Goal: Information Seeking & Learning: Learn about a topic

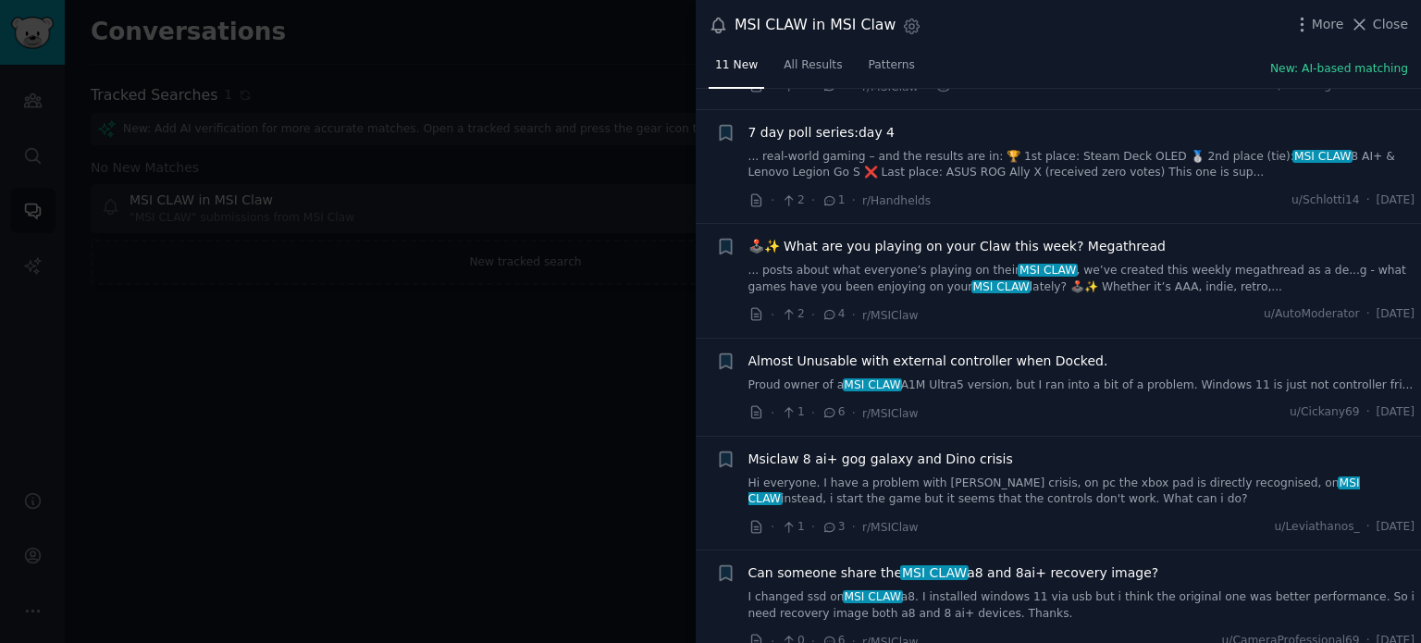
scroll to position [727, 0]
click at [1386, 29] on span "Close" at bounding box center [1390, 24] width 35 height 19
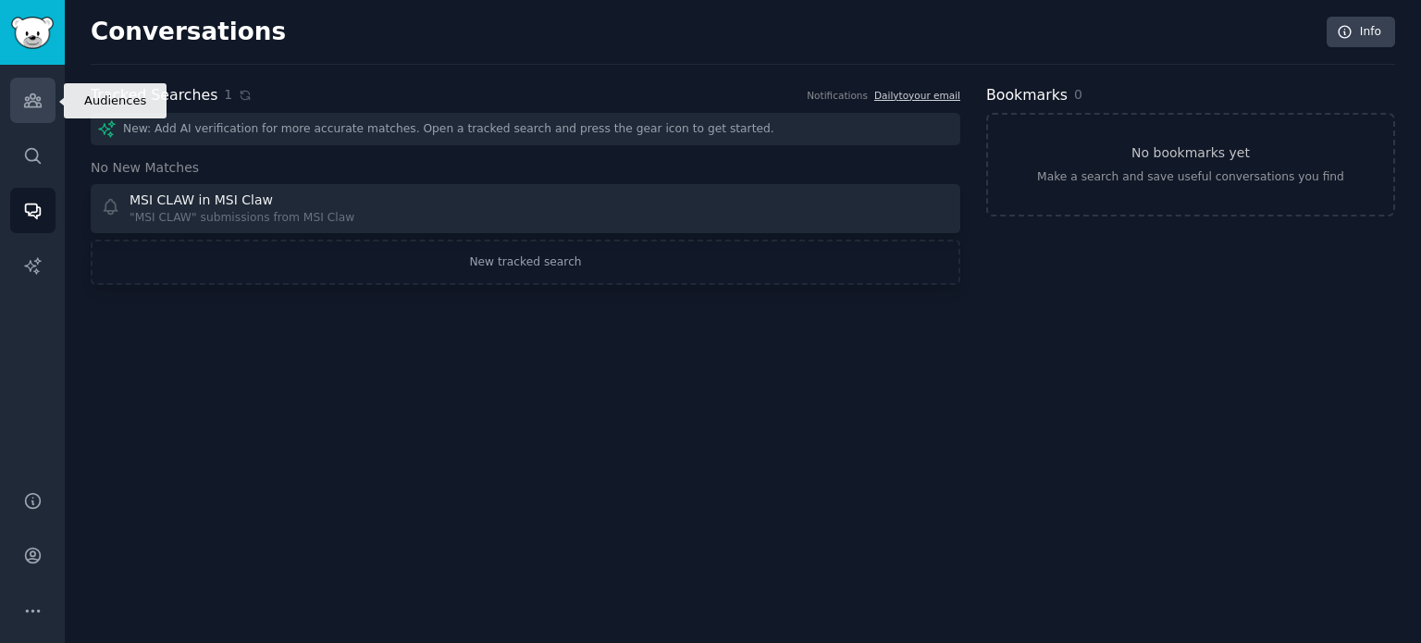
click at [33, 91] on icon "Sidebar" at bounding box center [32, 100] width 19 height 19
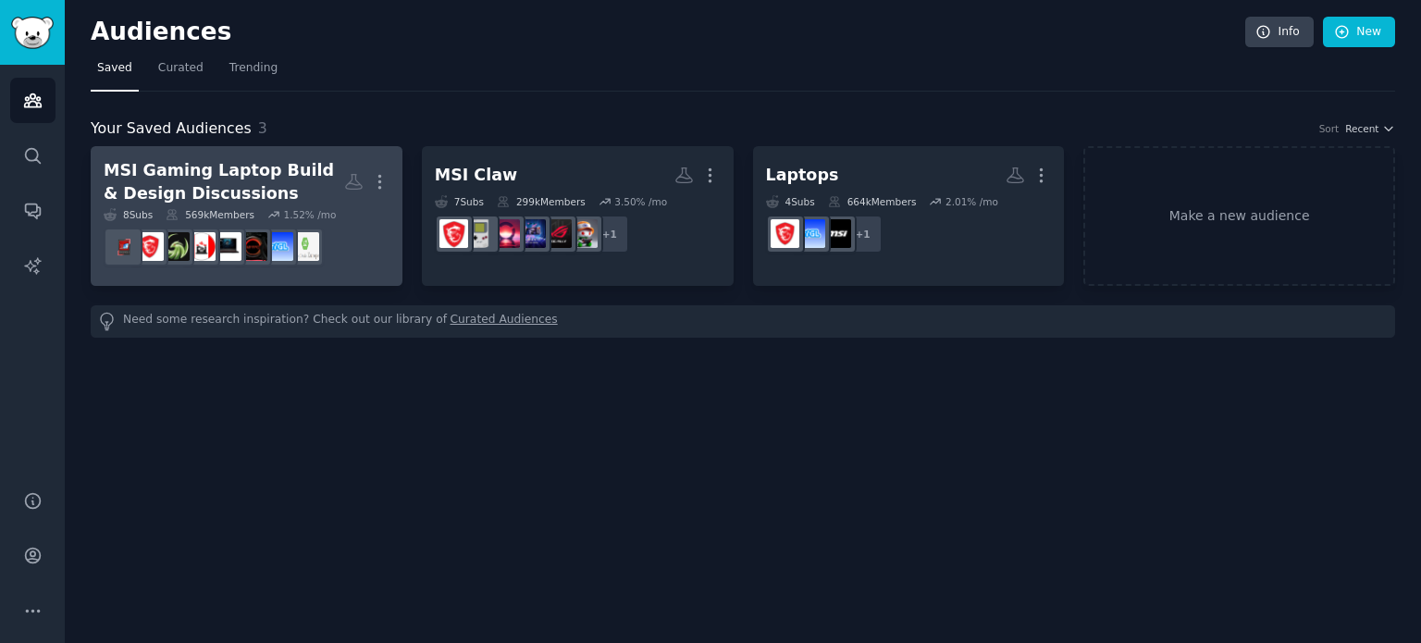
click at [307, 199] on div "MSI Gaming Laptop Build & Design Discussions" at bounding box center [224, 181] width 241 height 45
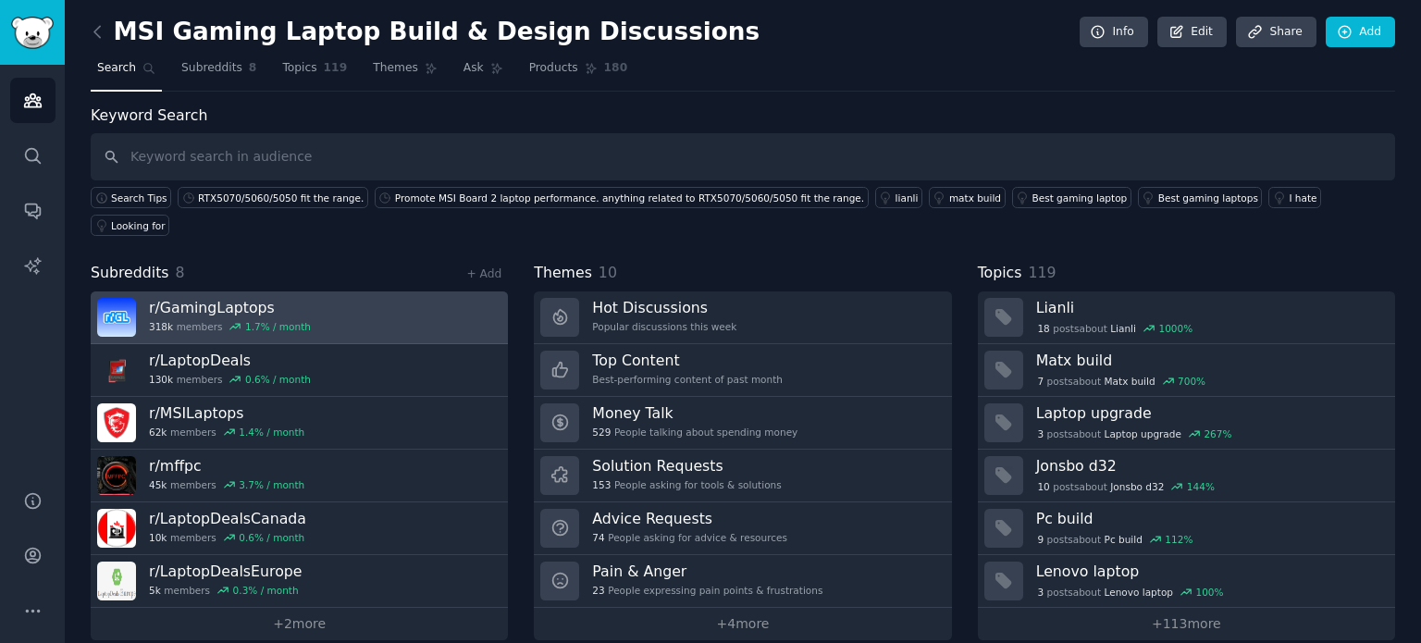
click at [270, 320] on div "1.7 % / month" at bounding box center [278, 326] width 66 height 13
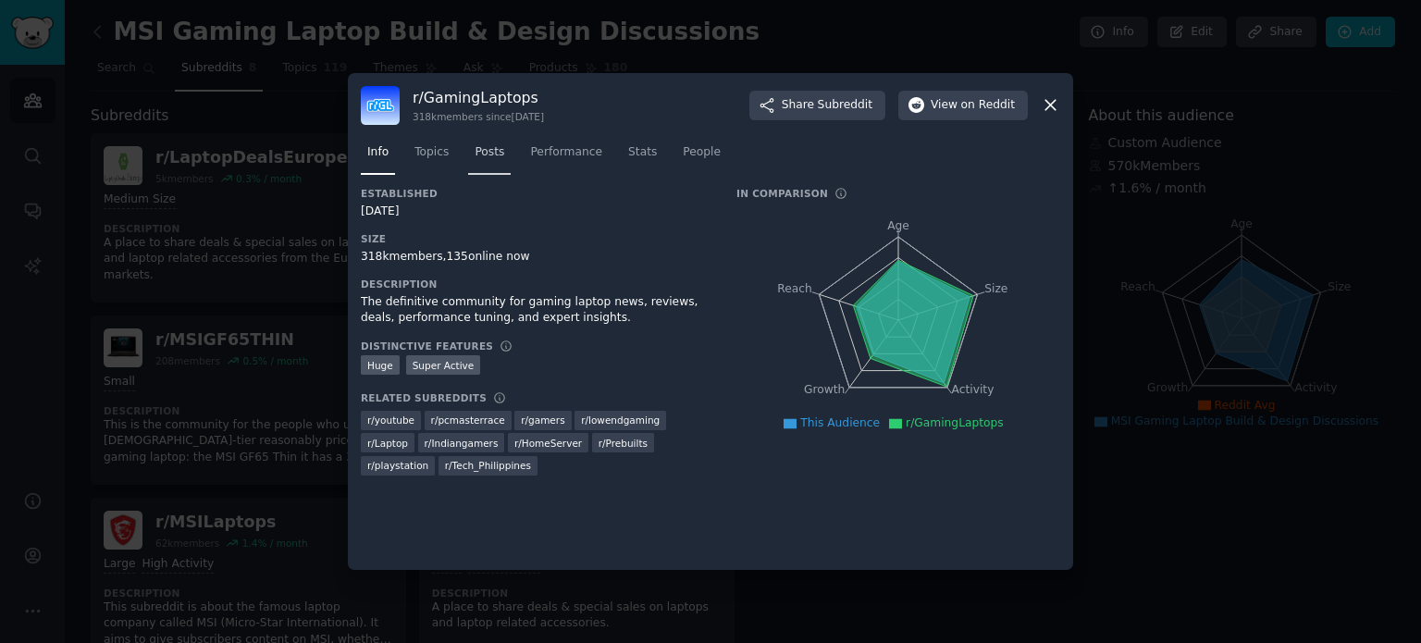
click at [491, 156] on span "Posts" at bounding box center [490, 152] width 30 height 17
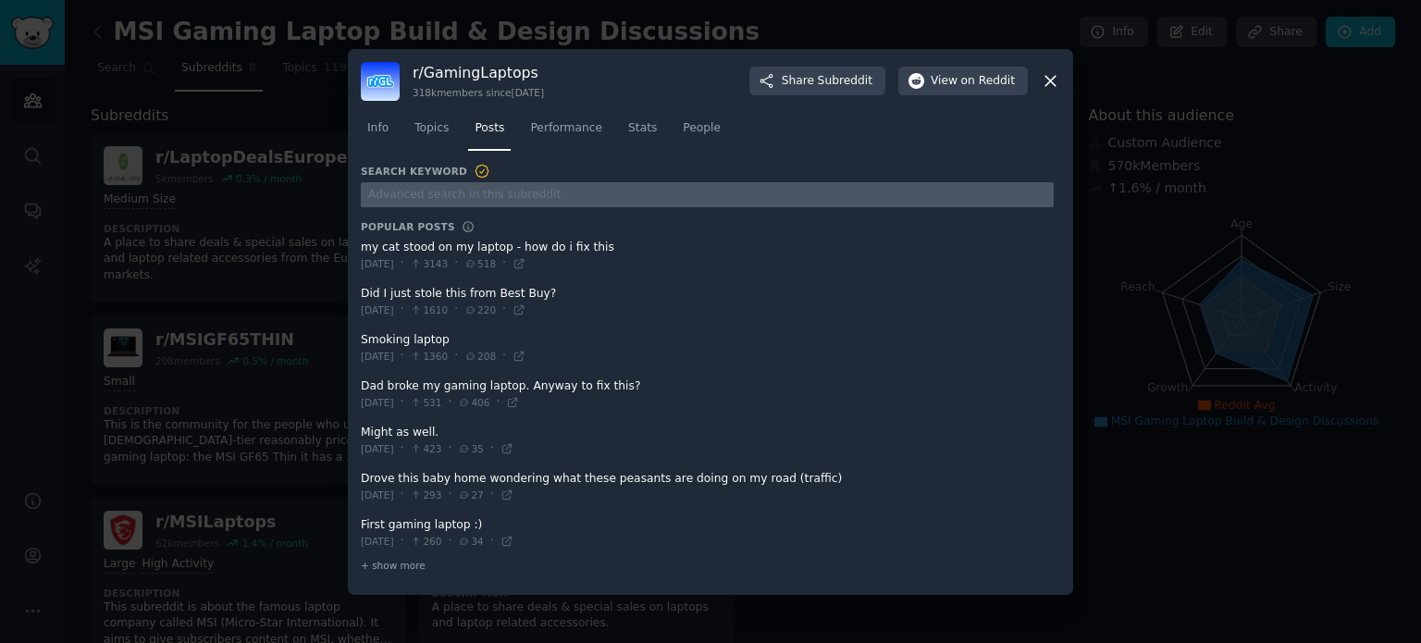
click at [453, 199] on input "text" at bounding box center [707, 194] width 693 height 25
paste input "Claw A8 Z2E performance is still much better than Z1E Ally X"
type input "Claw A8 Z2E performance is still much better than Z1E Ally X"
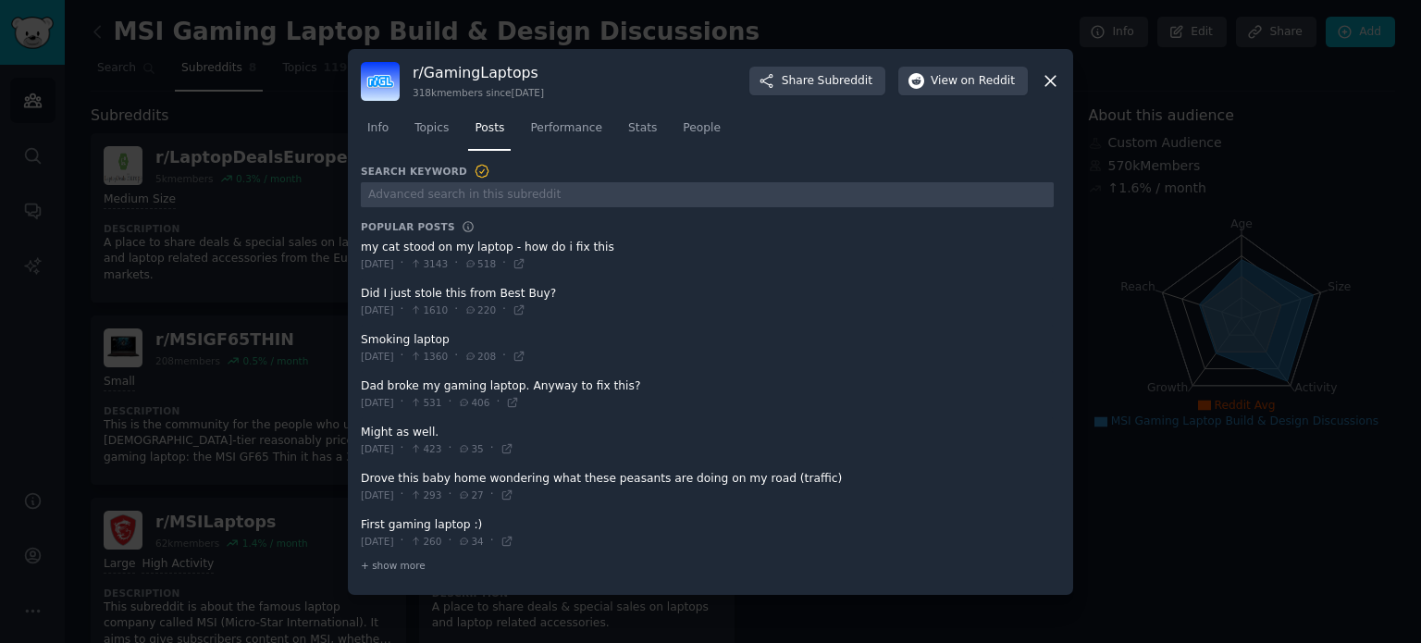
click at [443, 521] on span at bounding box center [707, 533] width 693 height 45
click at [514, 539] on icon at bounding box center [507, 541] width 13 height 13
click at [441, 120] on span "Topics" at bounding box center [432, 128] width 34 height 17
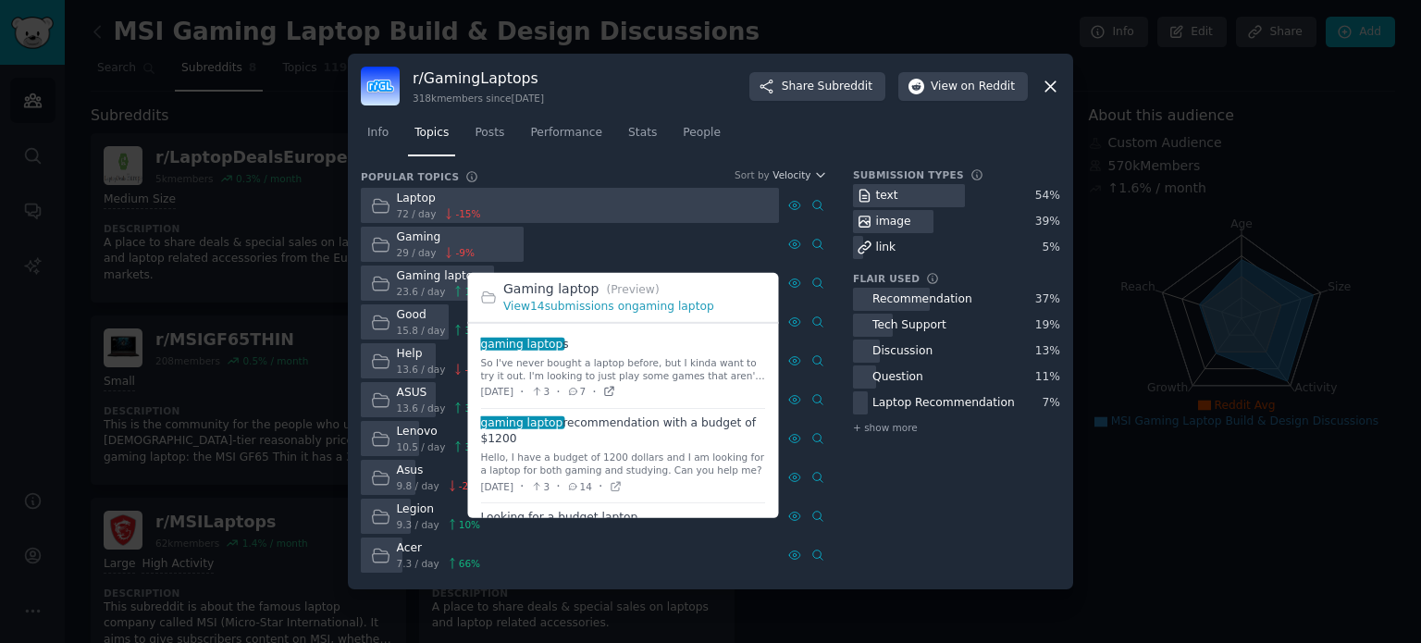
click at [614, 388] on icon at bounding box center [609, 391] width 8 height 8
click at [622, 488] on icon at bounding box center [615, 486] width 13 height 13
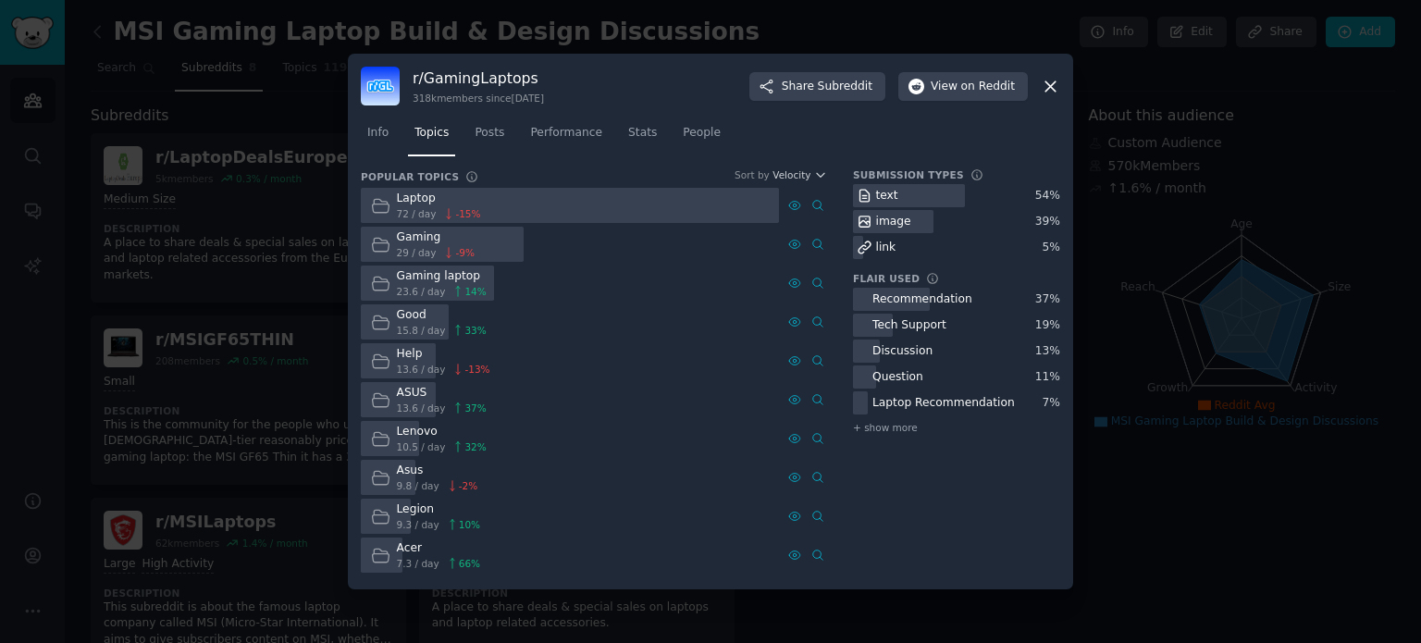
click at [1050, 87] on icon at bounding box center [1051, 86] width 10 height 10
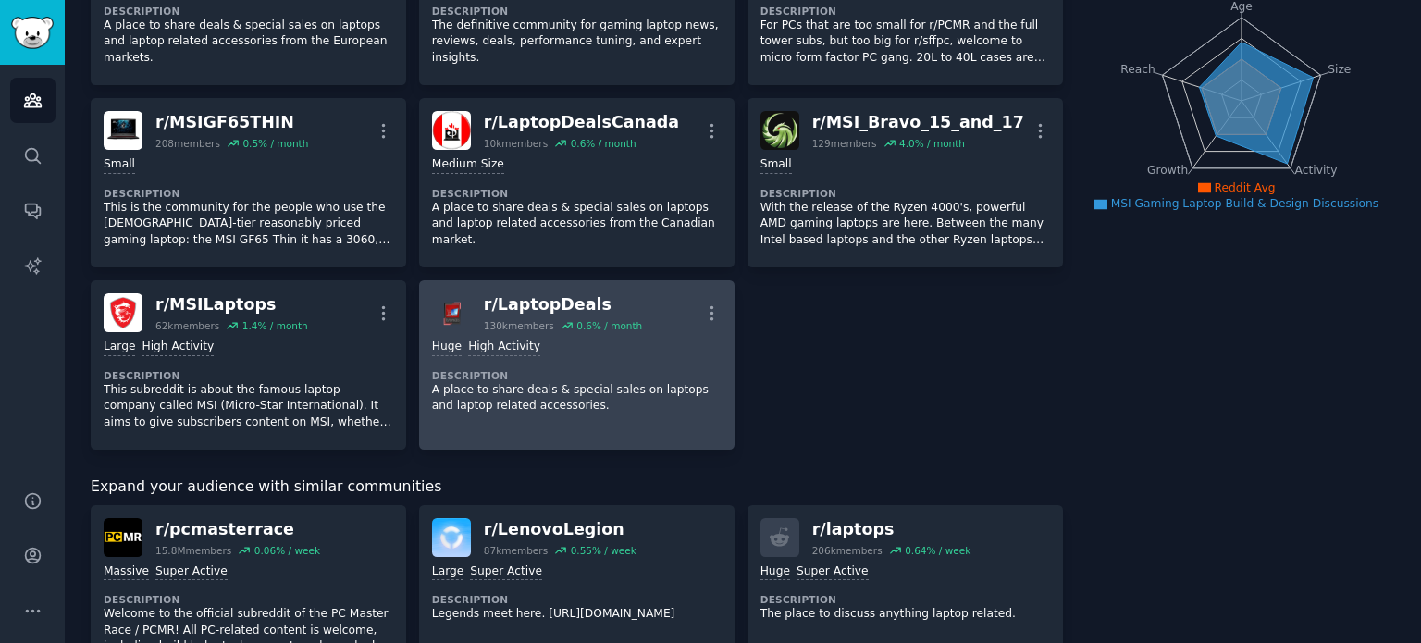
scroll to position [221, 0]
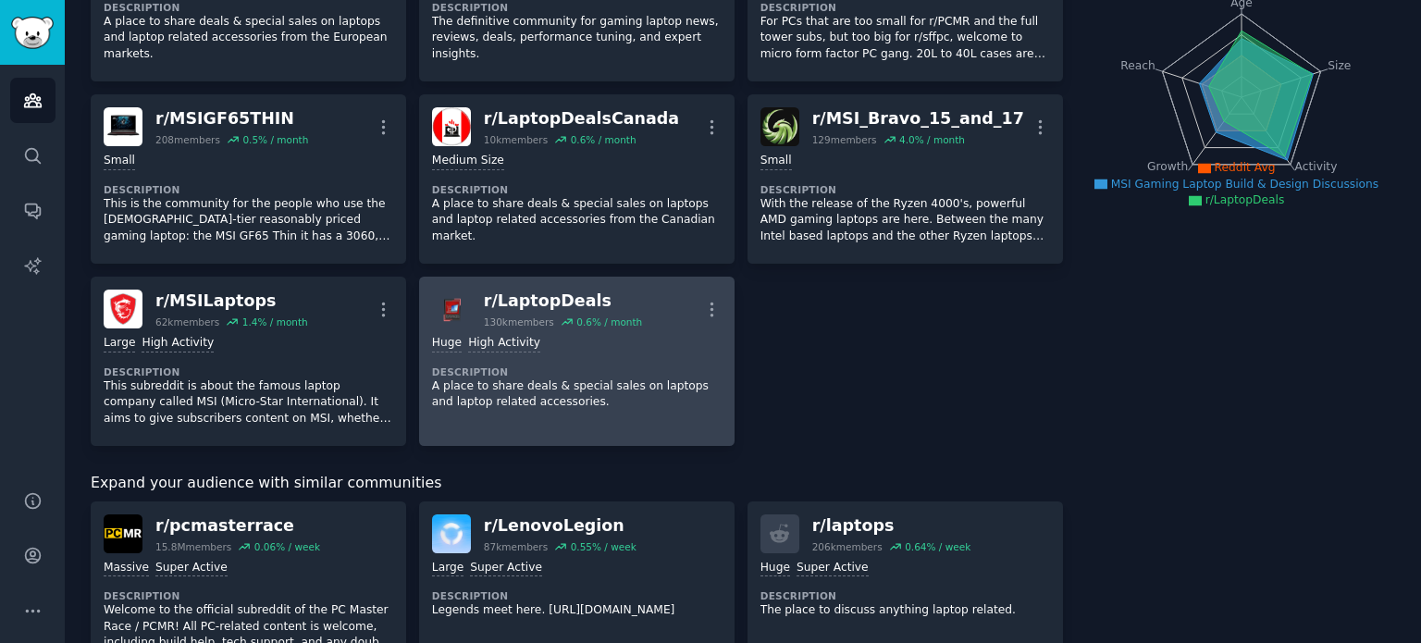
click at [582, 347] on div "Huge High Activity" at bounding box center [577, 344] width 290 height 18
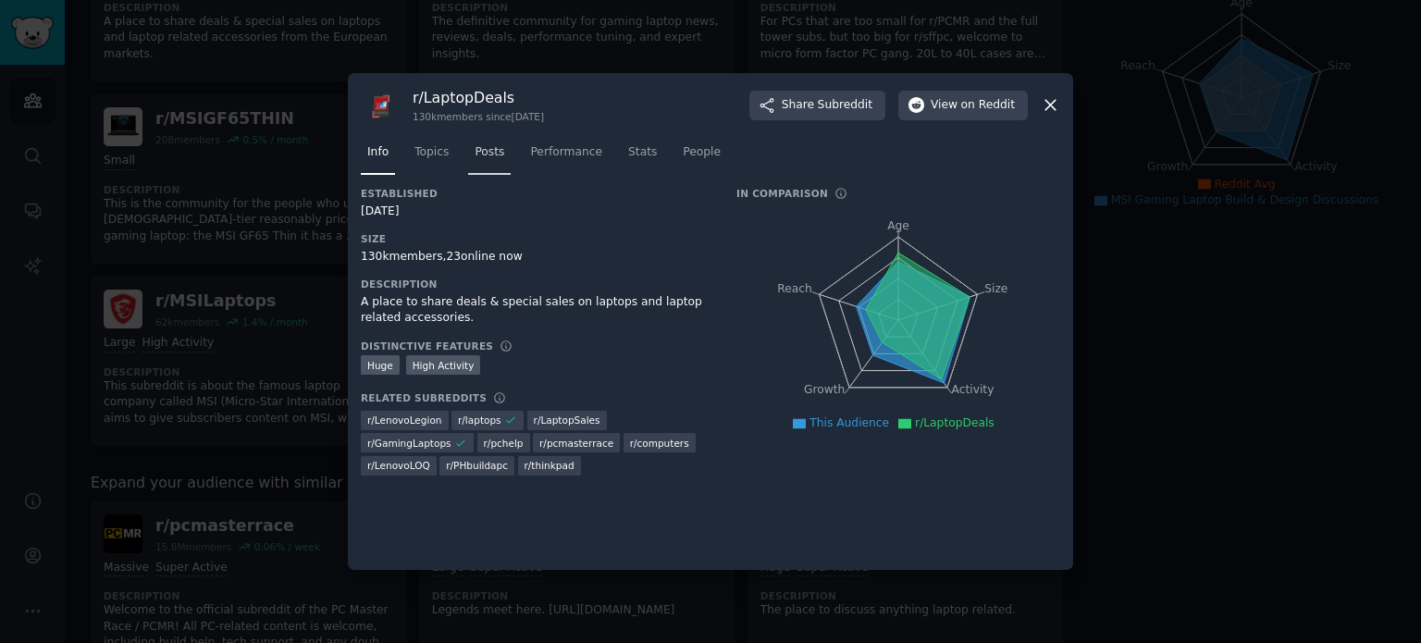
click at [486, 144] on span "Posts" at bounding box center [490, 152] width 30 height 17
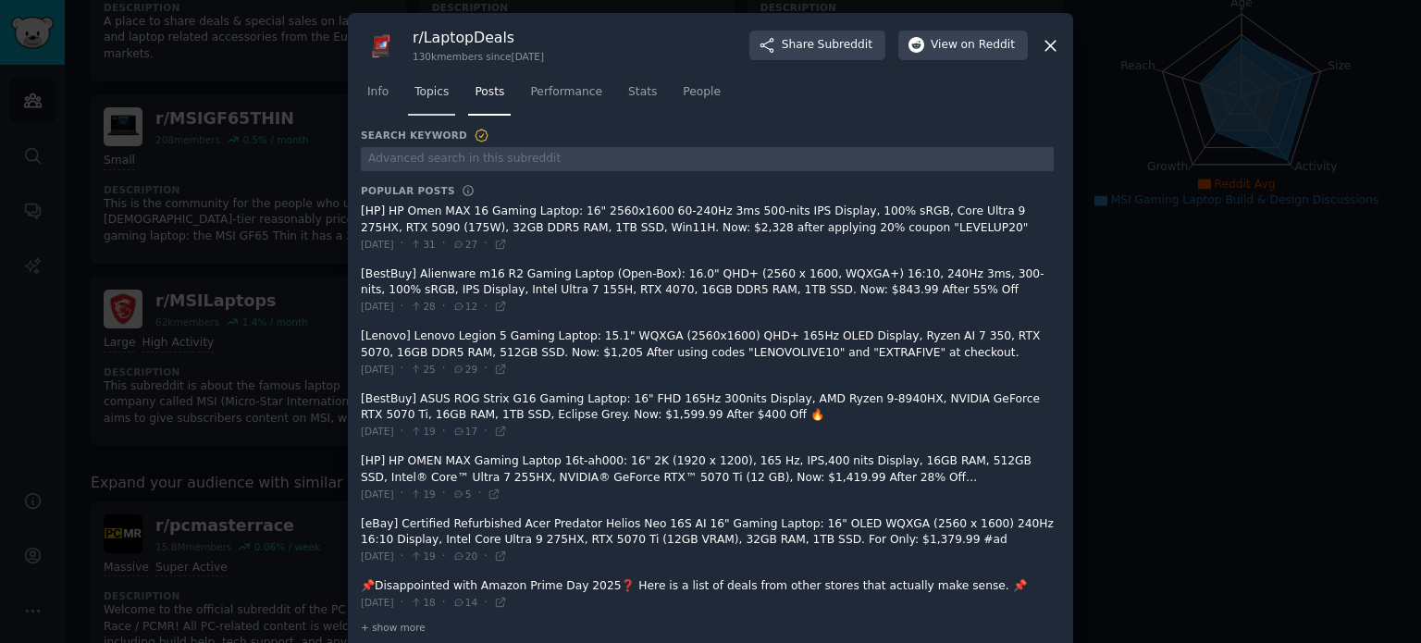
click at [425, 96] on span "Topics" at bounding box center [432, 92] width 34 height 17
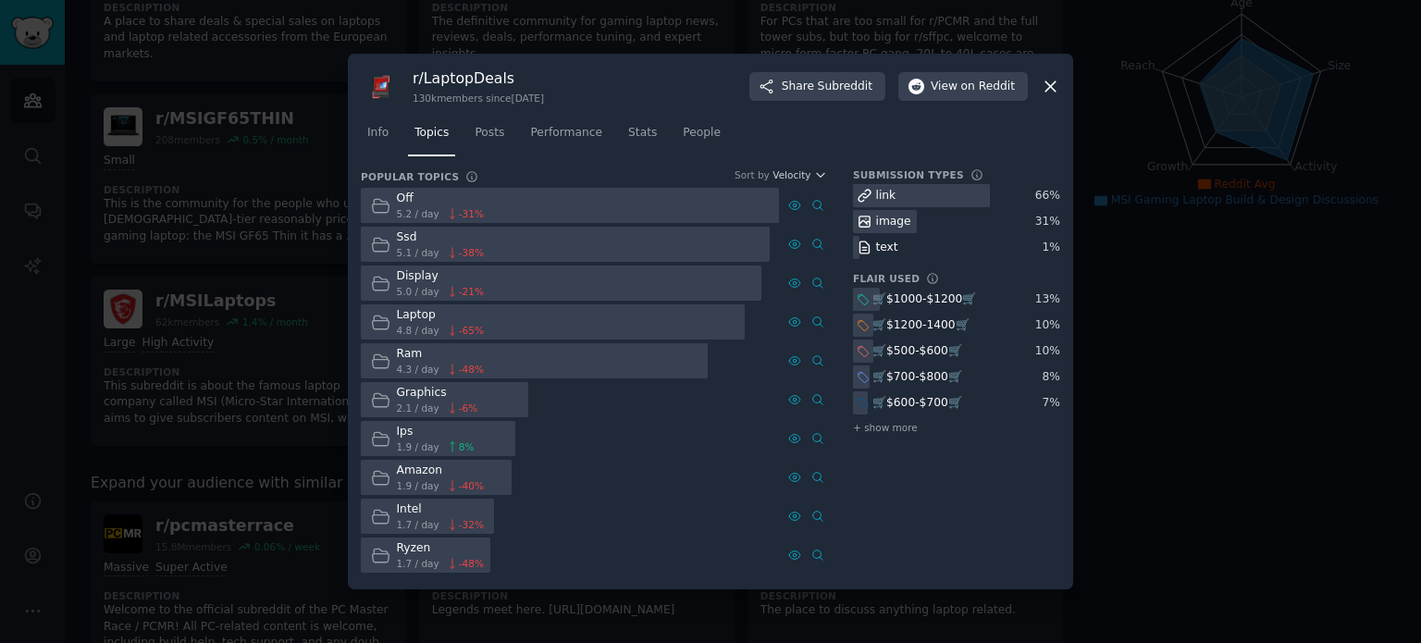
click at [1055, 77] on icon at bounding box center [1050, 86] width 19 height 19
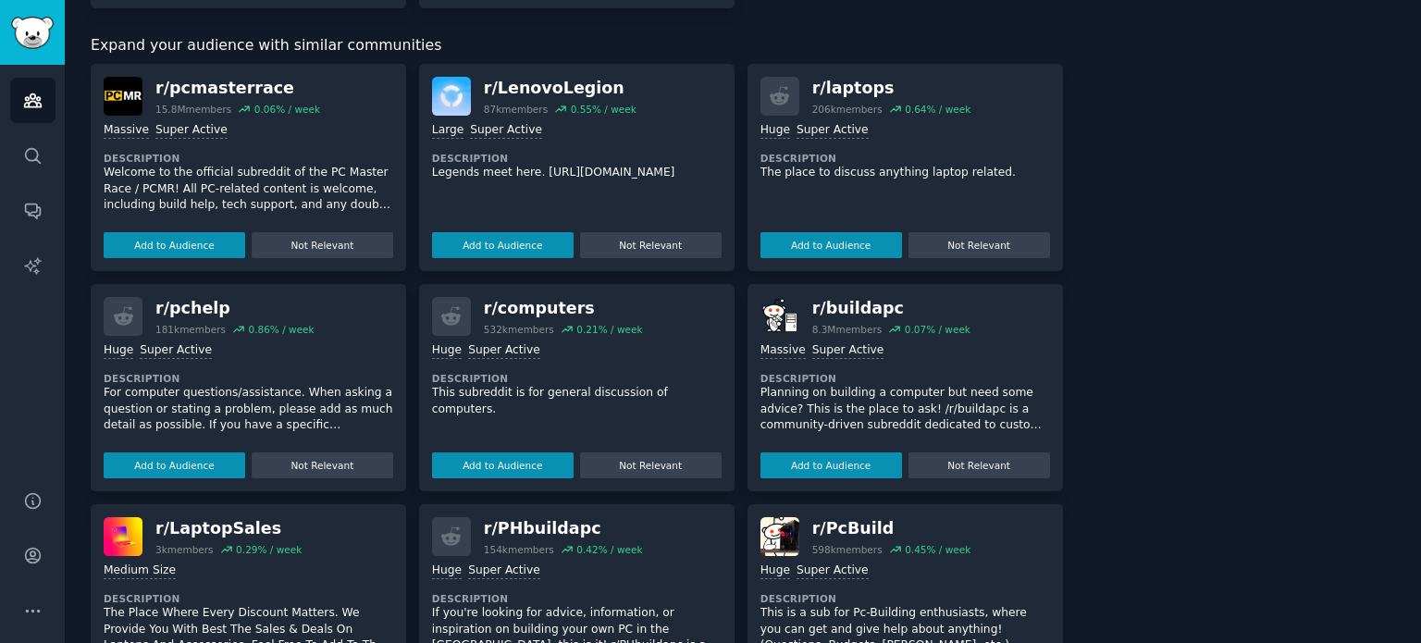
scroll to position [971, 0]
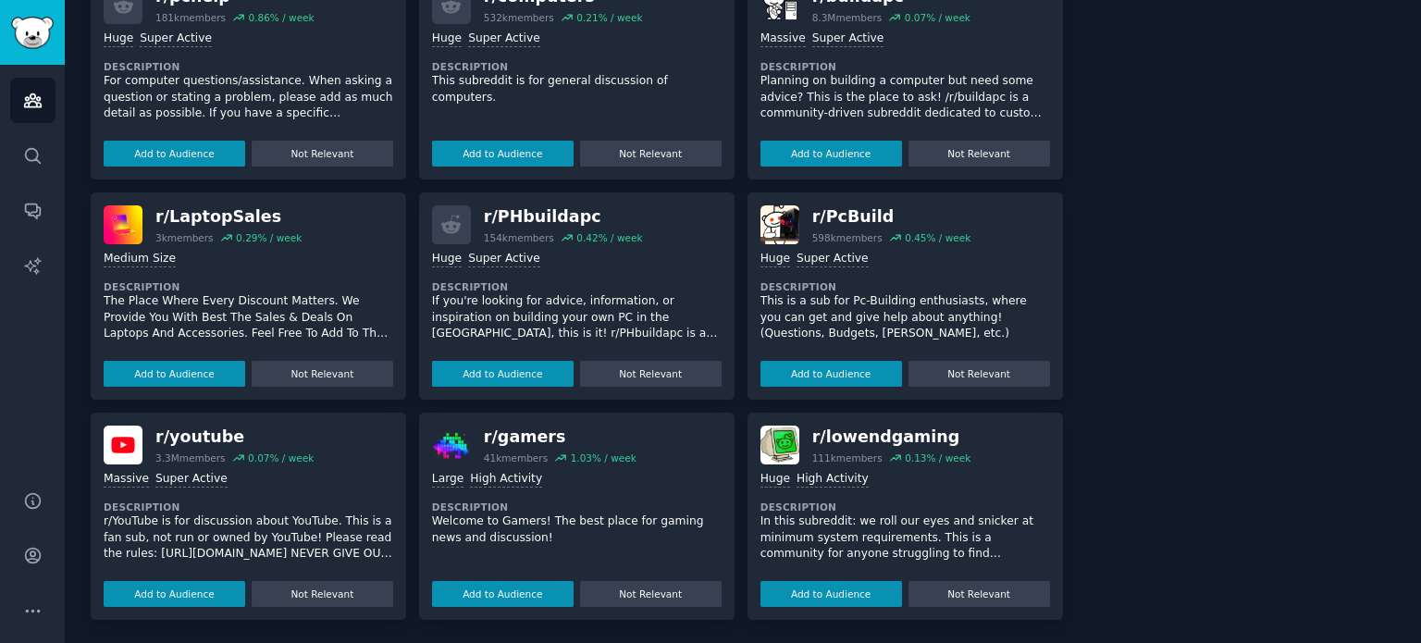
click at [240, 465] on div "Massive Super Active Description r/YouTube is for discussion about YouTube. Thi…" at bounding box center [249, 536] width 290 height 143
click at [202, 592] on button "Add to Audience" at bounding box center [175, 594] width 142 height 26
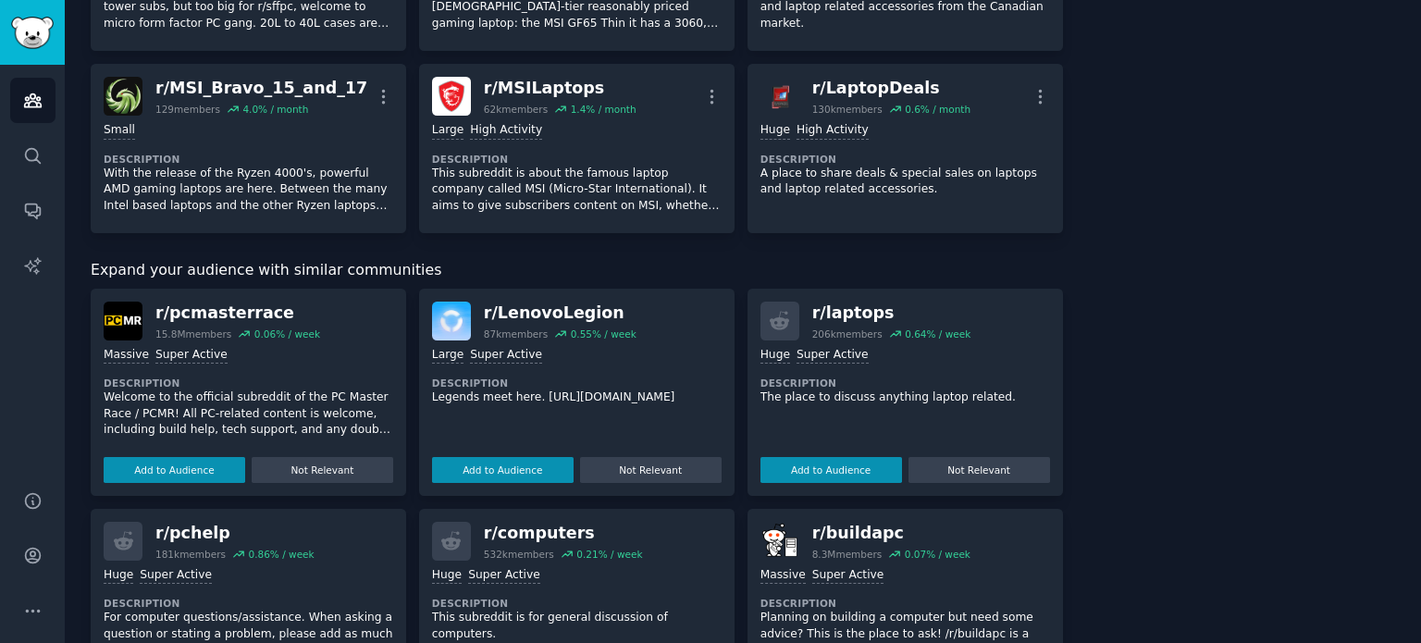
scroll to position [0, 0]
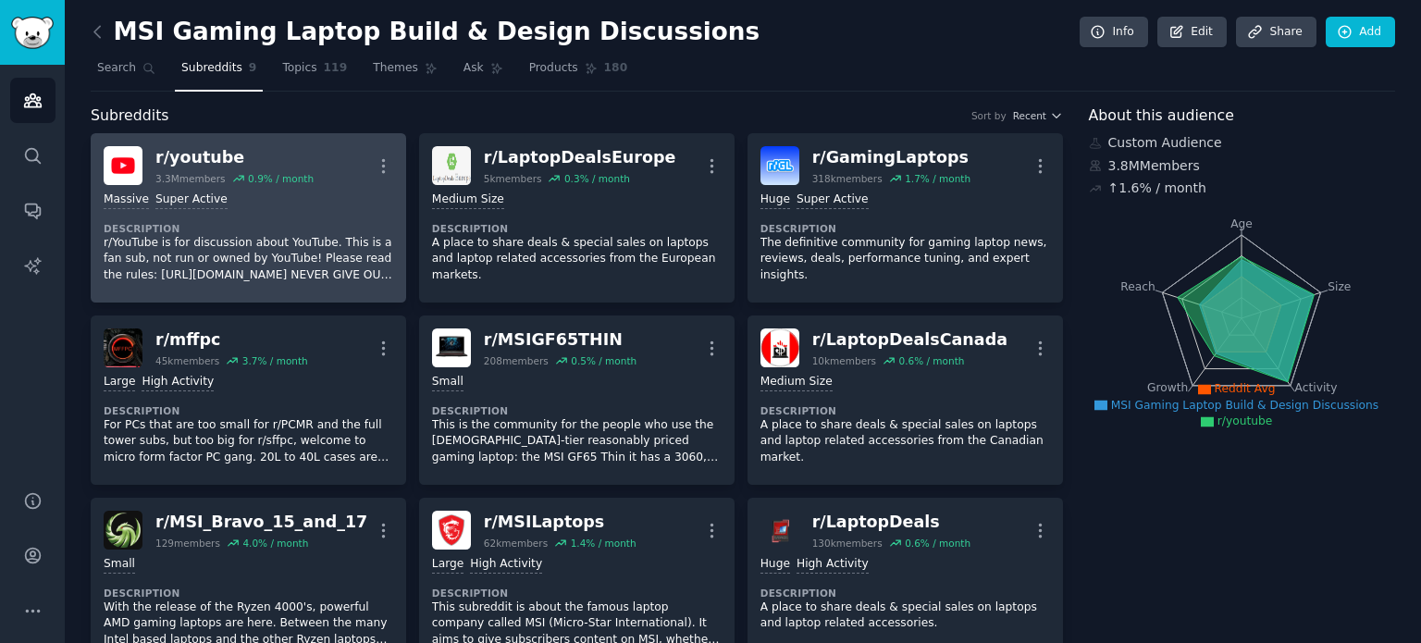
click at [304, 208] on div "Massive Super Active Description r/YouTube is for discussion about YouTube. Thi…" at bounding box center [249, 237] width 290 height 105
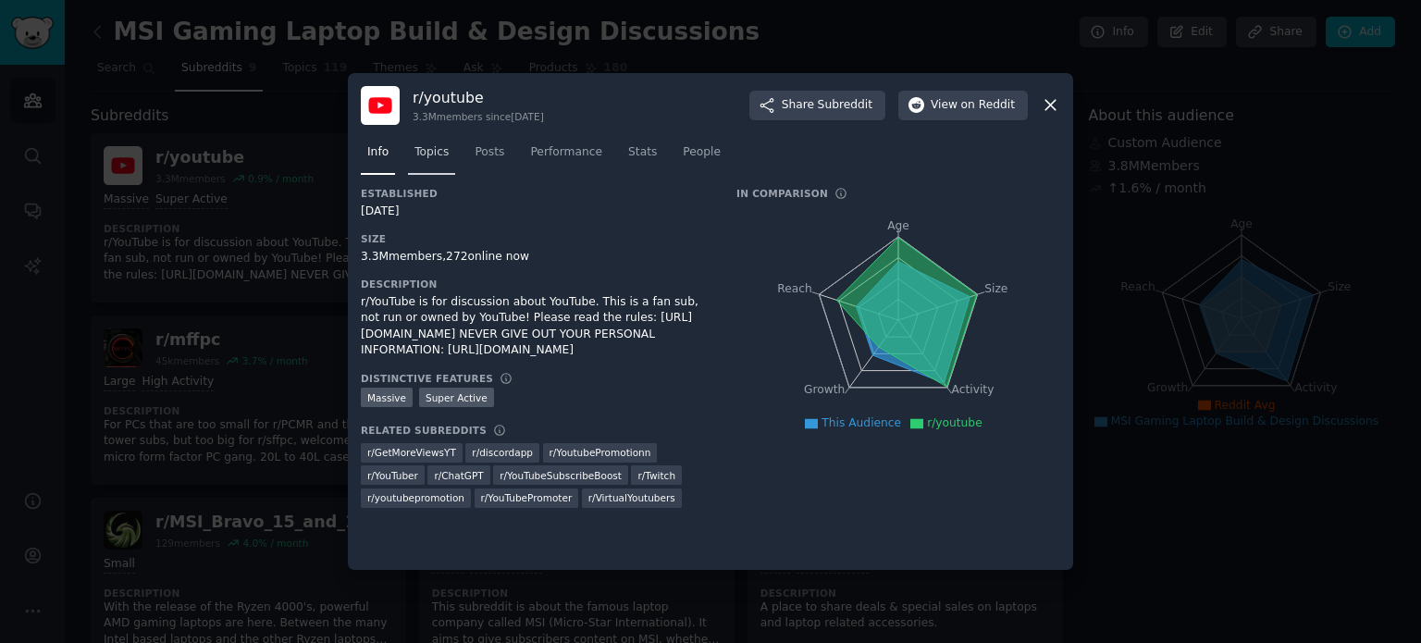
click at [441, 153] on span "Topics" at bounding box center [432, 152] width 34 height 17
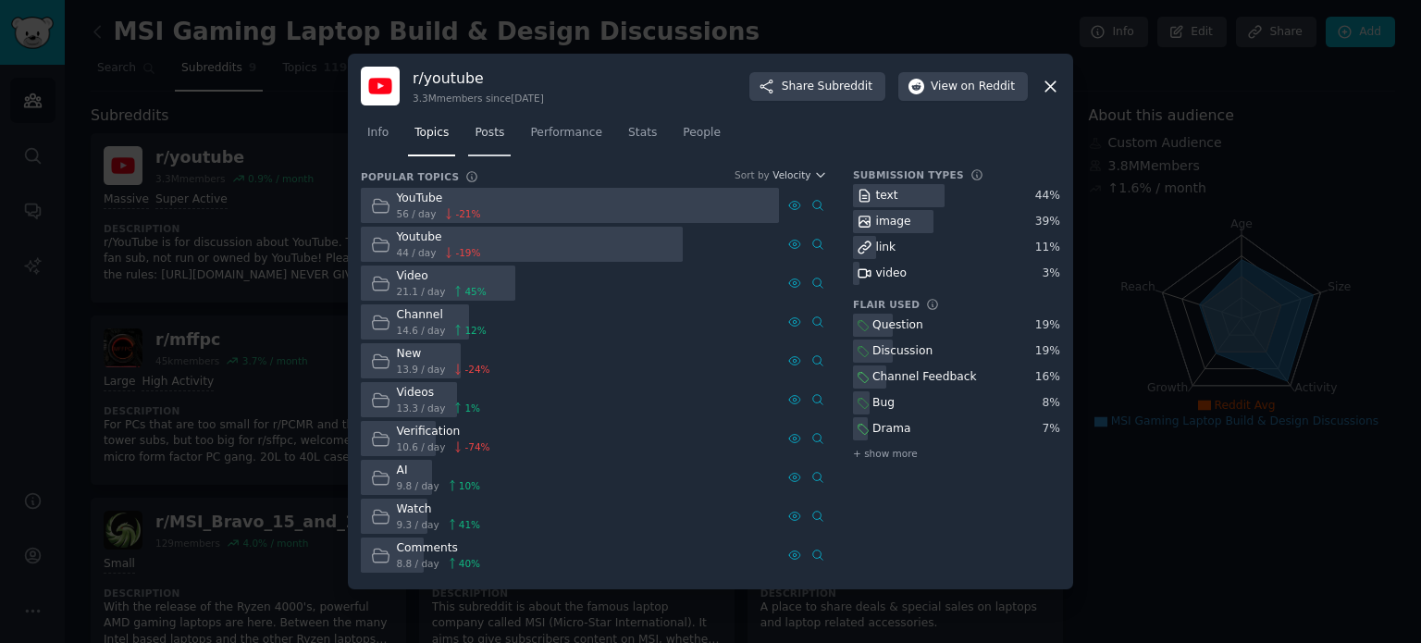
click at [484, 133] on span "Posts" at bounding box center [490, 133] width 30 height 17
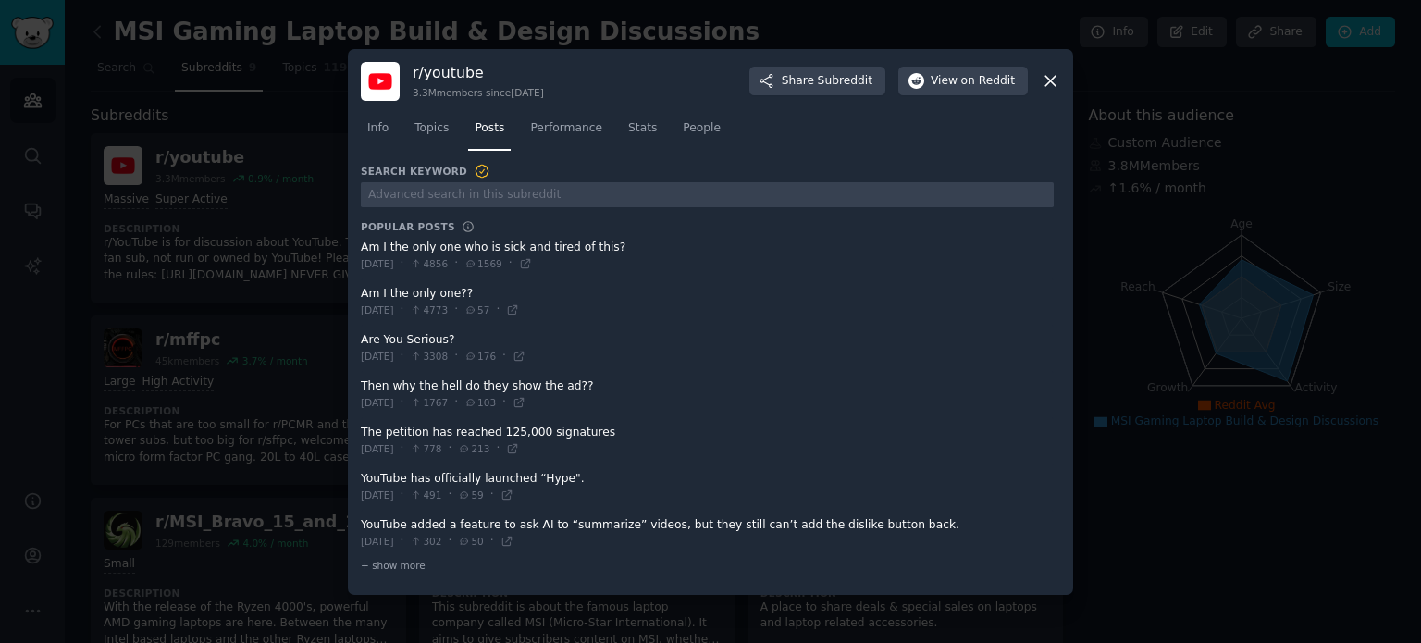
click at [1052, 86] on icon at bounding box center [1050, 80] width 19 height 19
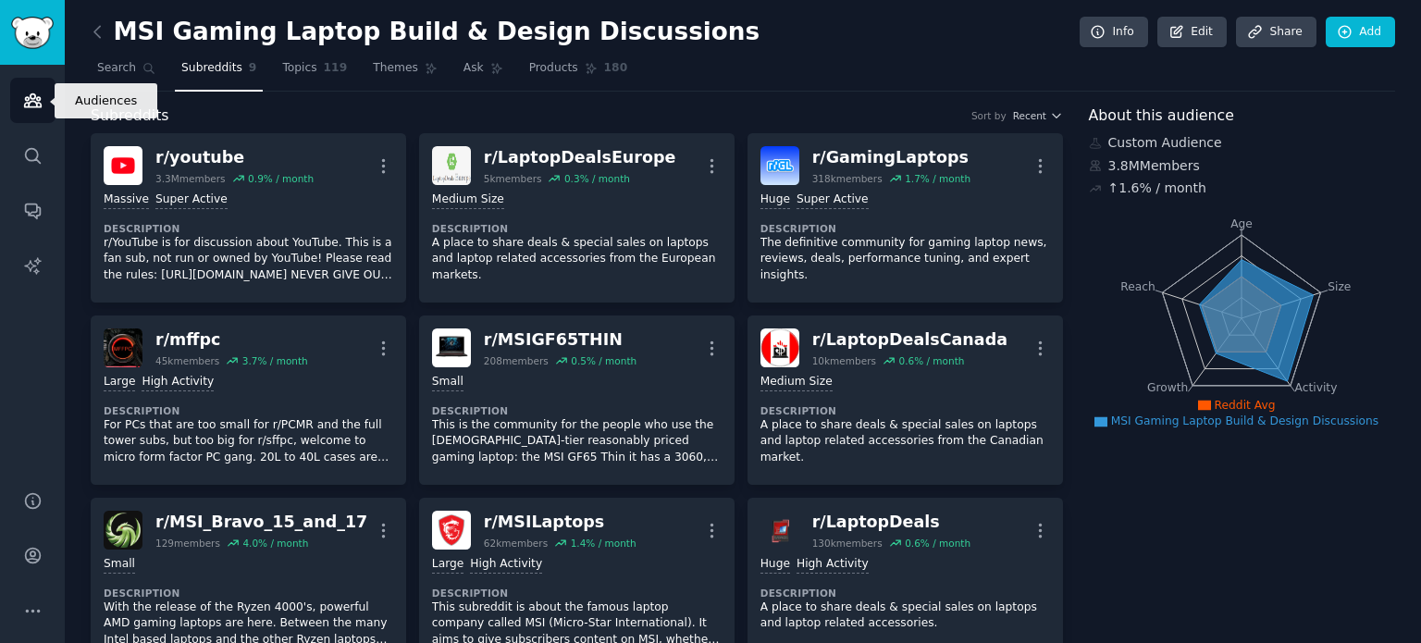
click at [24, 106] on icon "Sidebar" at bounding box center [32, 100] width 17 height 13
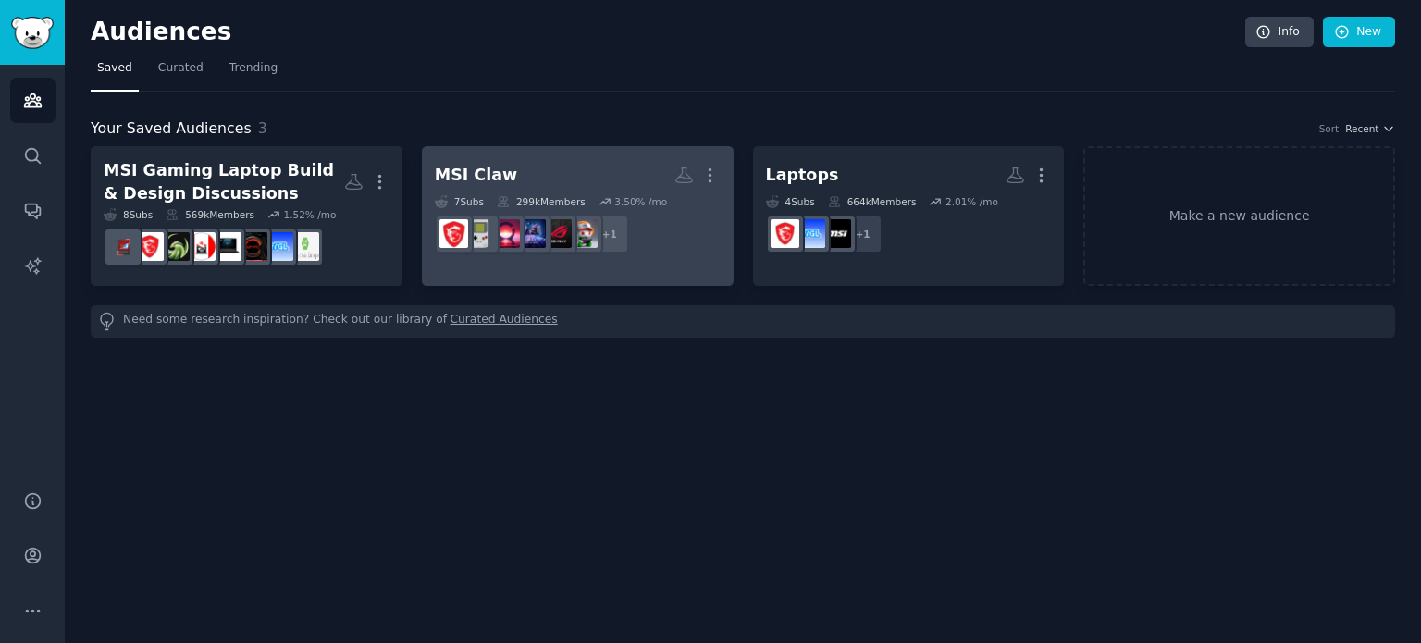
click at [631, 185] on h2 "MSI Claw More" at bounding box center [578, 175] width 286 height 32
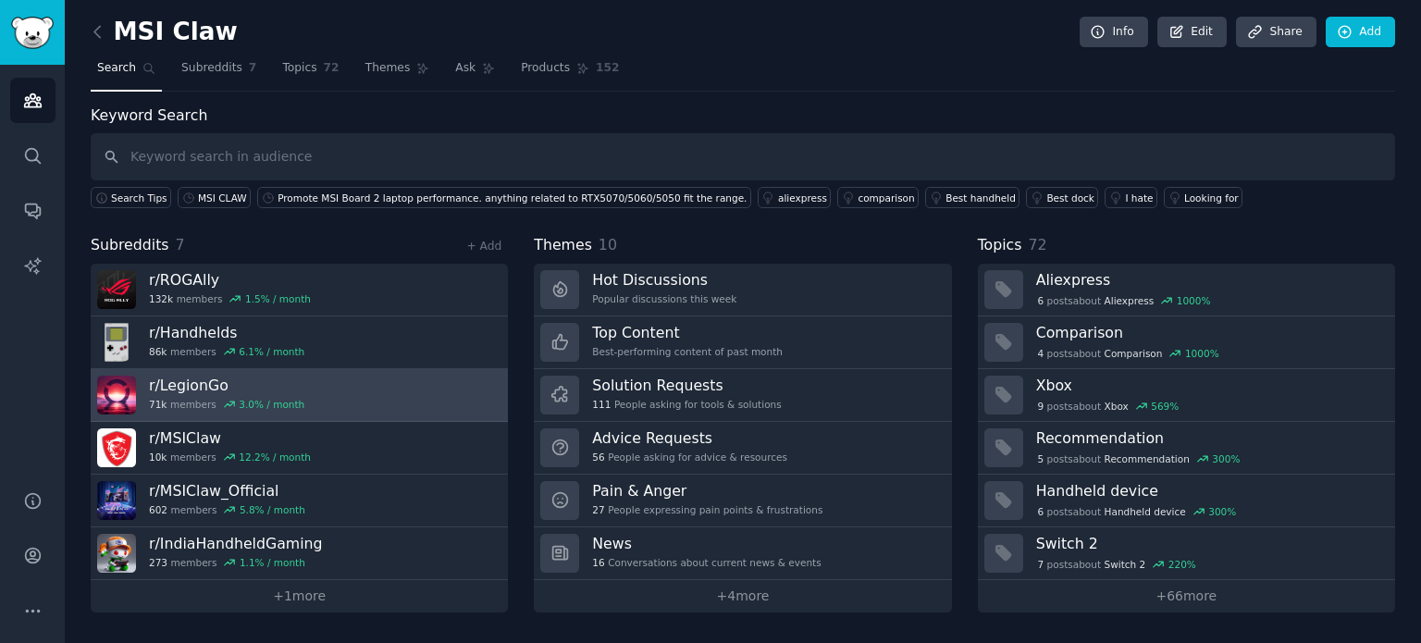
click at [299, 388] on link "r/ LegionGo 71k members 3.0 % / month" at bounding box center [299, 395] width 417 height 53
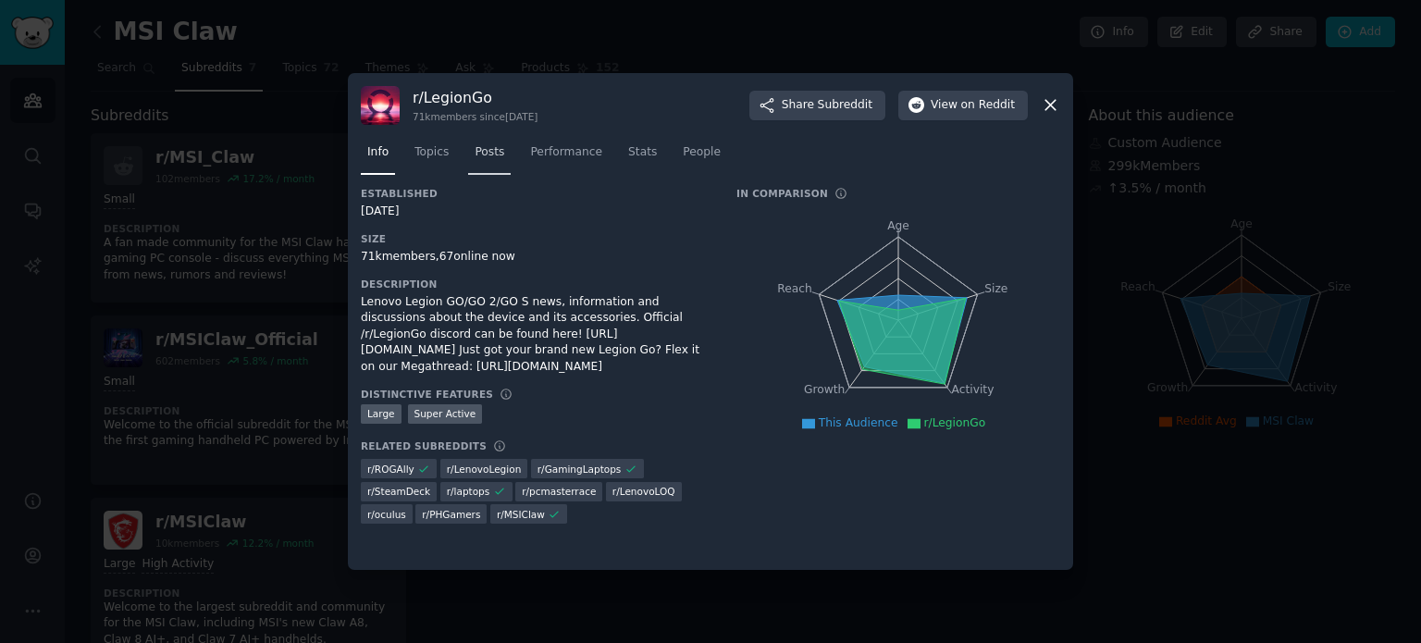
click at [484, 149] on span "Posts" at bounding box center [490, 152] width 30 height 17
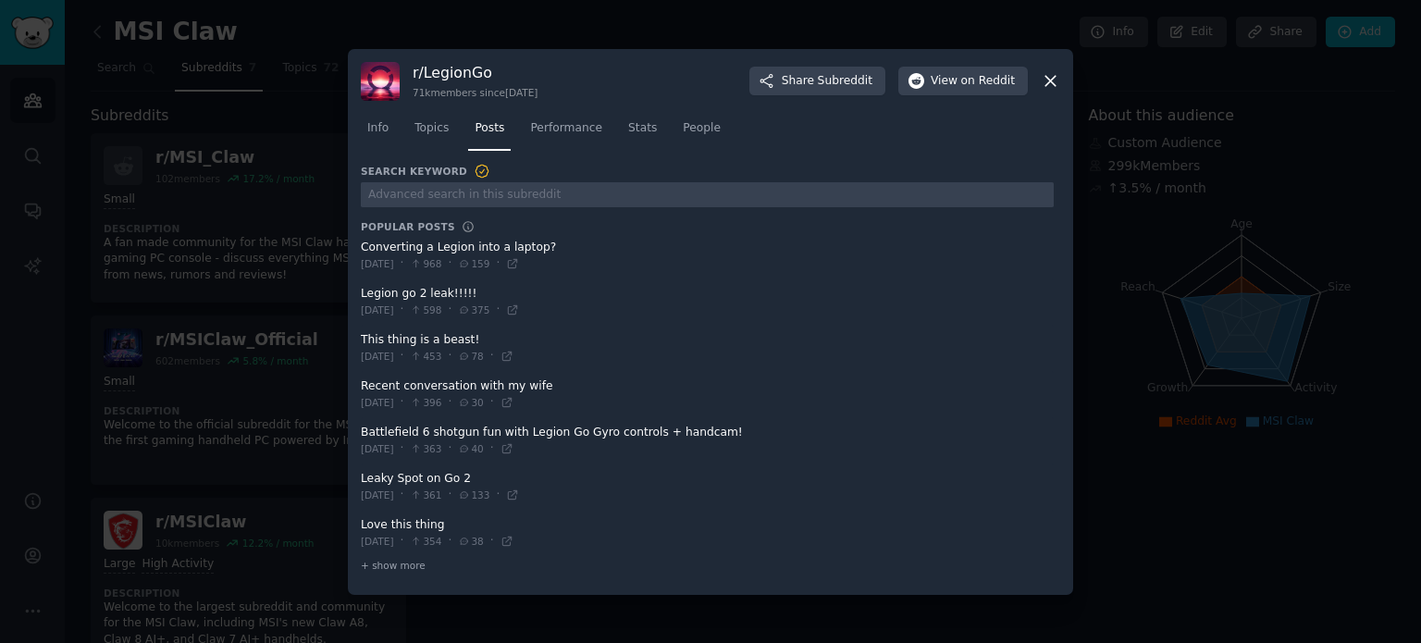
click at [452, 140] on nav "Info Topics Posts Performance Stats People" at bounding box center [711, 133] width 700 height 38
click at [430, 128] on span "Topics" at bounding box center [432, 128] width 34 height 17
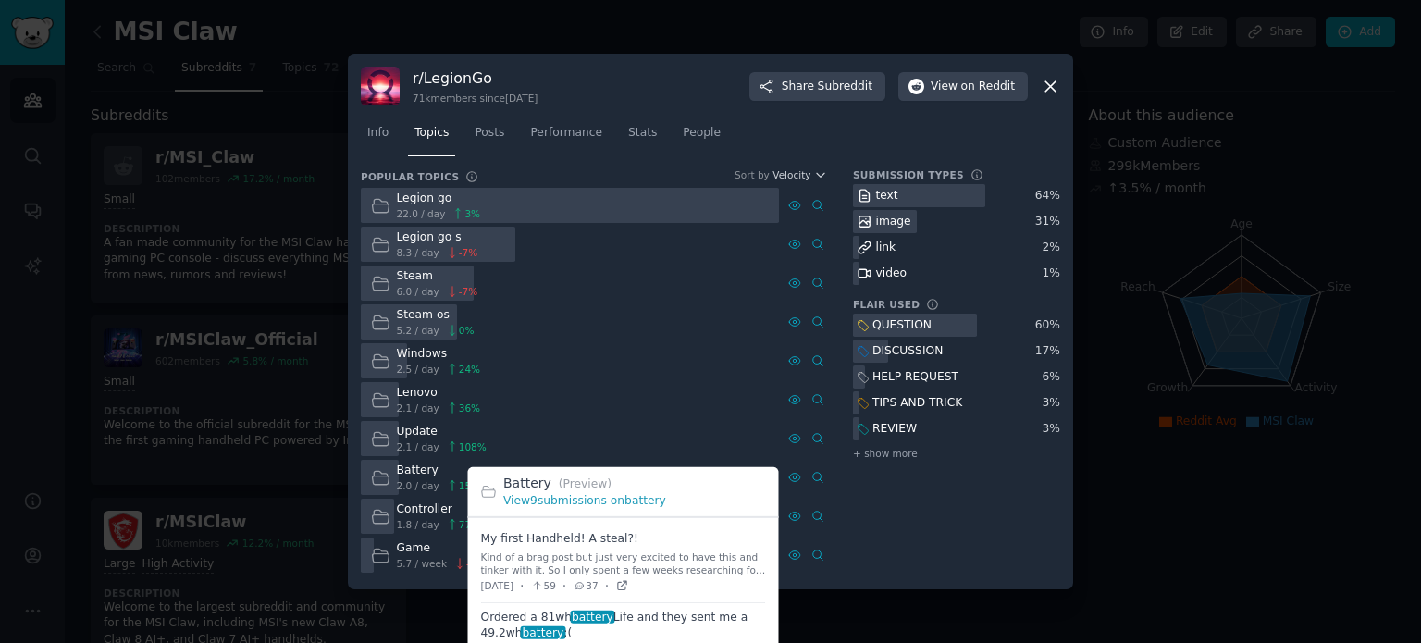
click at [628, 591] on icon at bounding box center [621, 585] width 13 height 13
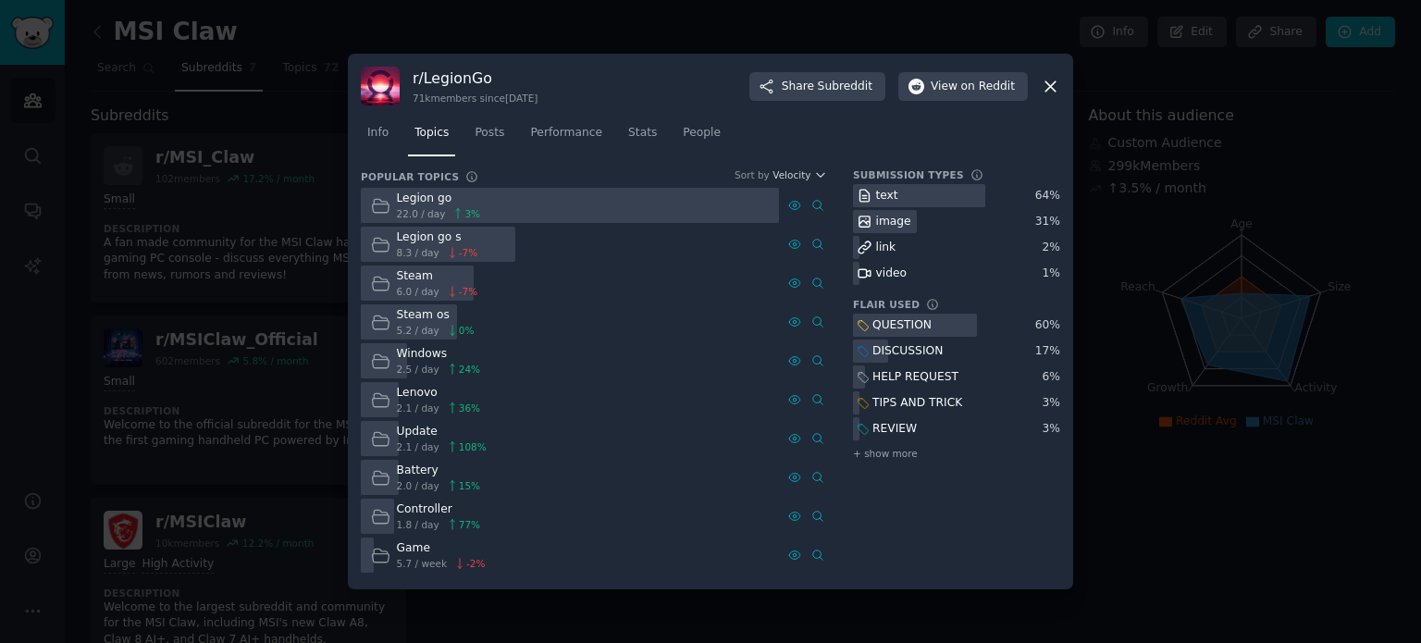
click at [1044, 76] on div "r/ LegionGo 71k members since [DATE] Share Subreddit View on Reddit" at bounding box center [711, 86] width 700 height 39
drag, startPoint x: 1044, startPoint y: 76, endPoint x: 1045, endPoint y: 90, distance: 13.9
click at [1045, 90] on div "r/ LegionGo 71k members since [DATE] Share Subreddit View on Reddit" at bounding box center [711, 86] width 700 height 39
click at [1045, 90] on icon at bounding box center [1050, 86] width 19 height 19
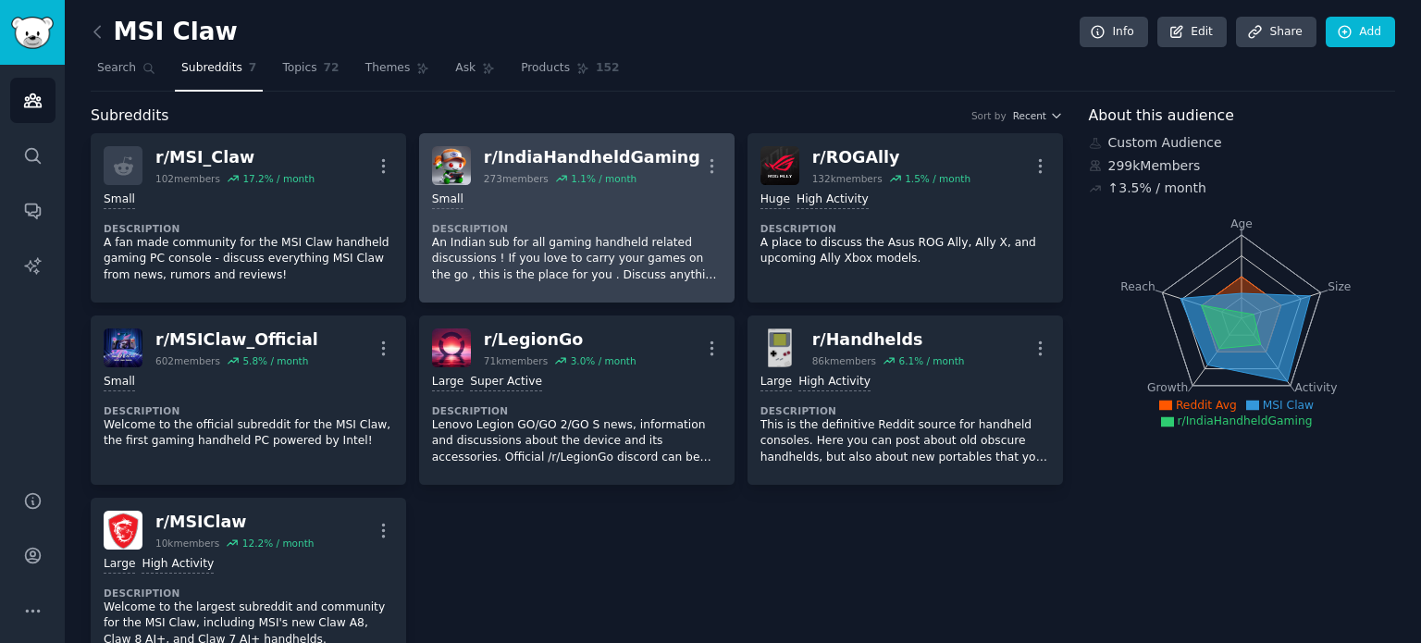
click at [595, 172] on div "1.1 % / month" at bounding box center [604, 178] width 66 height 13
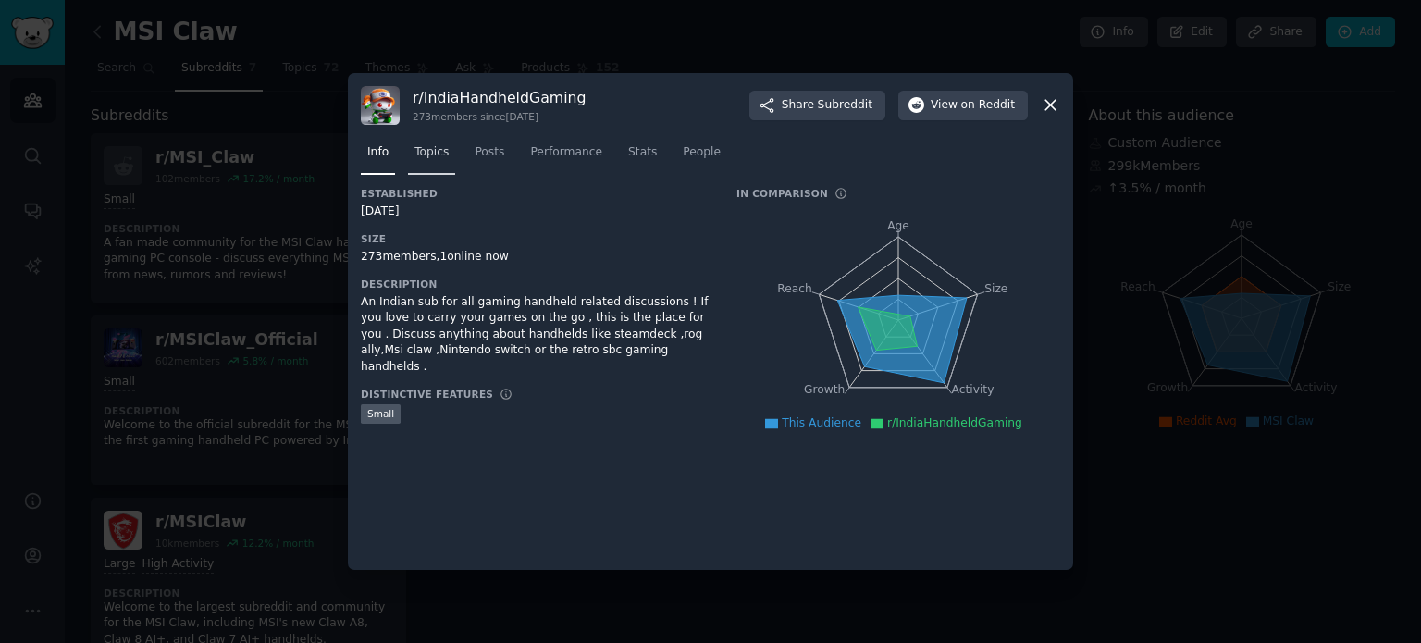
click at [435, 158] on span "Topics" at bounding box center [432, 152] width 34 height 17
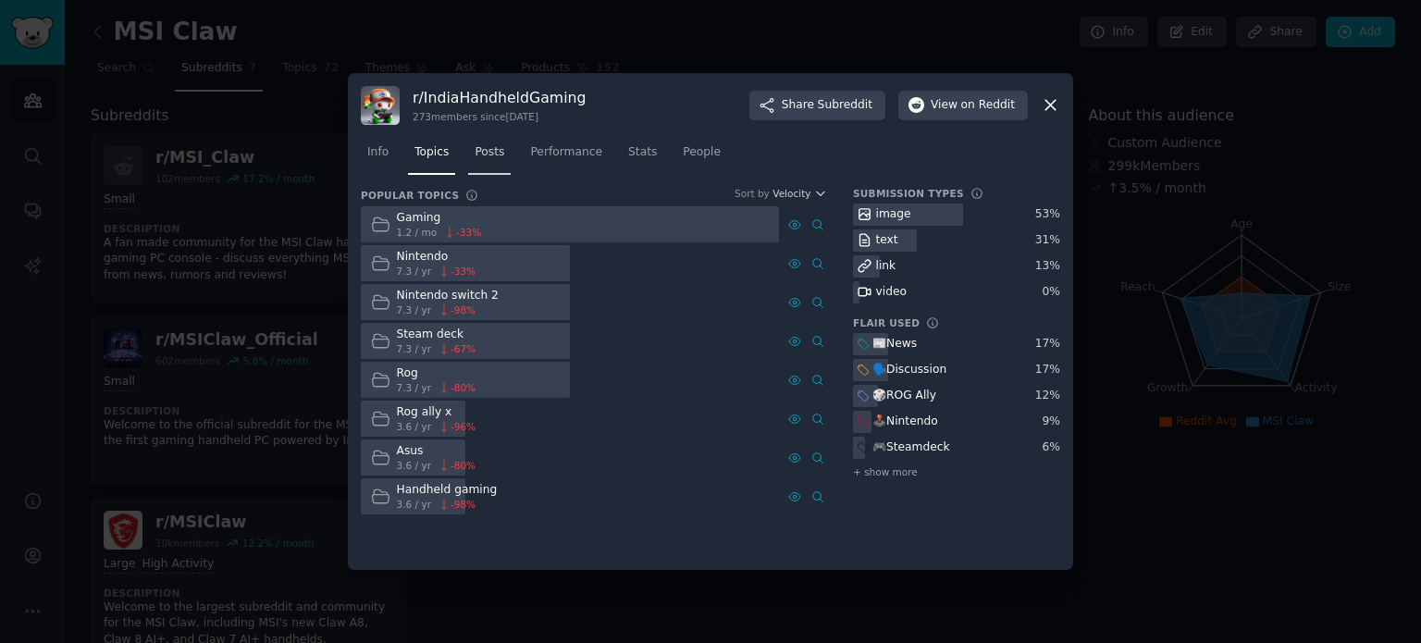
click at [482, 160] on span "Posts" at bounding box center [490, 152] width 30 height 17
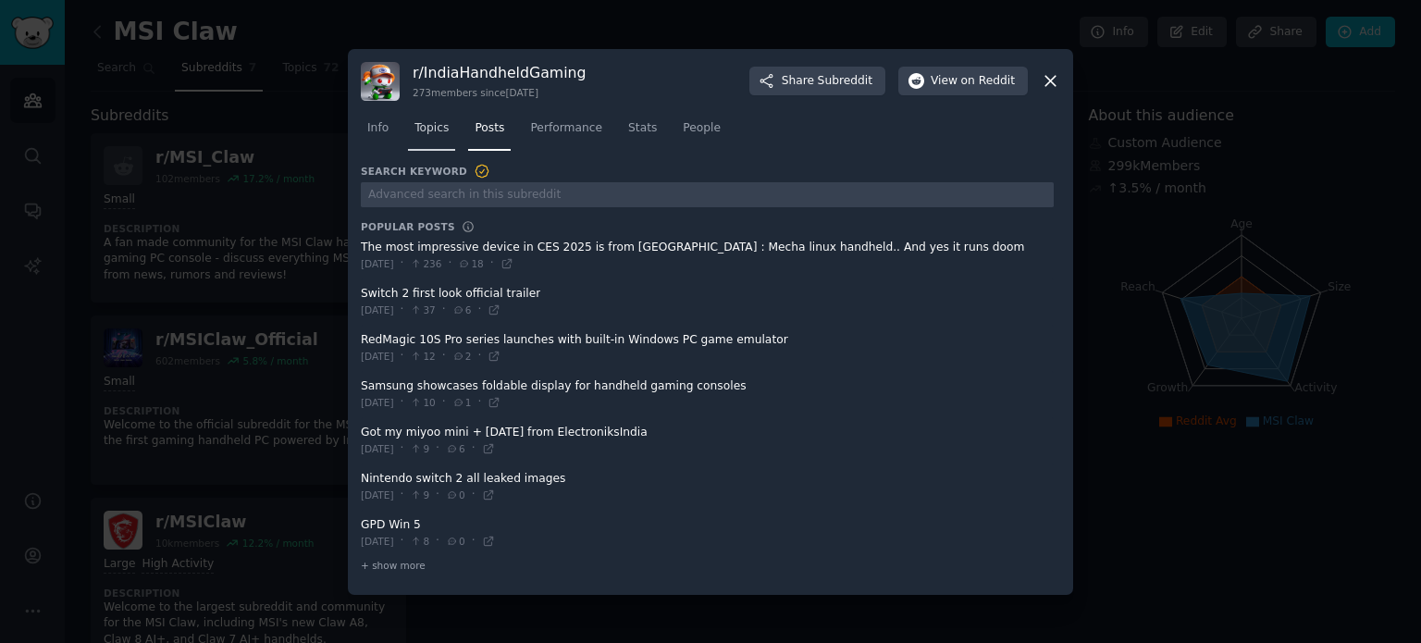
click at [444, 143] on link "Topics" at bounding box center [431, 133] width 47 height 38
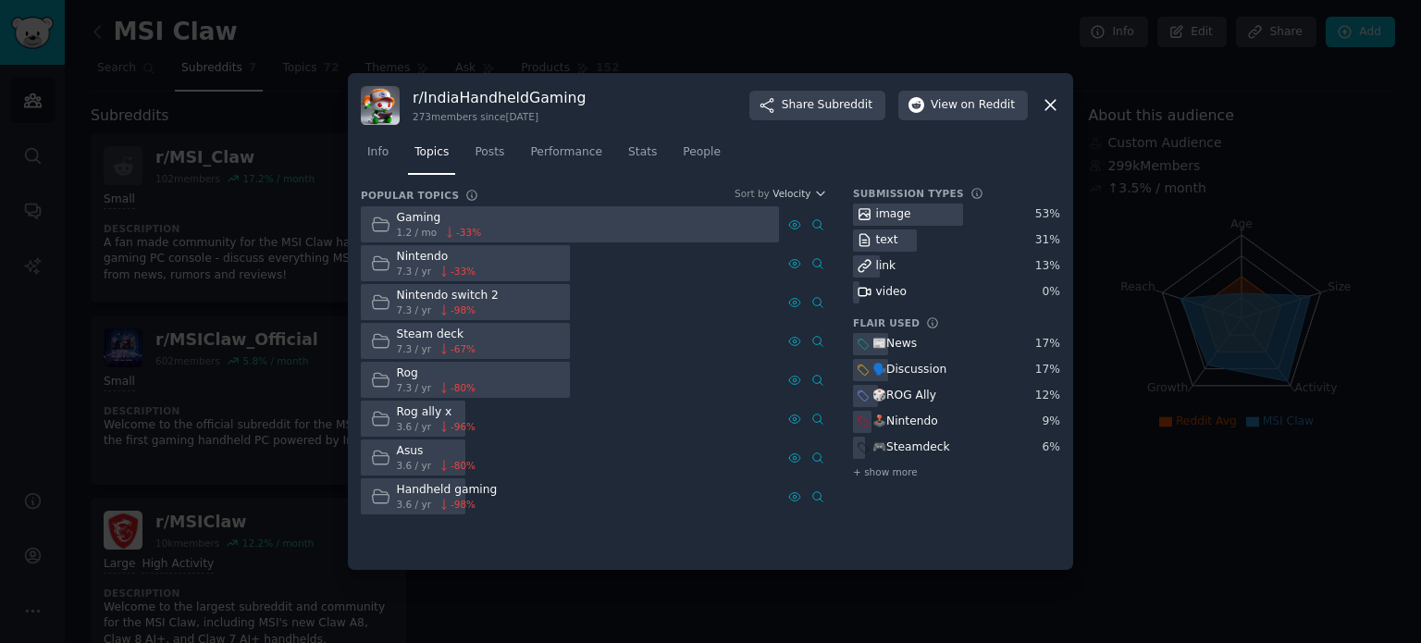
click at [1058, 106] on icon at bounding box center [1050, 104] width 19 height 19
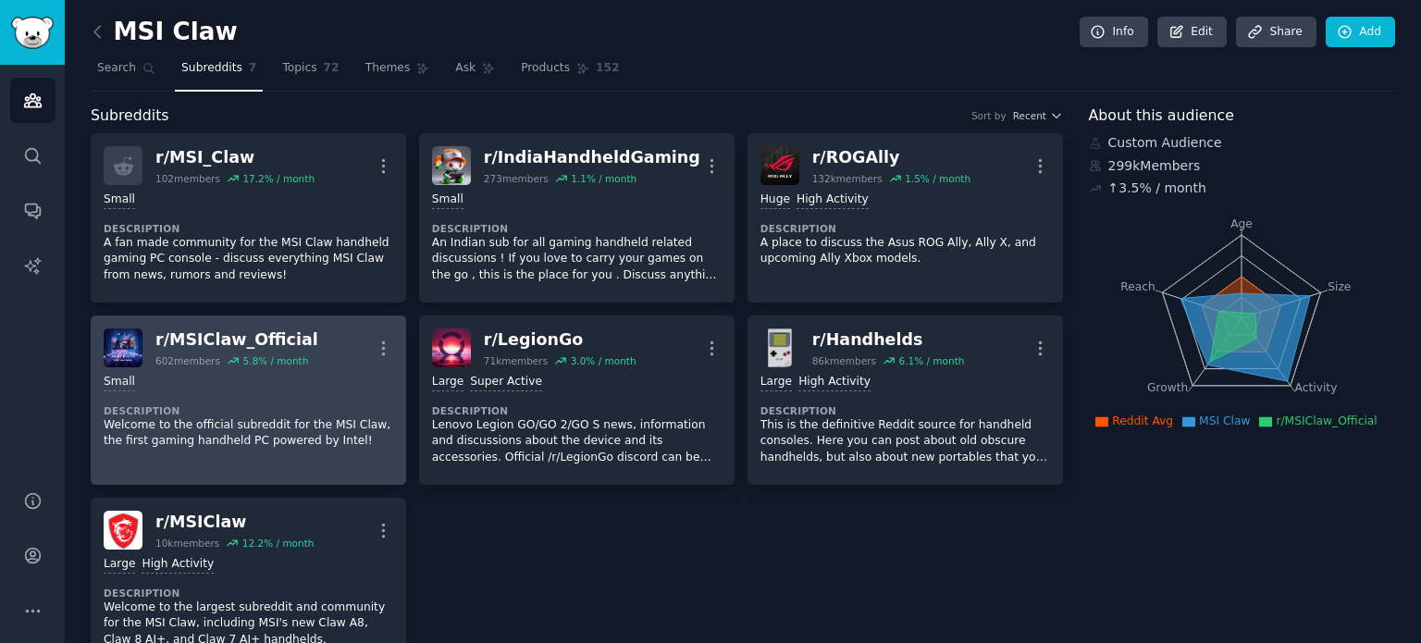
click at [290, 342] on div "r/ MSIClaw_Official" at bounding box center [236, 339] width 163 height 23
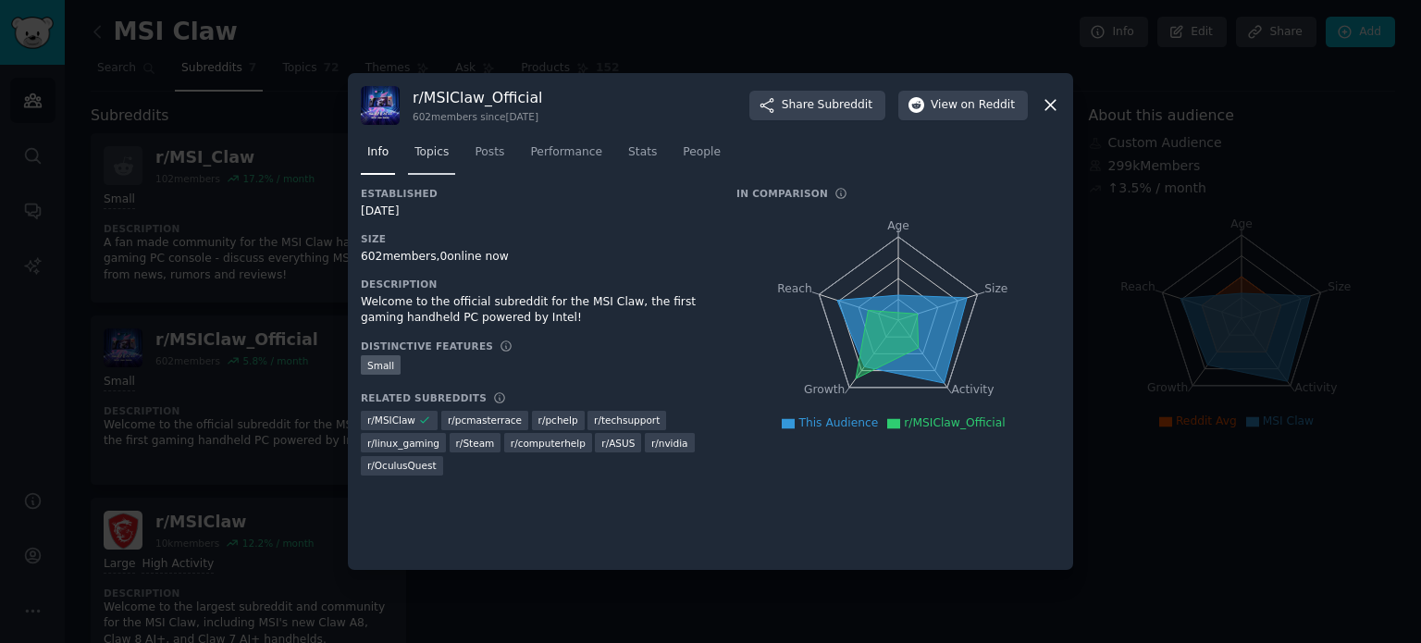
click at [445, 155] on span "Topics" at bounding box center [432, 152] width 34 height 17
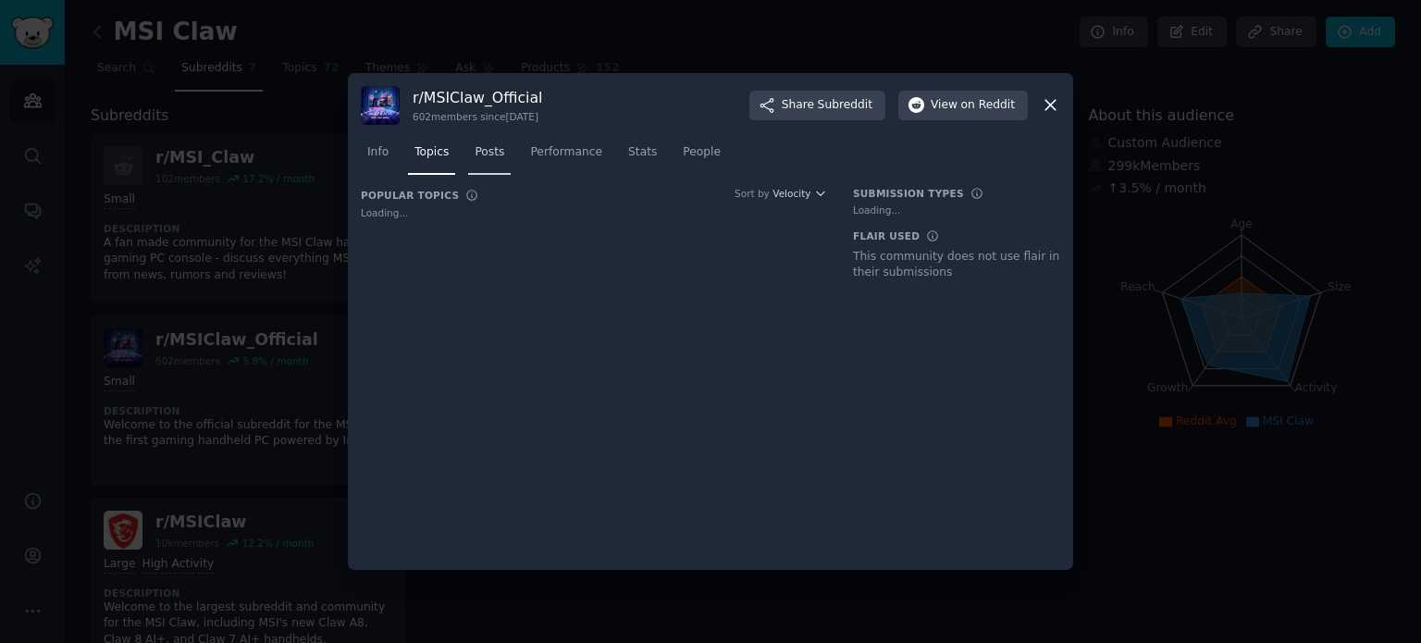
click at [475, 151] on span "Posts" at bounding box center [490, 152] width 30 height 17
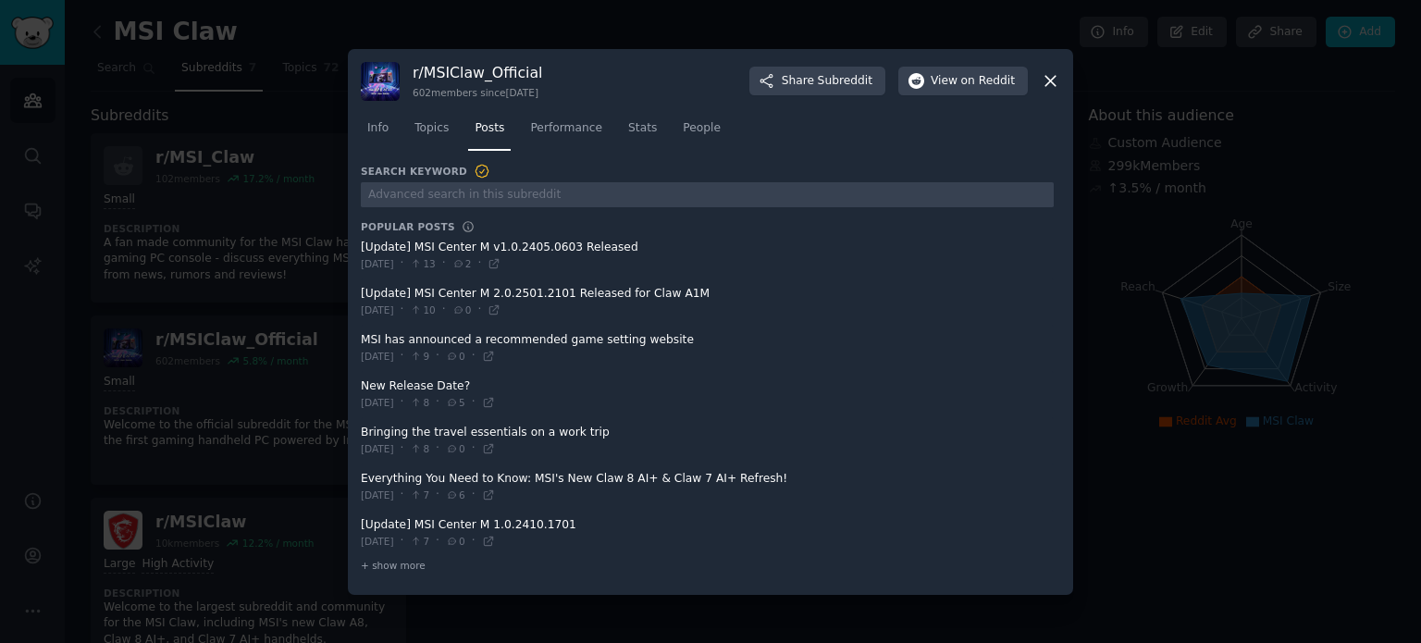
click at [473, 151] on div "Info Topics Posts Performance Stats People" at bounding box center [711, 132] width 700 height 63
click at [437, 126] on span "Topics" at bounding box center [432, 128] width 34 height 17
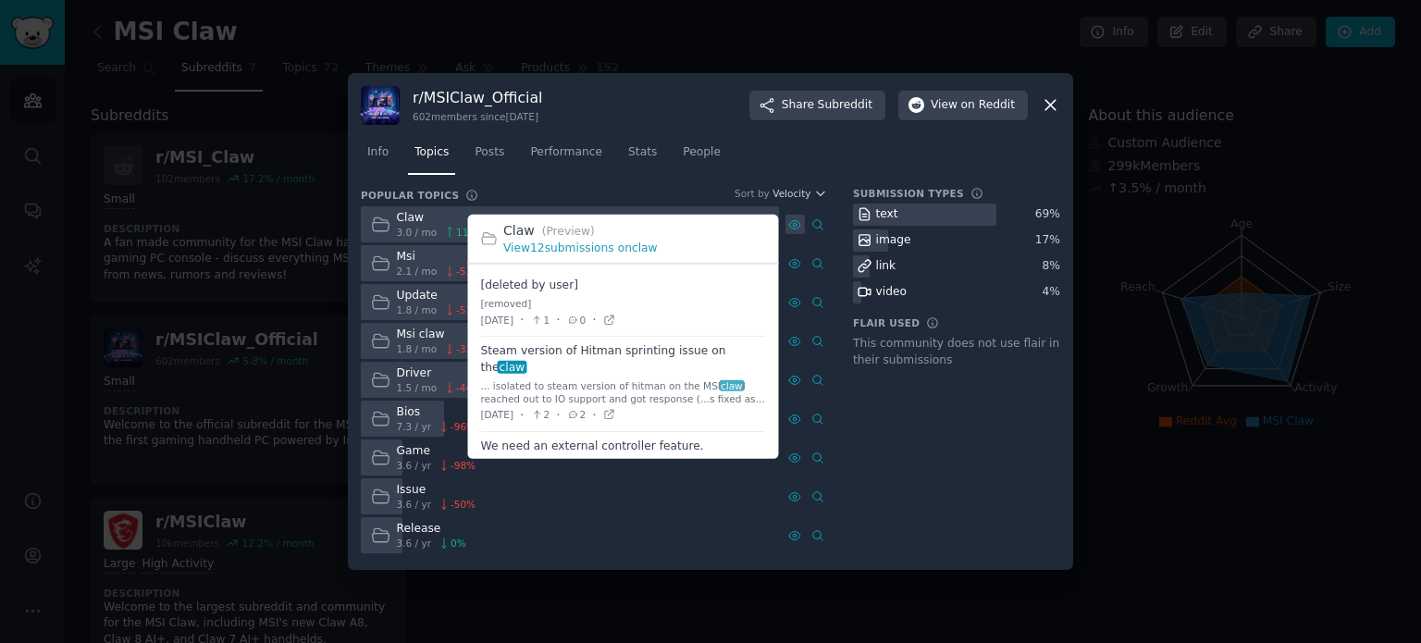
drag, startPoint x: 792, startPoint y: 236, endPoint x: 792, endPoint y: 220, distance: 15.7
click at [792, 220] on div "Claw 3.0 / mo 11 %" at bounding box center [594, 224] width 466 height 36
click at [616, 405] on div "[DATE] · 2 · 2 ·" at bounding box center [548, 414] width 135 height 19
click at [616, 408] on icon at bounding box center [609, 414] width 13 height 13
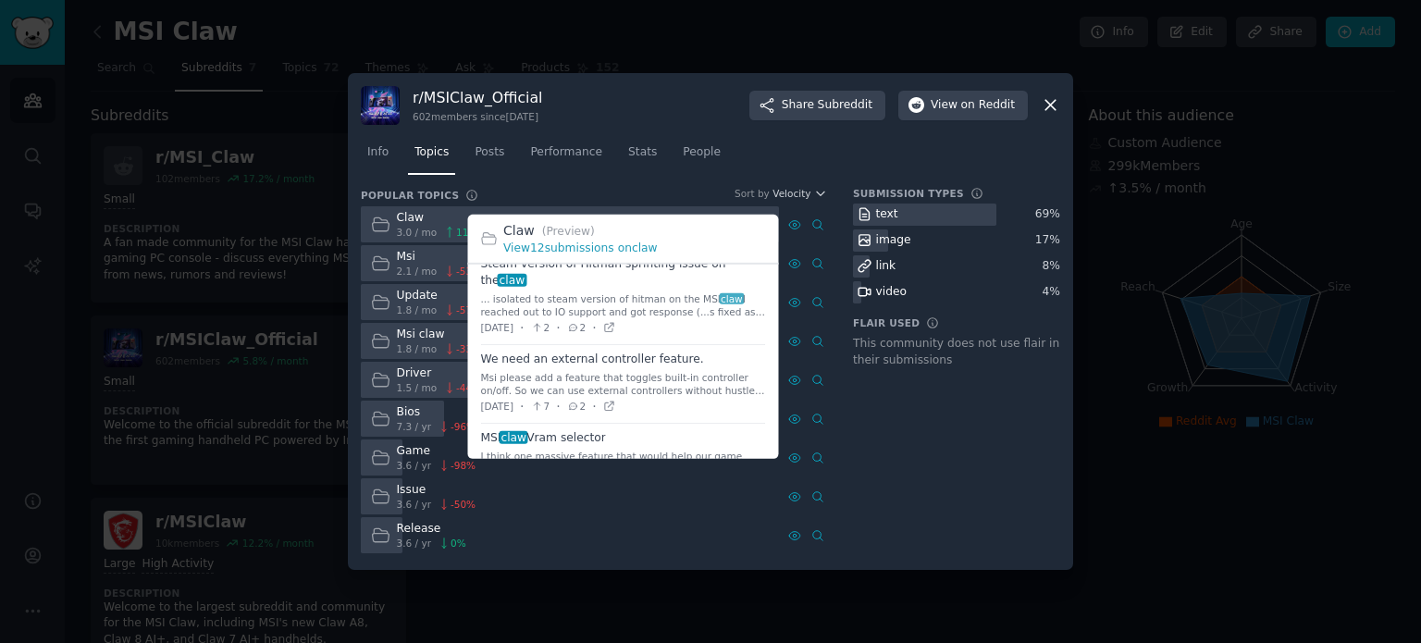
scroll to position [88, 0]
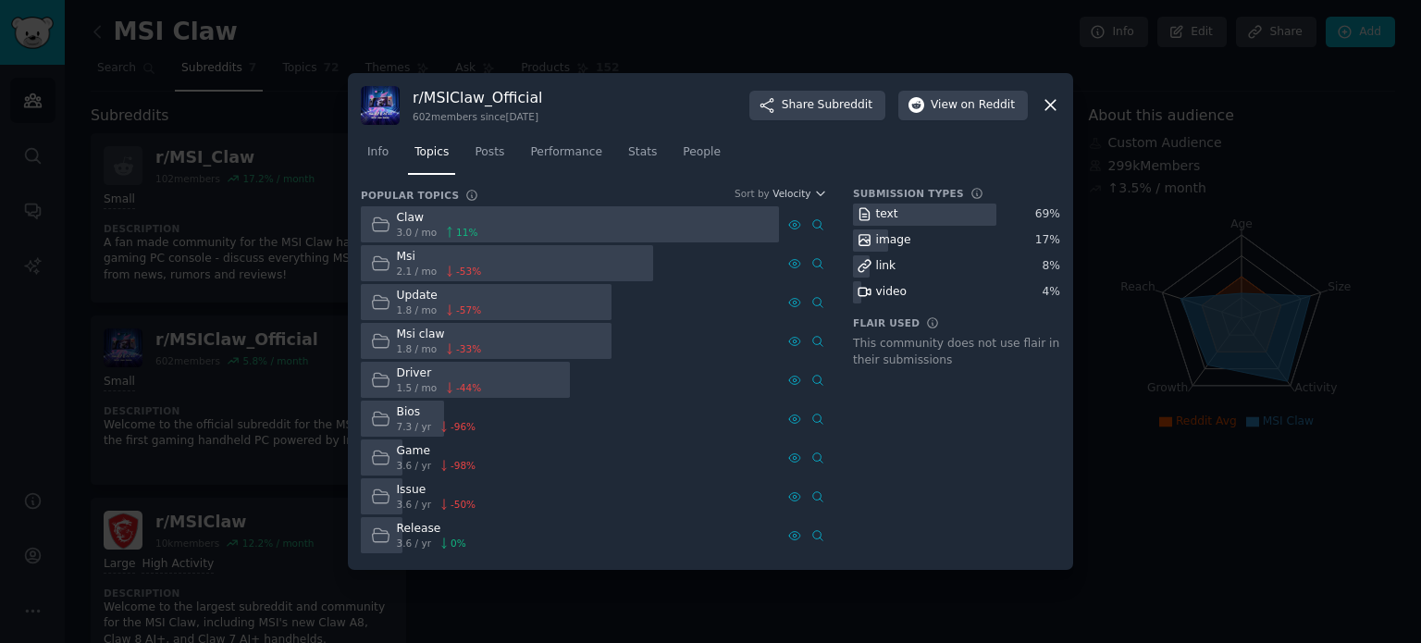
click at [1048, 95] on div "r/ MSIClaw_Official 602 members since [DATE] Share Subreddit View on Reddit" at bounding box center [711, 105] width 700 height 39
click at [1048, 95] on icon at bounding box center [1050, 104] width 19 height 19
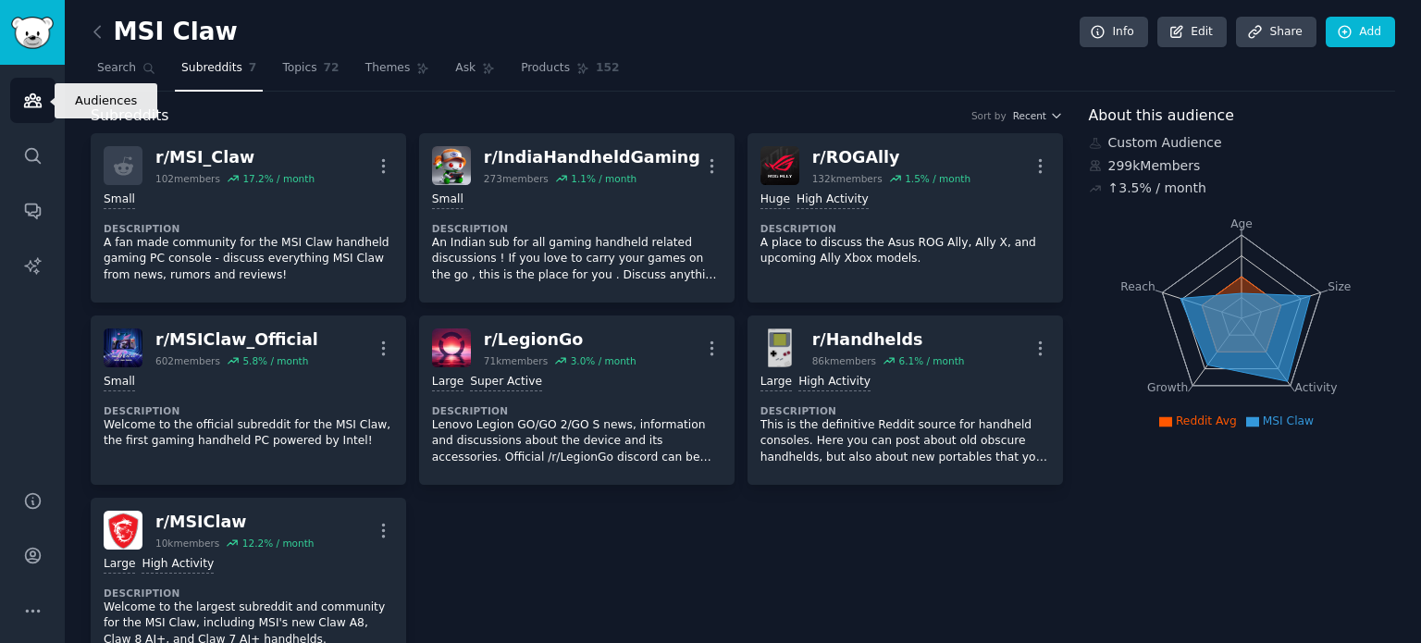
click at [27, 93] on icon "Sidebar" at bounding box center [32, 100] width 19 height 19
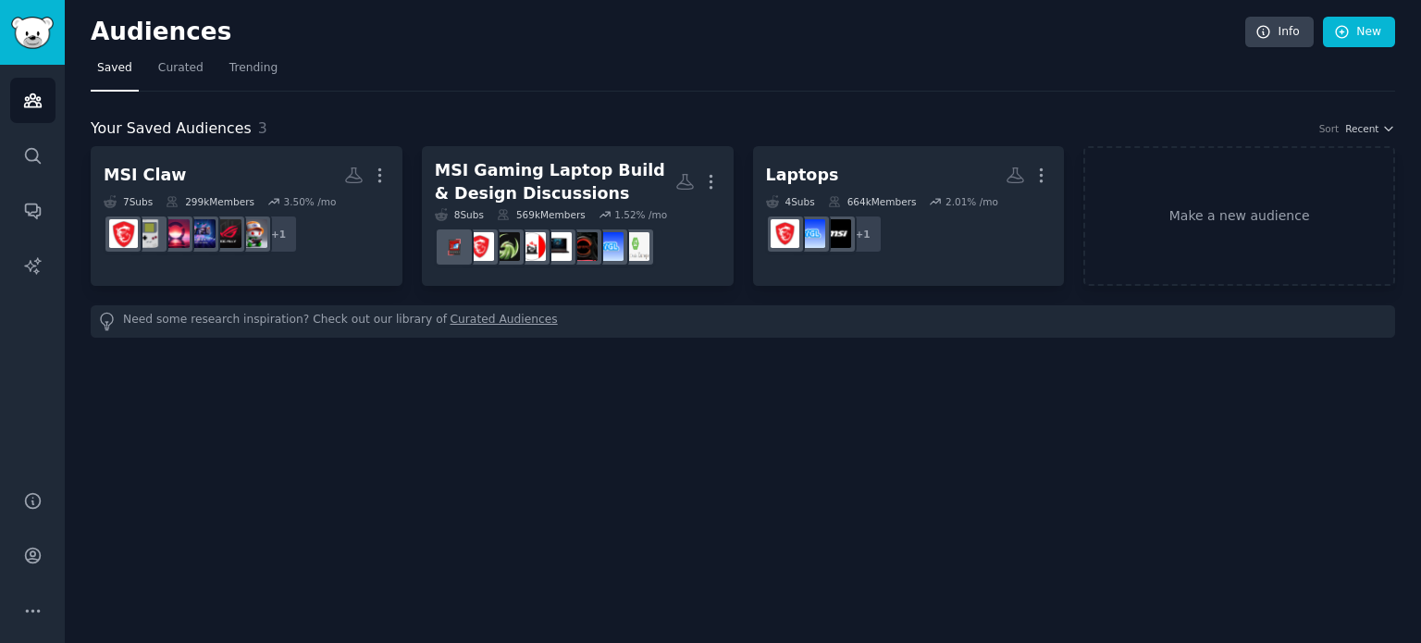
click at [28, 123] on div "Audiences Search Conversations AI Reports" at bounding box center [32, 266] width 65 height 403
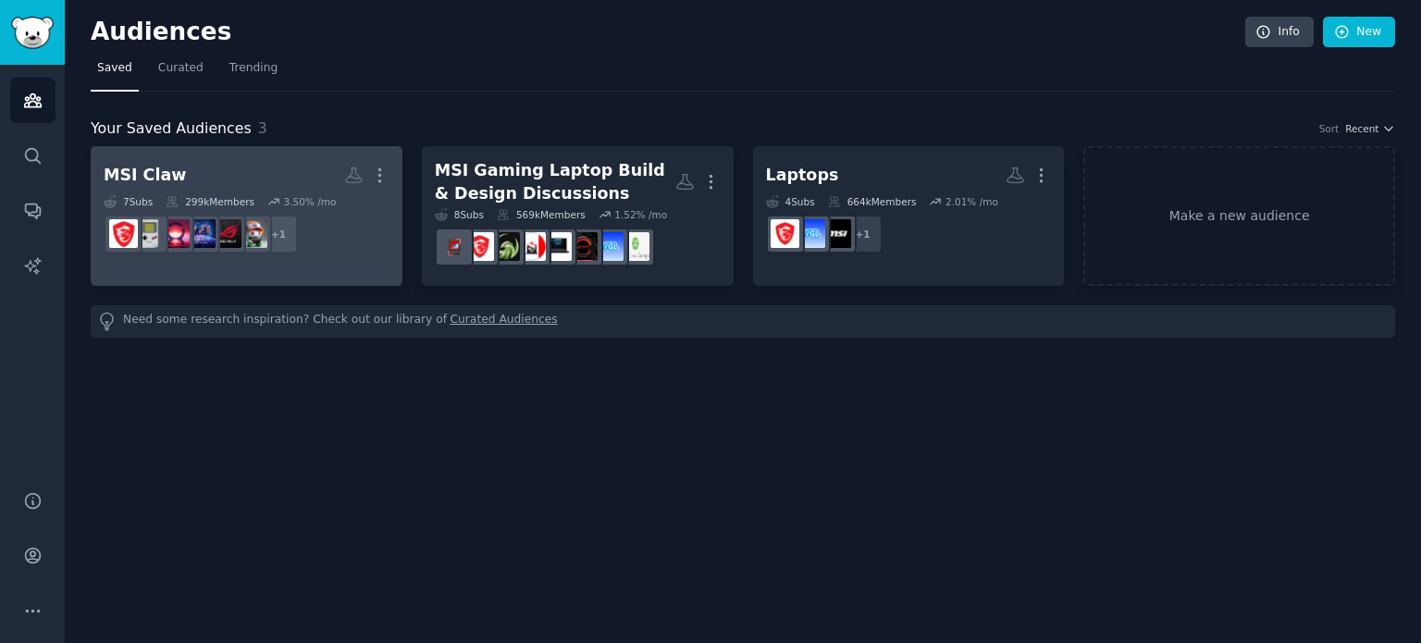
click at [274, 148] on link "MSI Claw More 7 Sub s 299k Members 3.50 % /mo + 1" at bounding box center [247, 216] width 312 height 140
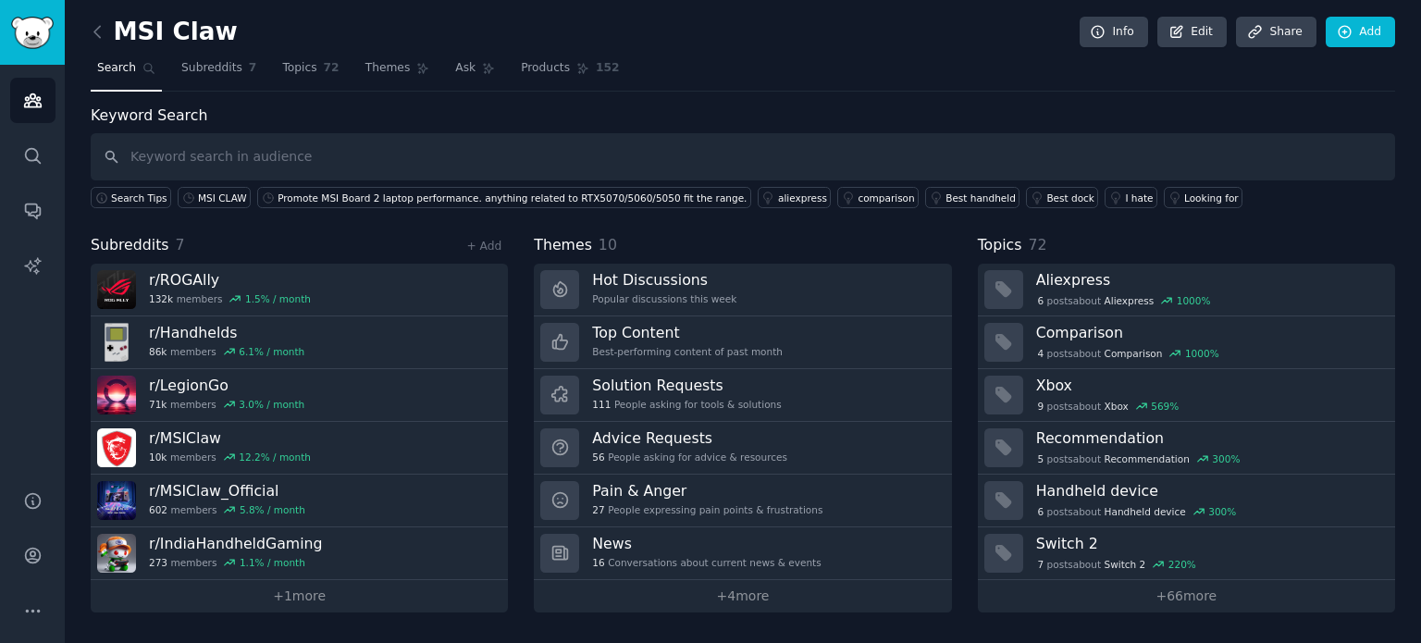
click at [263, 60] on nav "Search Subreddits 7 Topics 72 Themes Ask Products 152" at bounding box center [743, 73] width 1305 height 38
click at [282, 66] on span "Topics" at bounding box center [299, 68] width 34 height 17
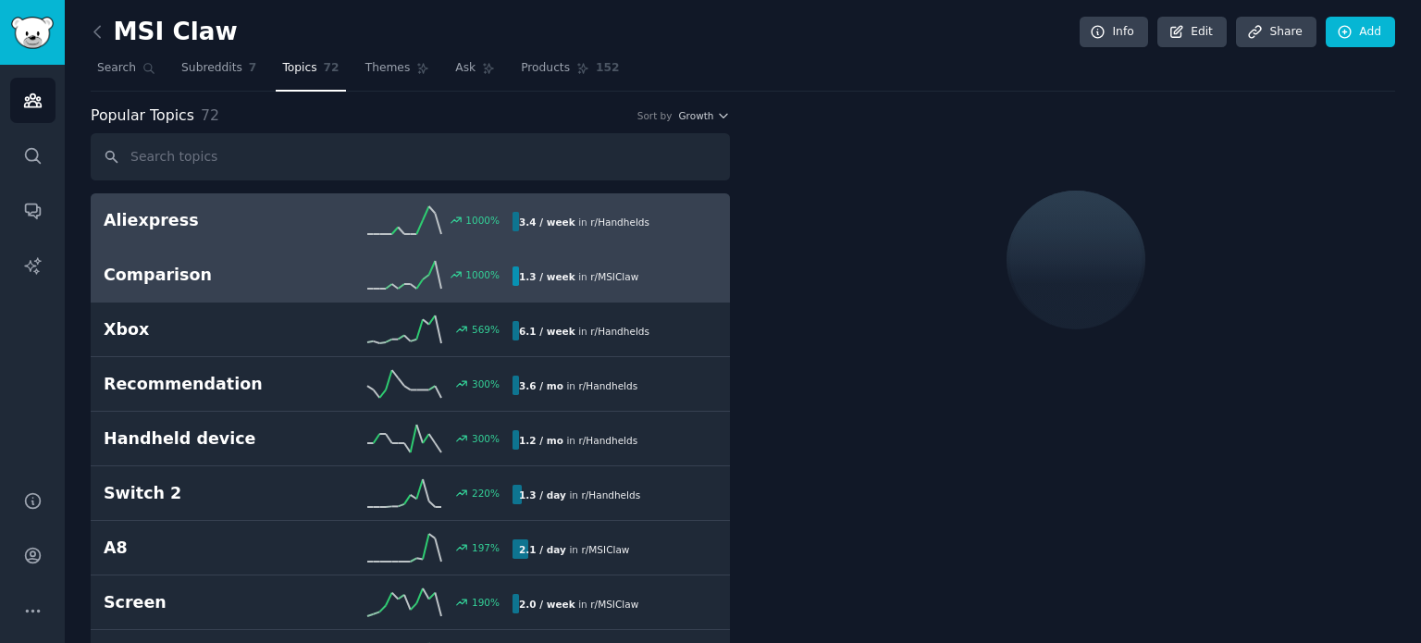
click at [577, 280] on div "1.3 / week in r/ MSIClaw" at bounding box center [579, 275] width 132 height 19
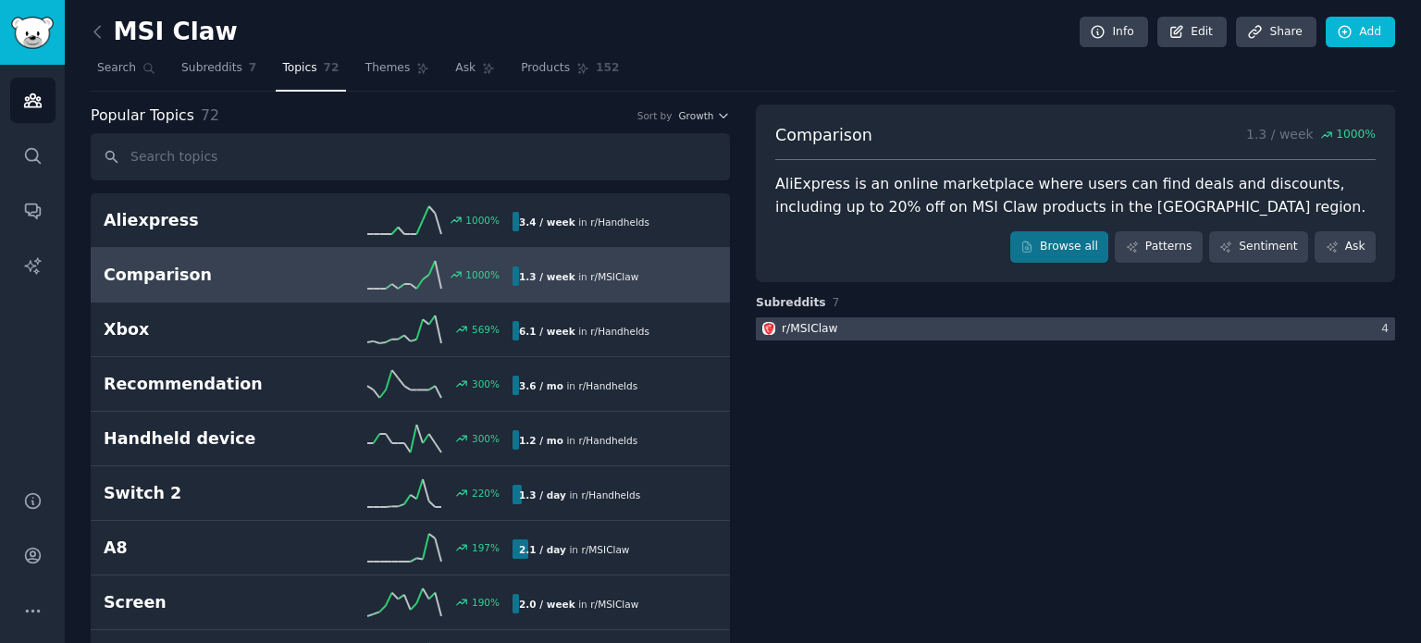
click at [1010, 332] on div at bounding box center [1075, 328] width 639 height 23
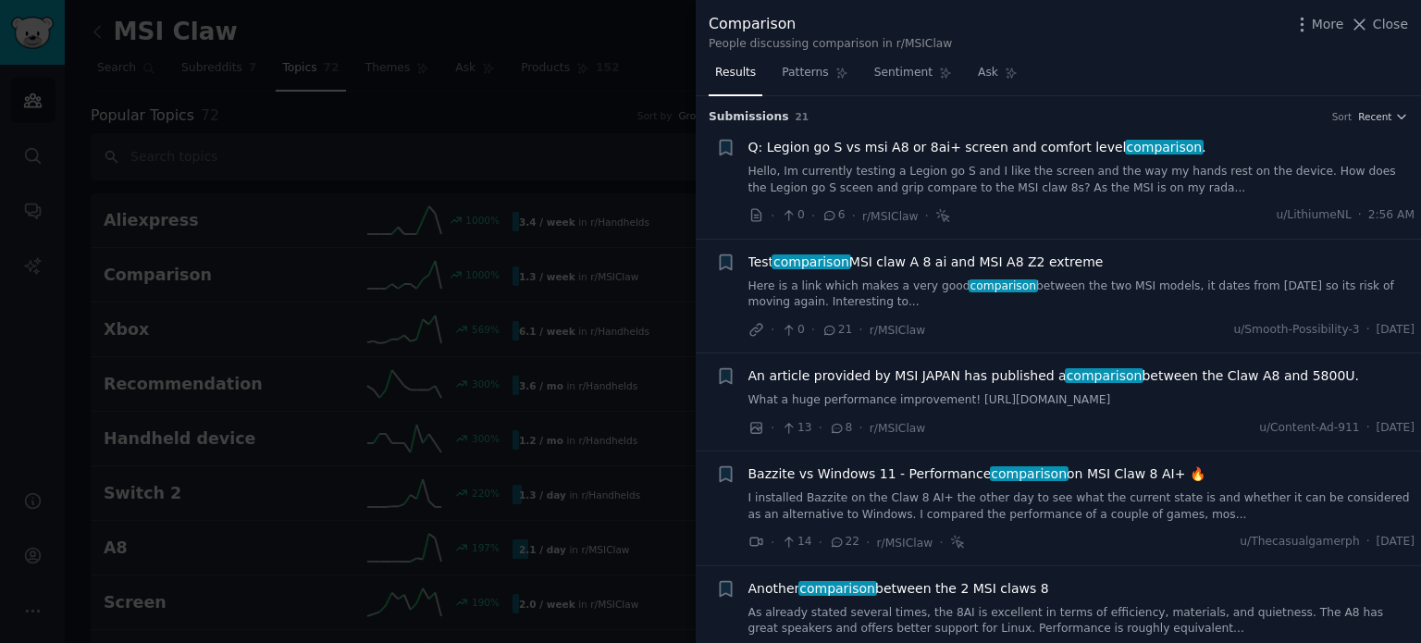
click at [1009, 266] on span "Test comparison MSI claw A 8 ai and MSI A8 Z2 extreme" at bounding box center [926, 262] width 355 height 19
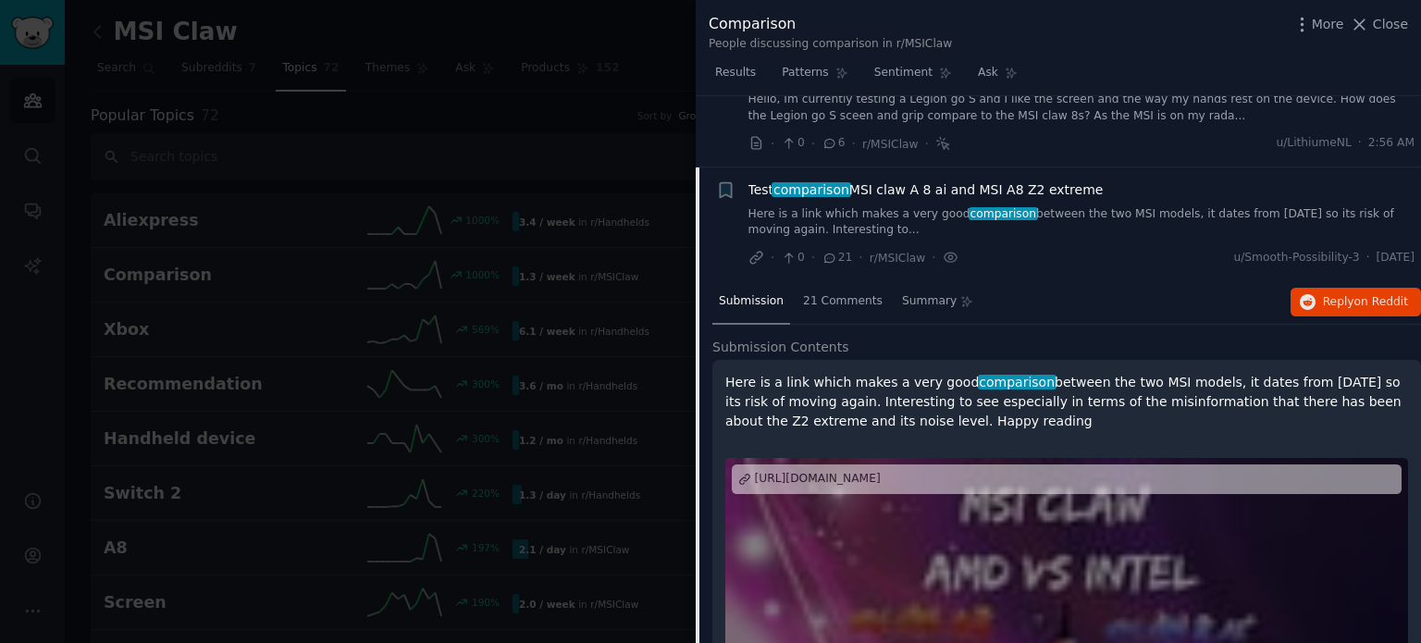
scroll to position [143, 0]
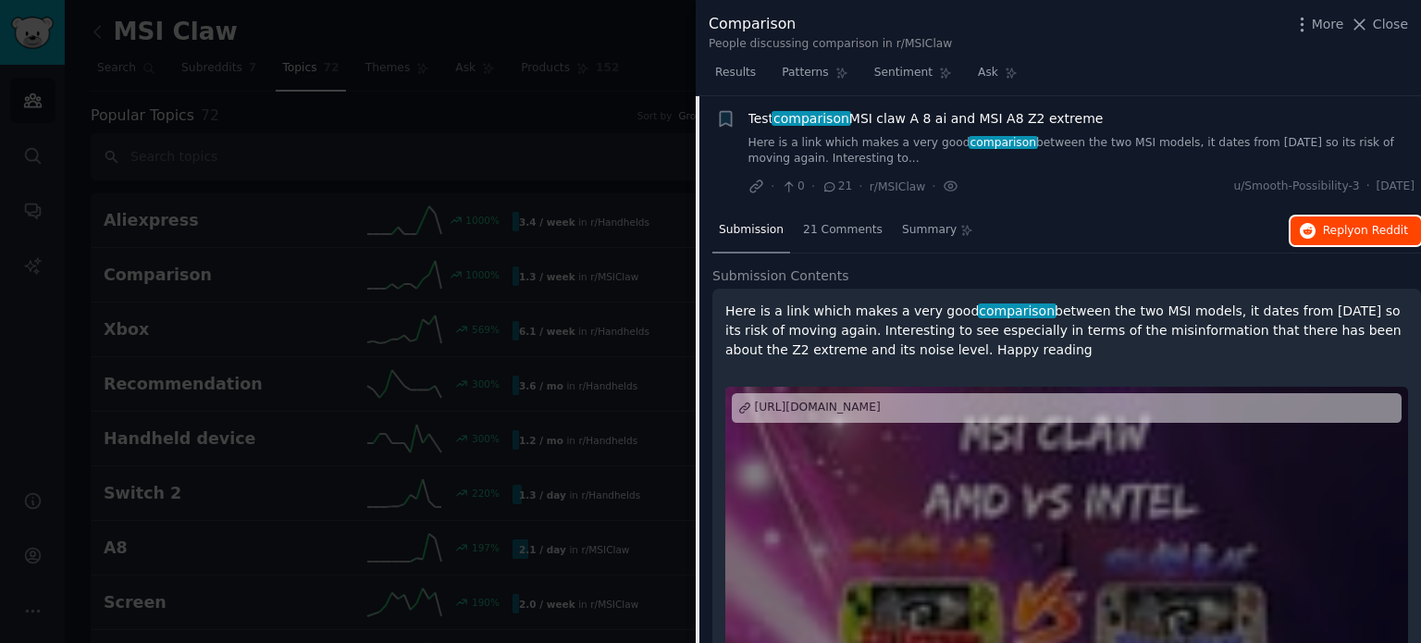
click at [1372, 233] on span "on Reddit" at bounding box center [1382, 230] width 54 height 13
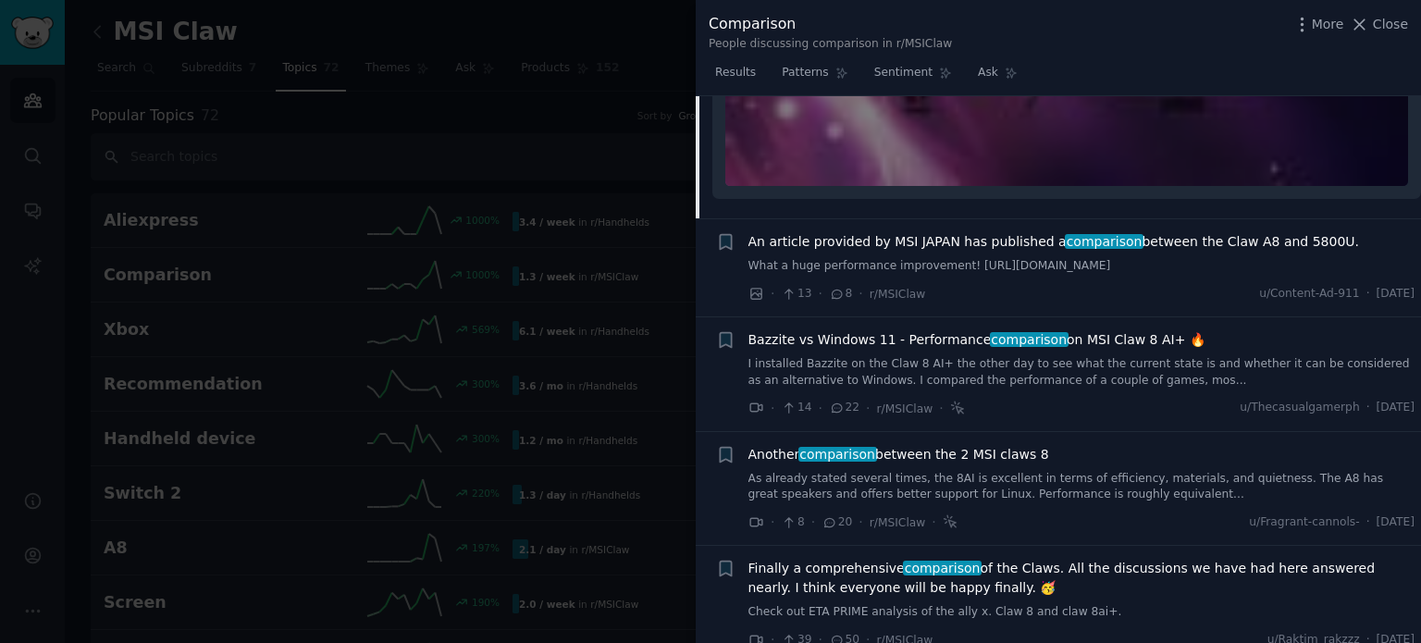
scroll to position [745, 0]
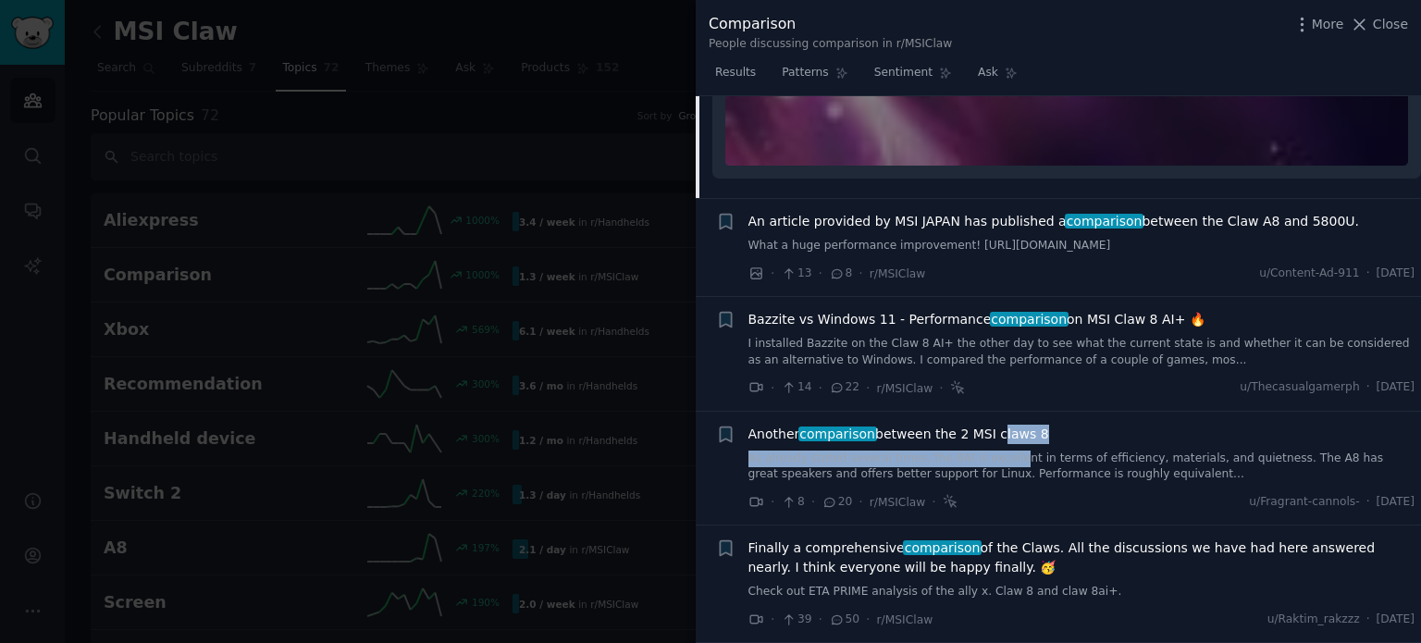
click at [986, 432] on div "Another comparison between the 2 MSI claws 8 As already stated several times, t…" at bounding box center [1082, 454] width 667 height 58
click at [986, 432] on span "Another comparison between the 2 MSI claws 8" at bounding box center [899, 434] width 301 height 19
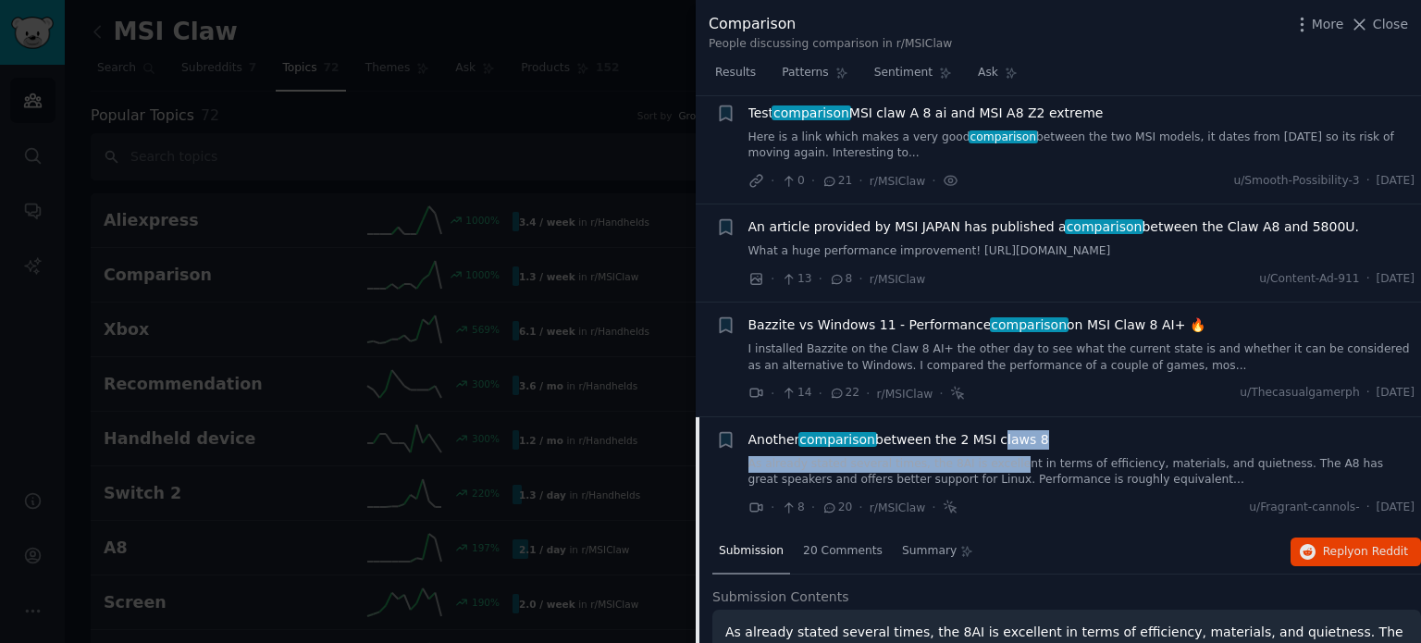
scroll to position [145, 0]
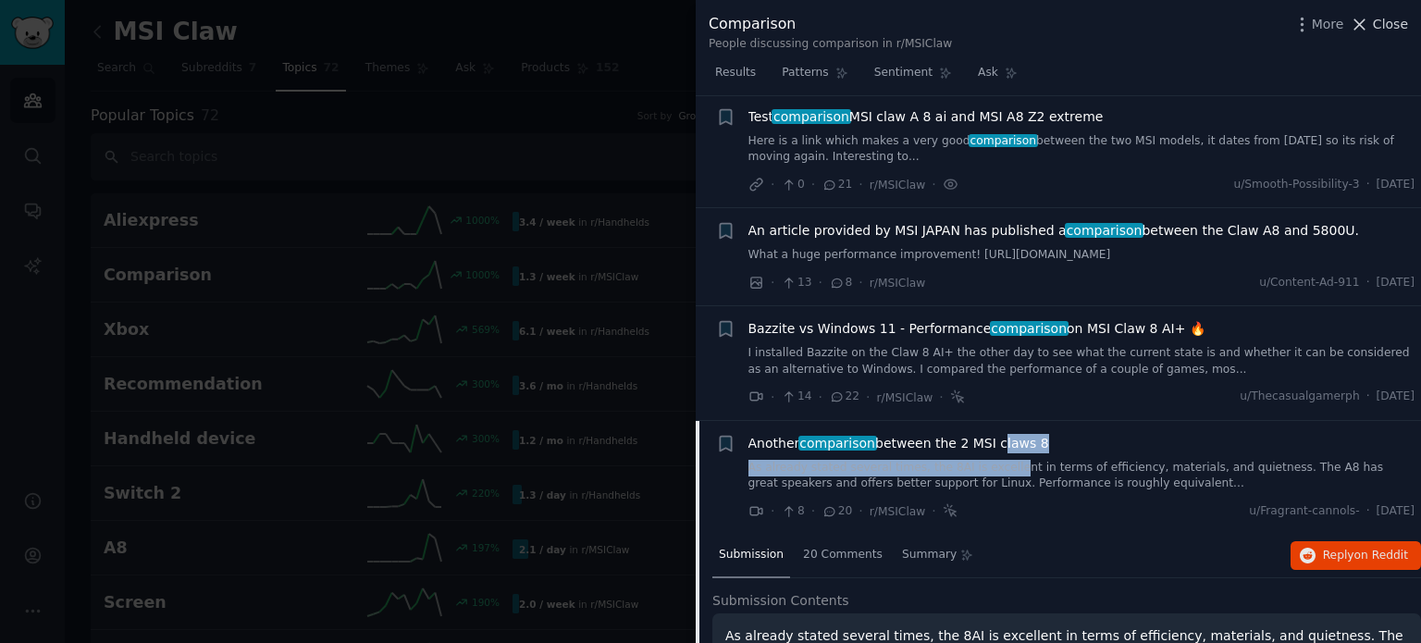
click at [1392, 26] on span "Close" at bounding box center [1390, 24] width 35 height 19
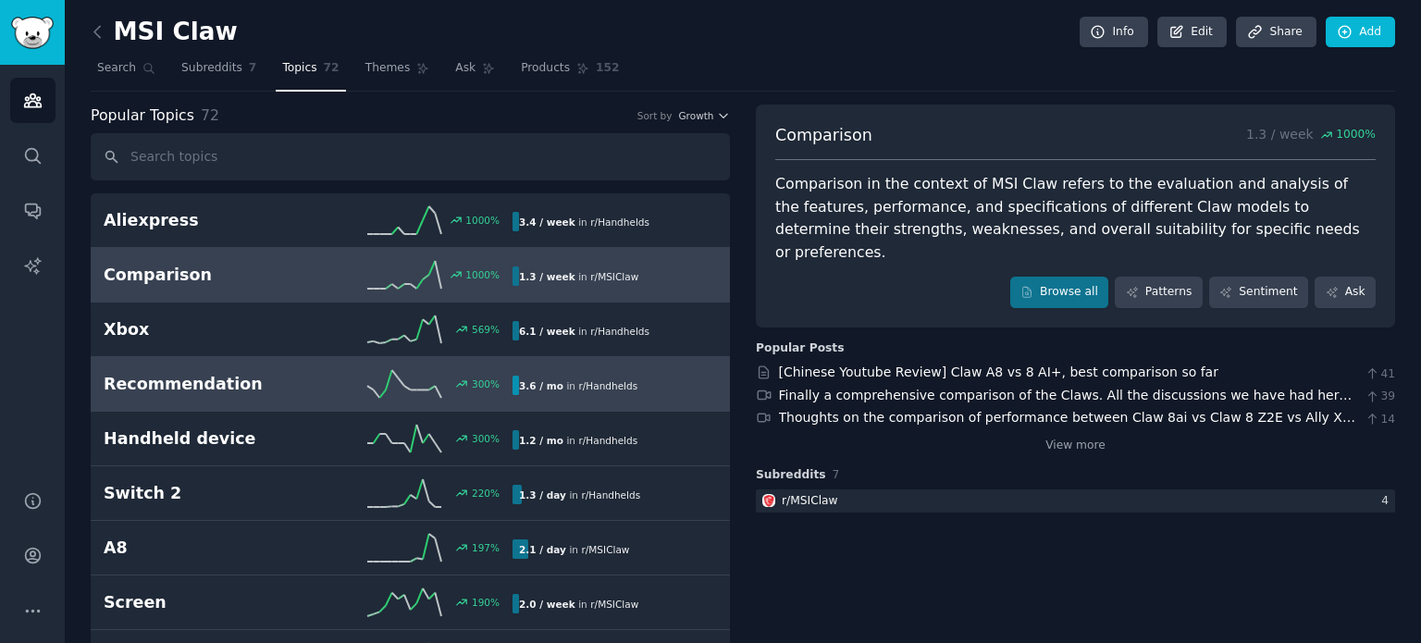
click at [505, 387] on div "300 %" at bounding box center [410, 384] width 205 height 28
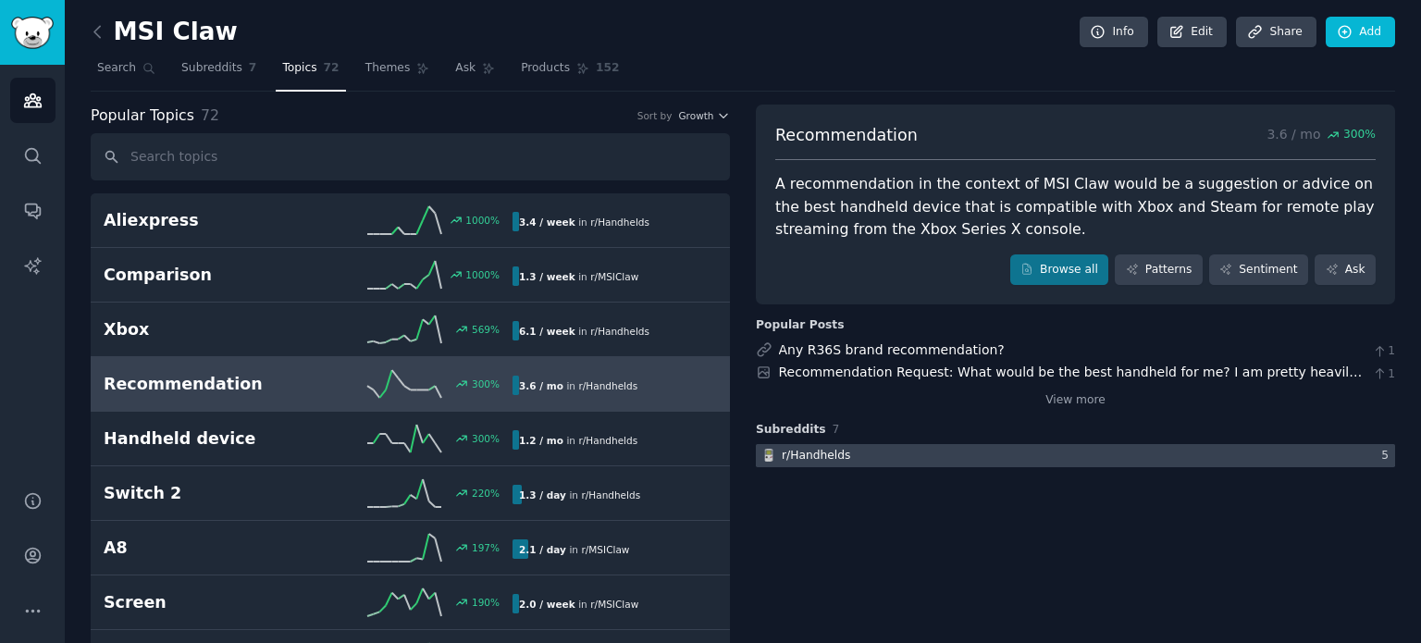
click at [1010, 454] on div at bounding box center [1075, 455] width 639 height 23
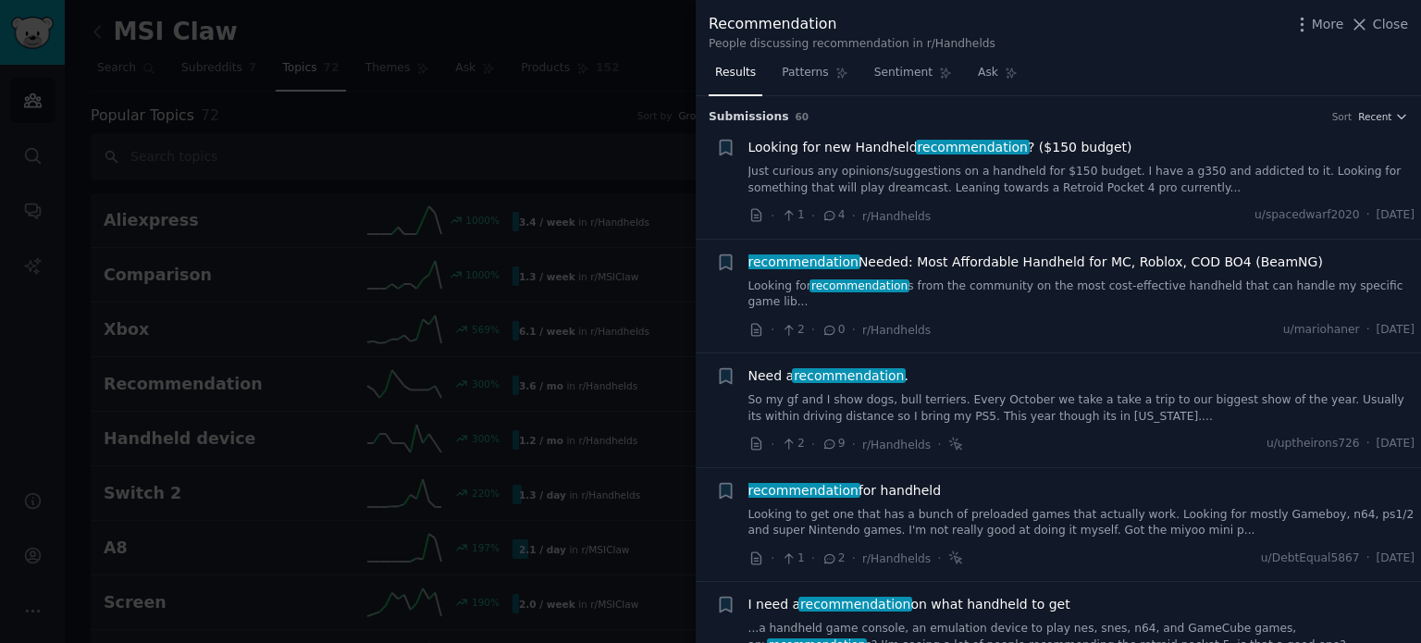
click at [990, 153] on span "recommendation" at bounding box center [973, 147] width 114 height 15
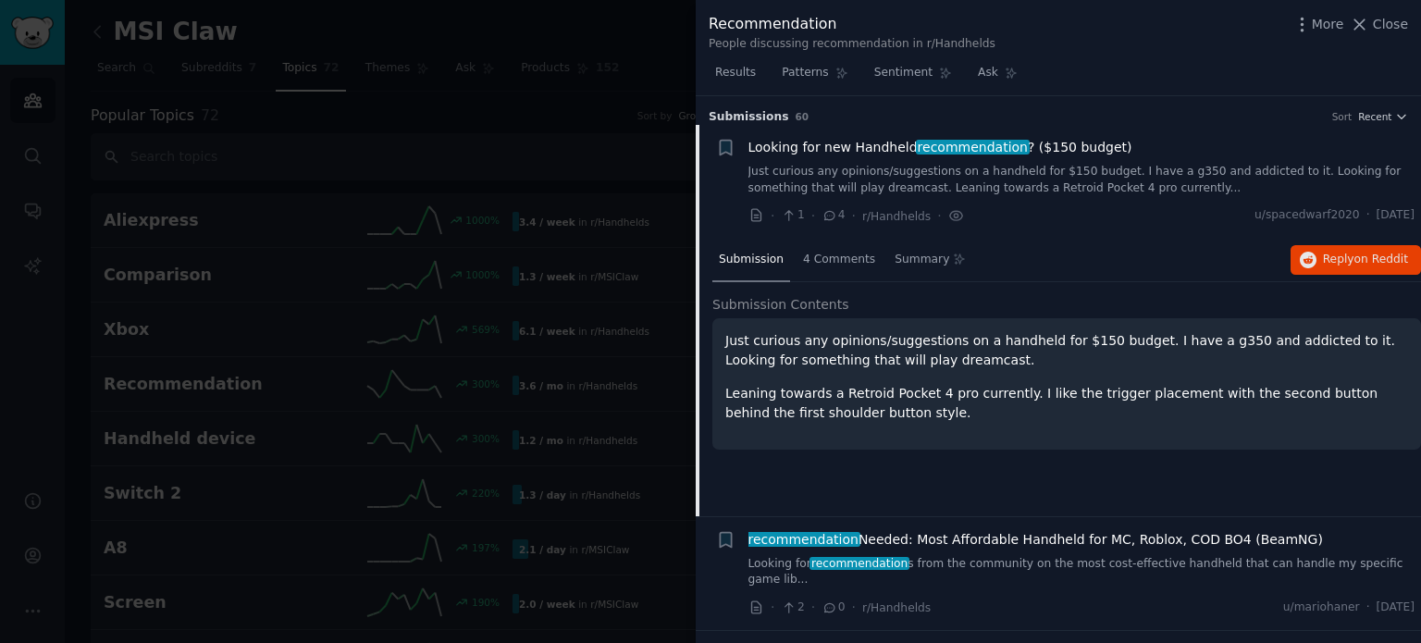
scroll to position [29, 0]
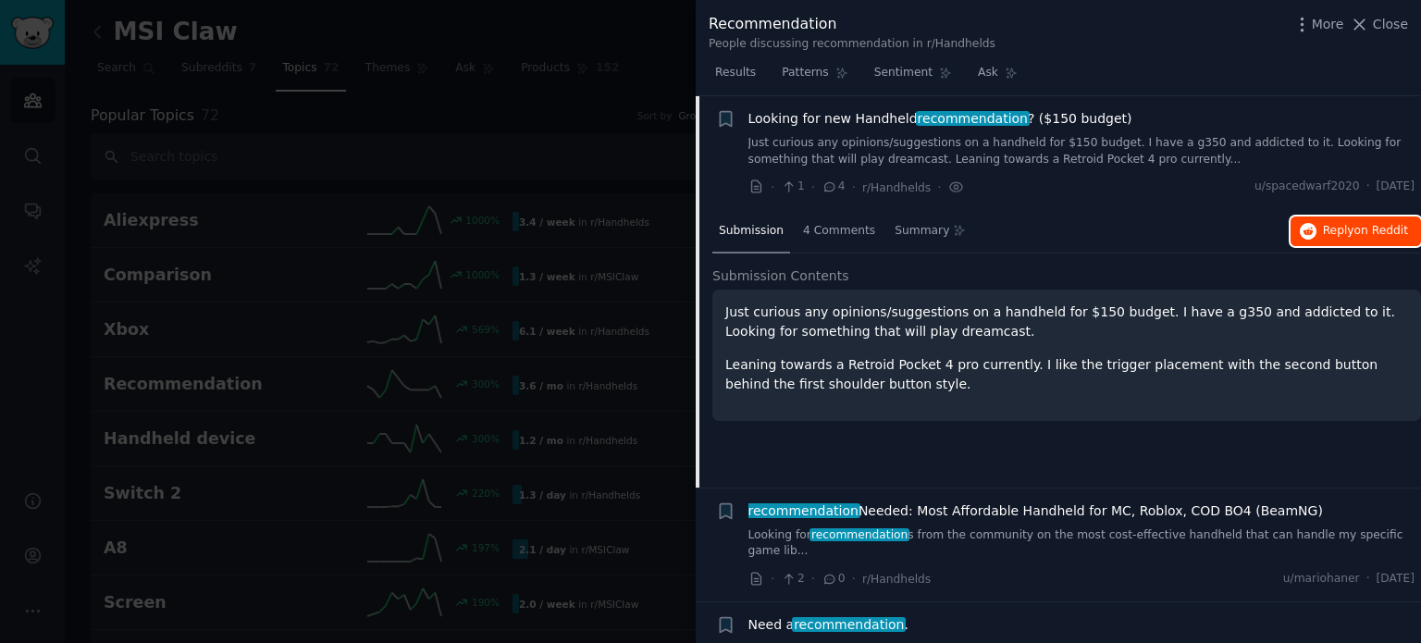
click at [1375, 229] on span "on Reddit" at bounding box center [1382, 230] width 54 height 13
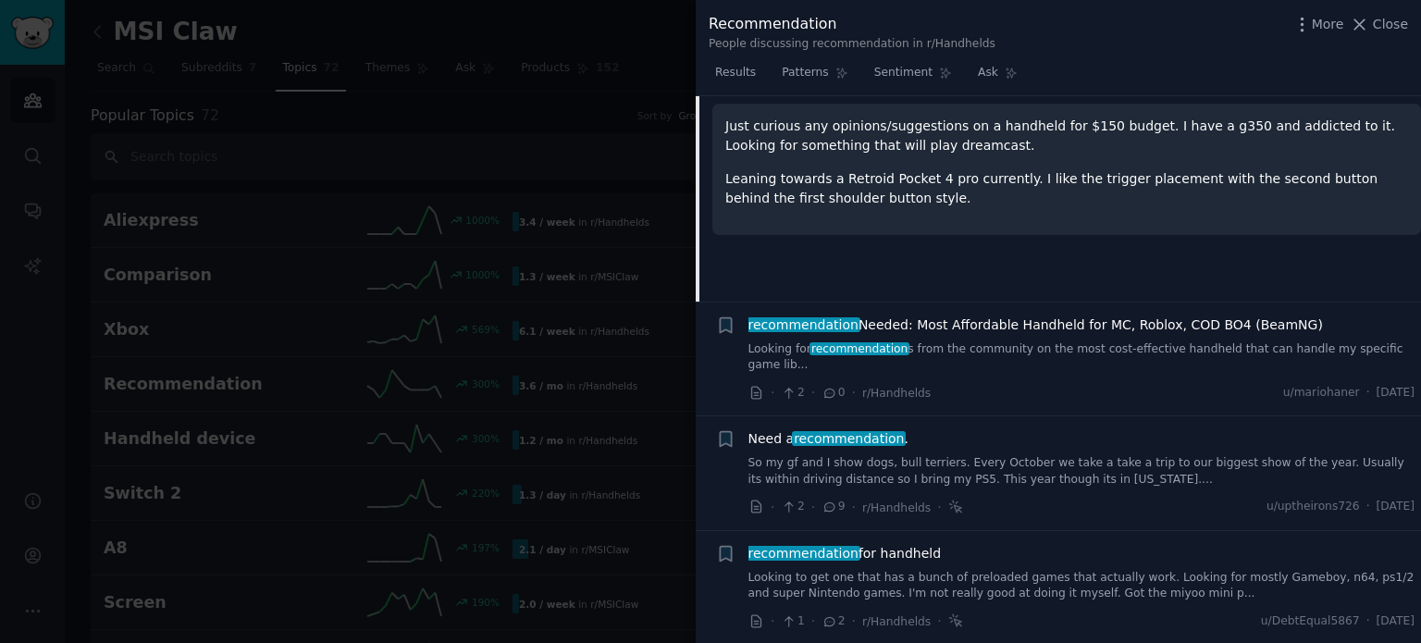
scroll to position [0, 0]
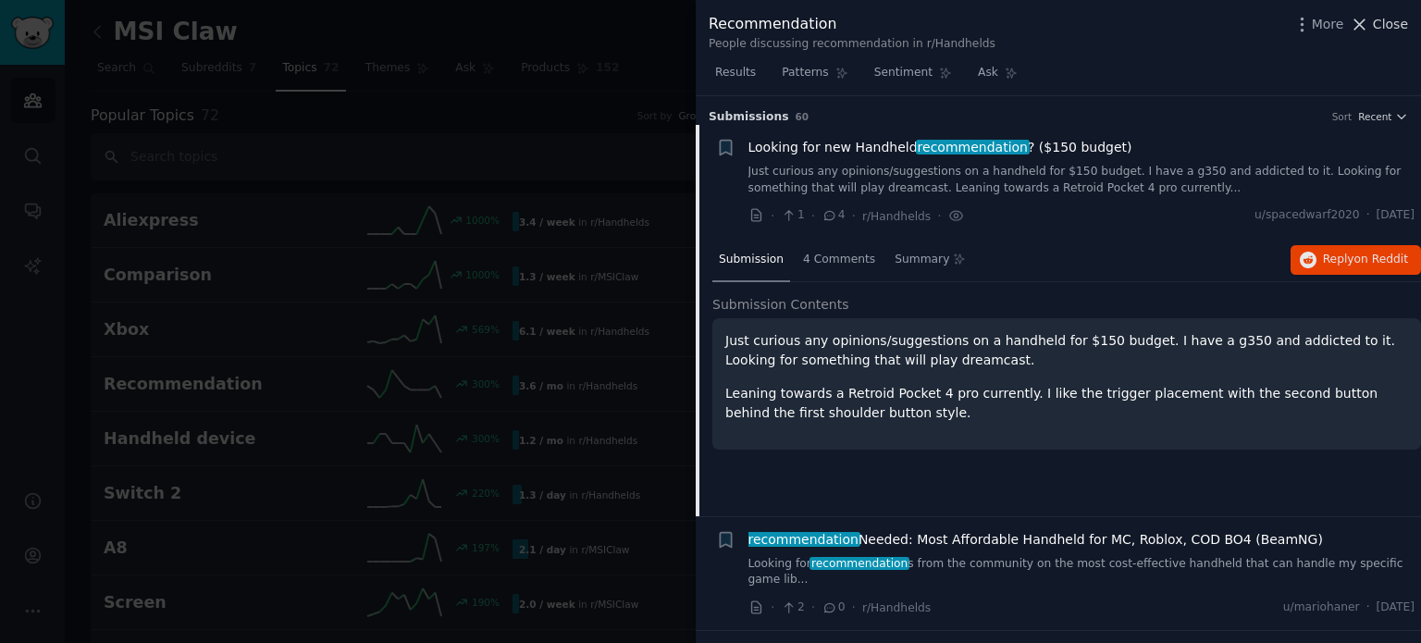
click at [1388, 33] on span "Close" at bounding box center [1390, 24] width 35 height 19
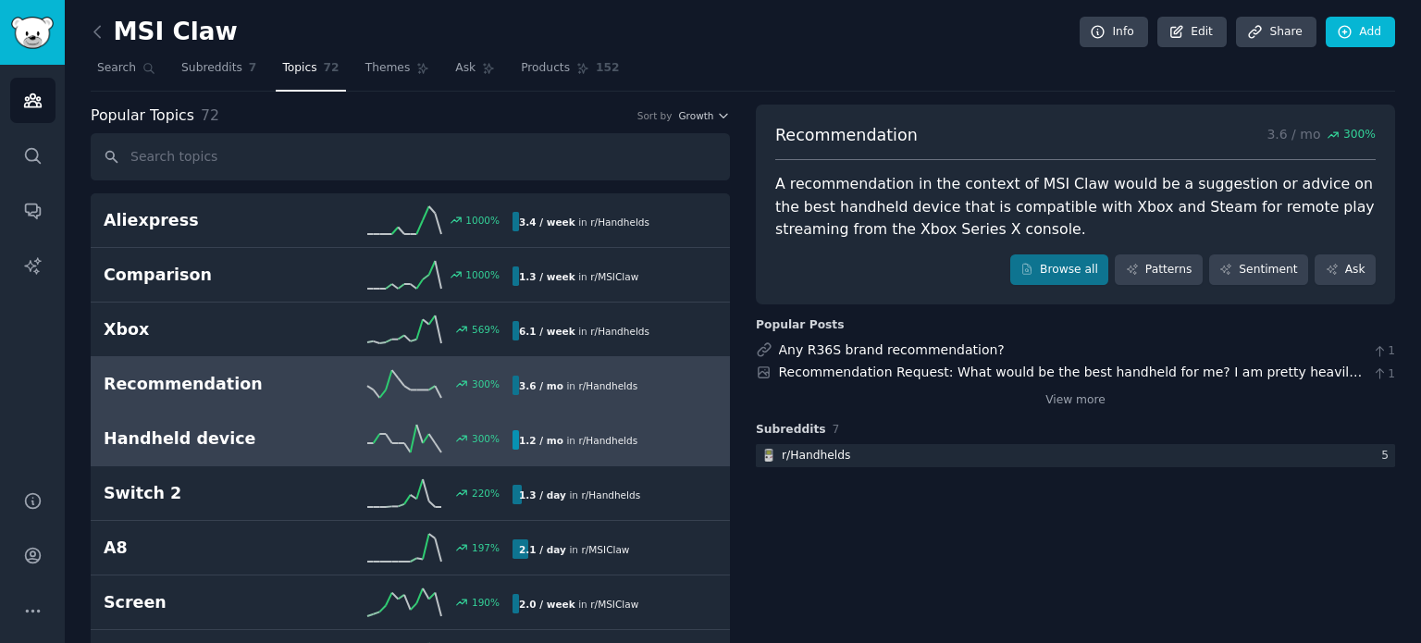
click at [455, 445] on div "300 %" at bounding box center [410, 439] width 205 height 28
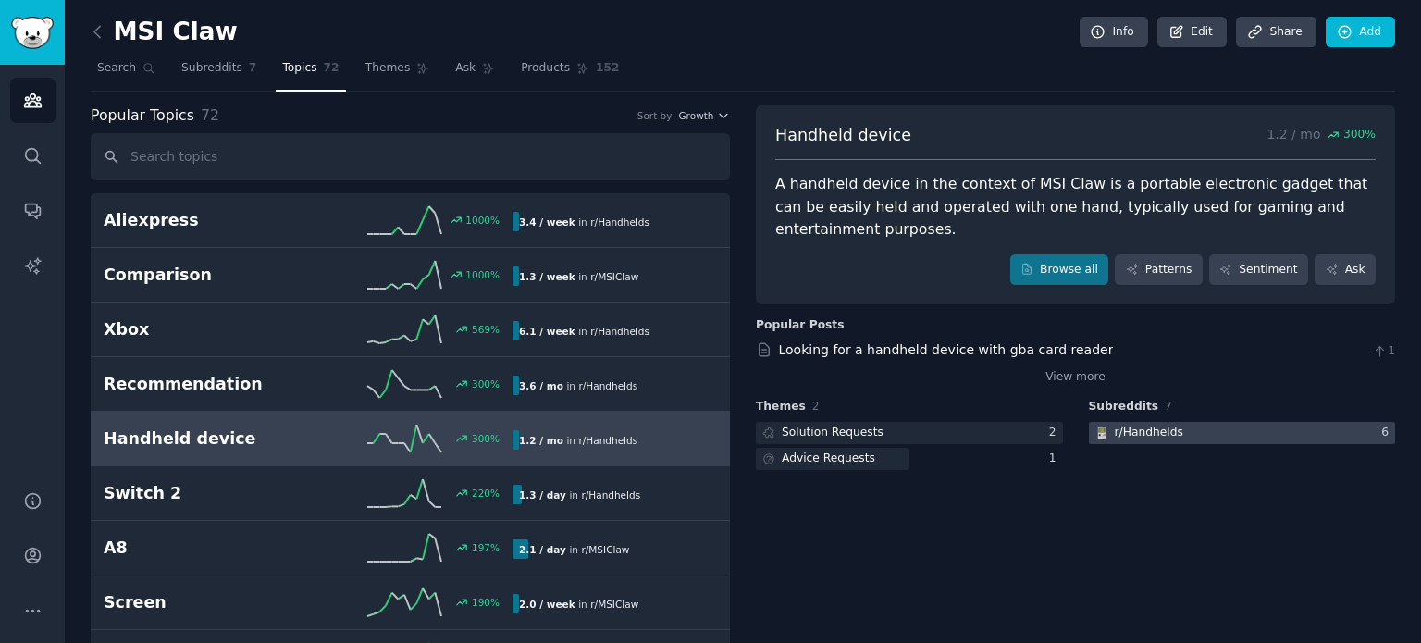
click at [1159, 432] on div "r/ Handhelds" at bounding box center [1149, 433] width 68 height 17
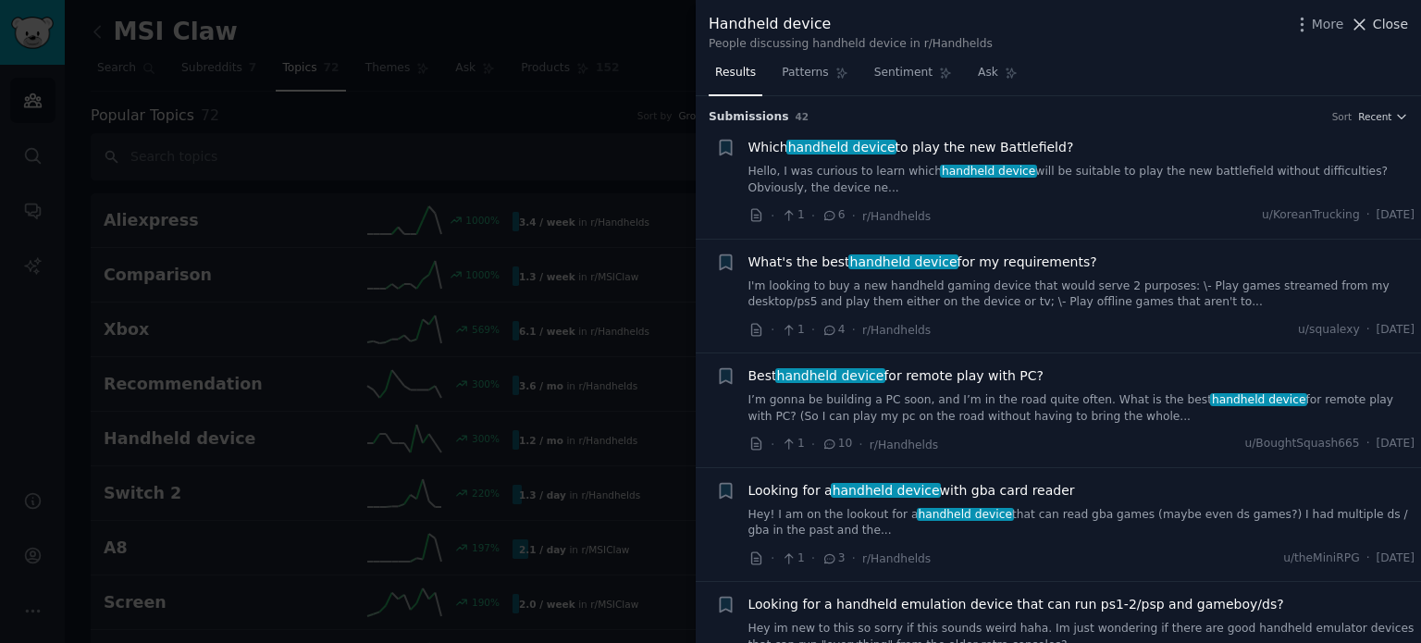
click at [1384, 21] on span "Close" at bounding box center [1390, 24] width 35 height 19
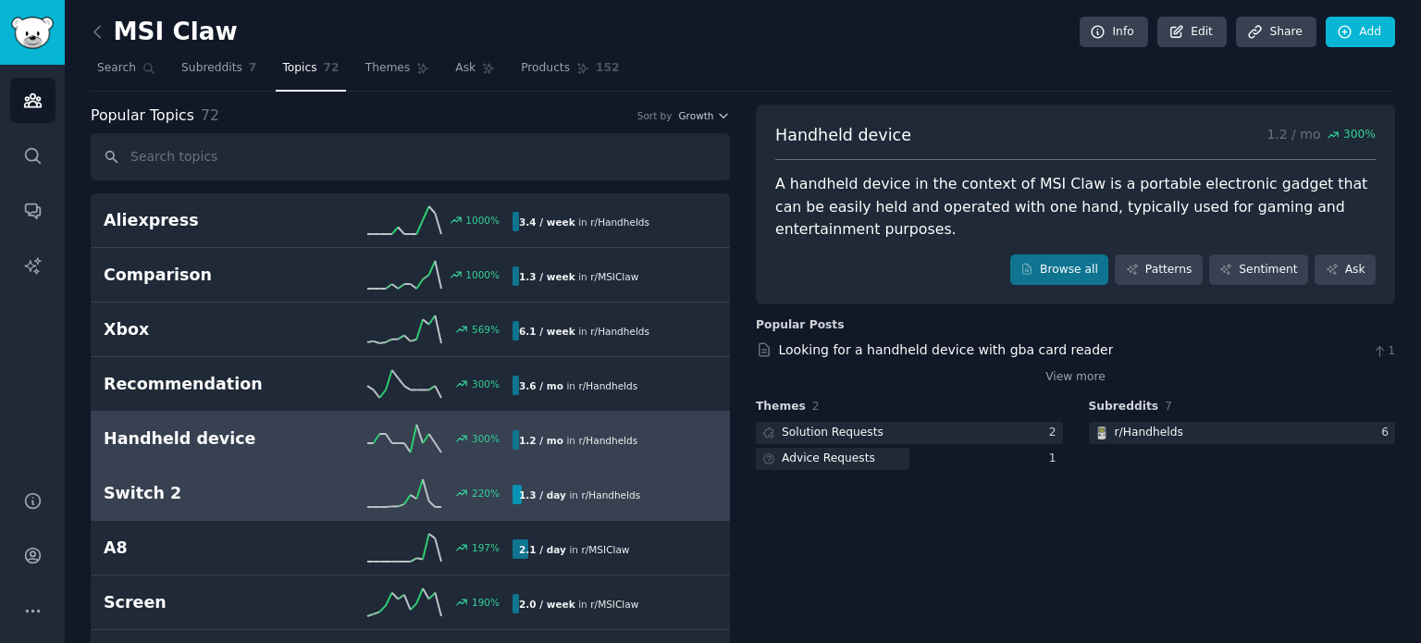
click at [553, 490] on b "1.3 / day" at bounding box center [542, 495] width 47 height 11
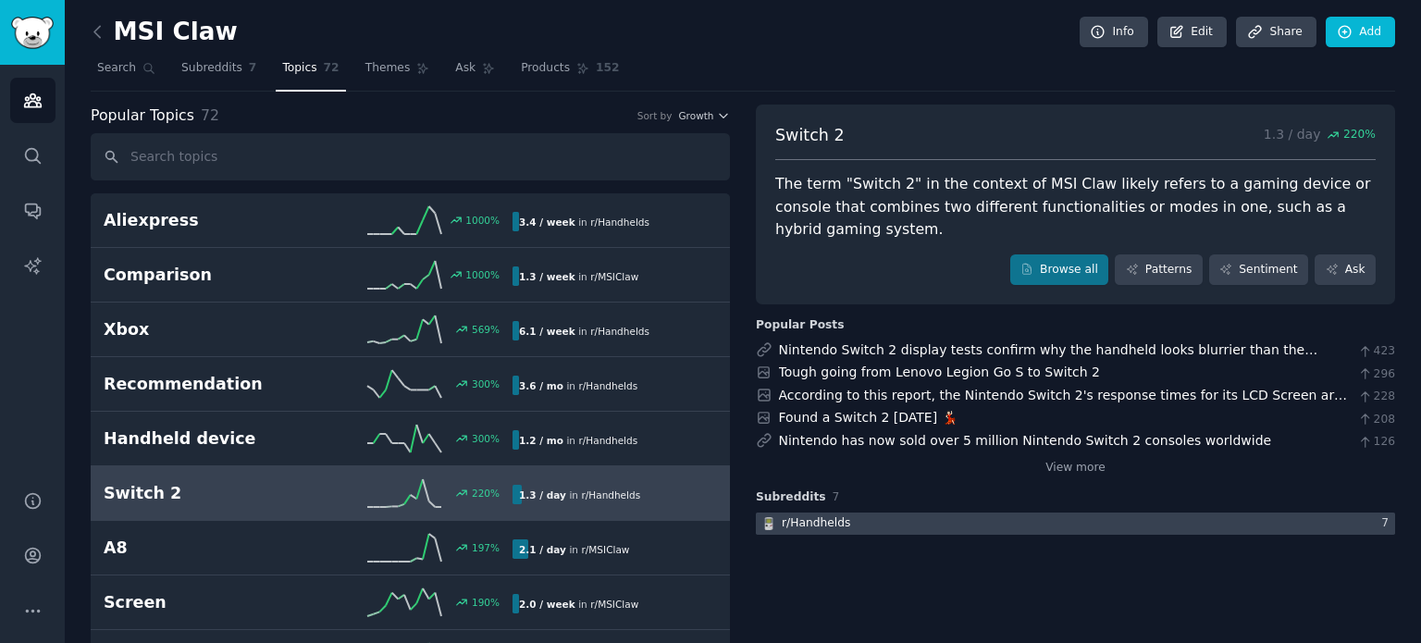
click at [990, 513] on div at bounding box center [1075, 524] width 639 height 23
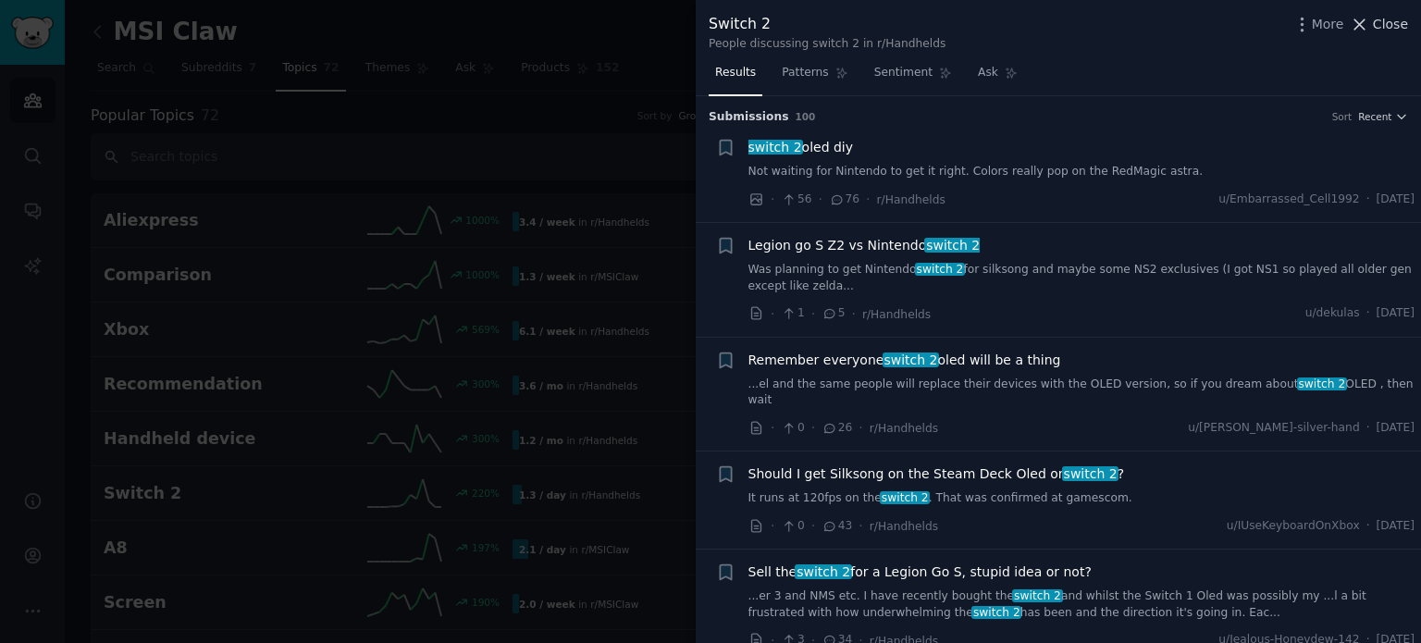
click at [1384, 29] on span "Close" at bounding box center [1390, 24] width 35 height 19
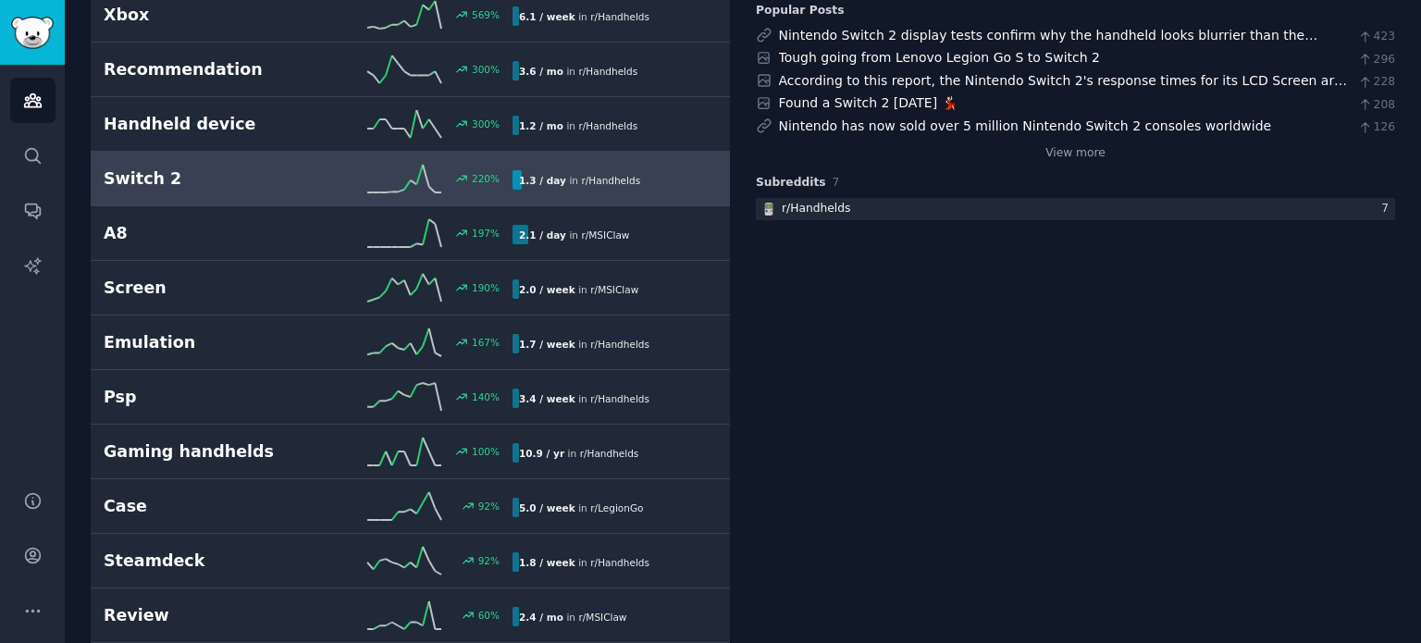
scroll to position [316, 0]
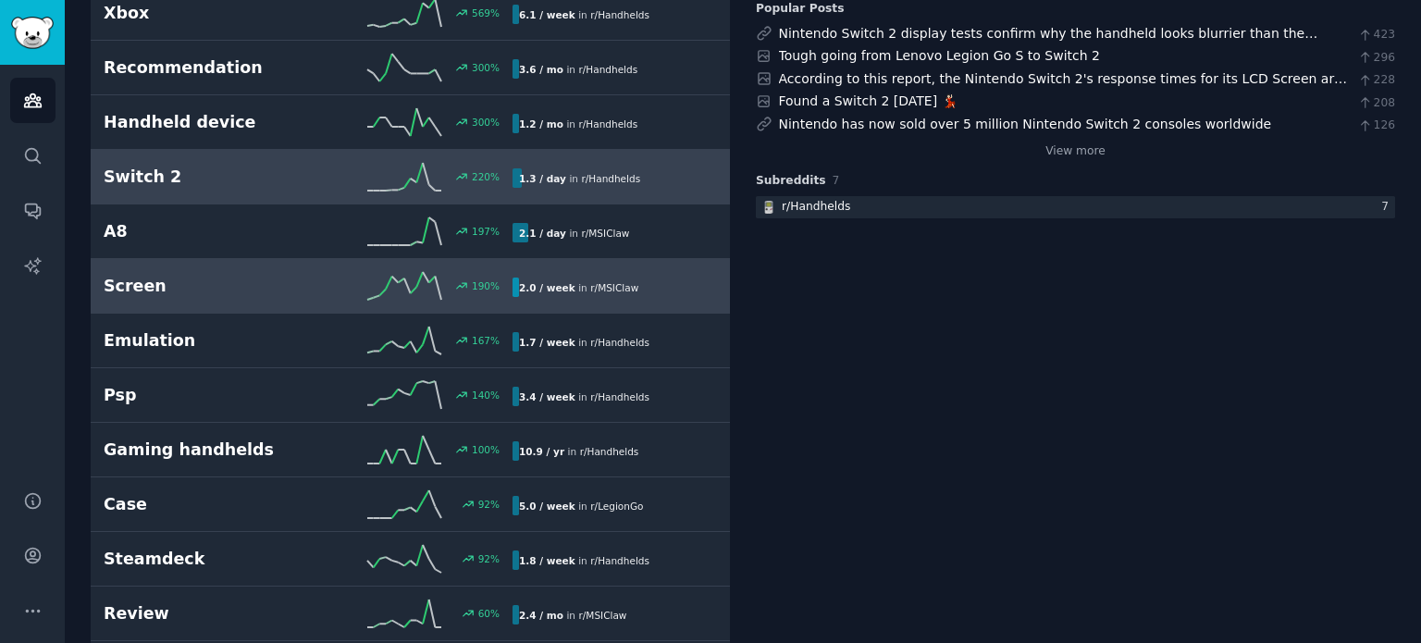
click at [576, 272] on div "Screen 190 % 2.0 / week in r/ MSIClaw" at bounding box center [411, 286] width 614 height 28
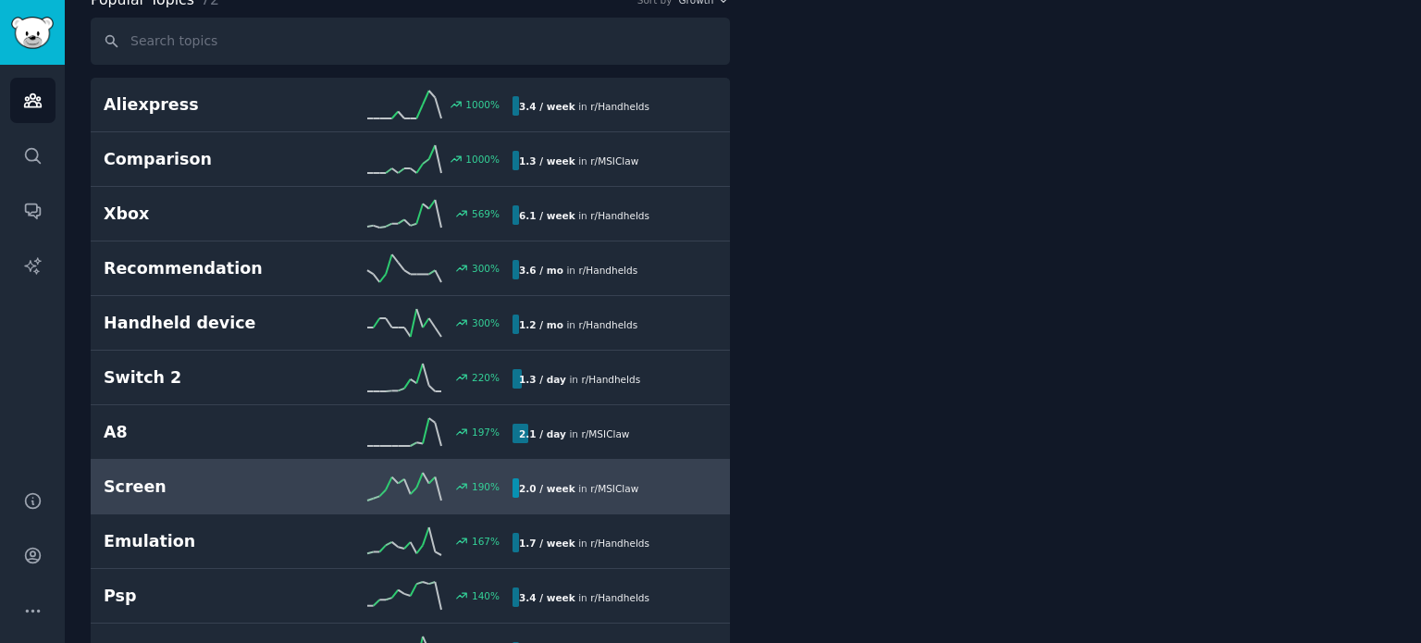
scroll to position [103, 0]
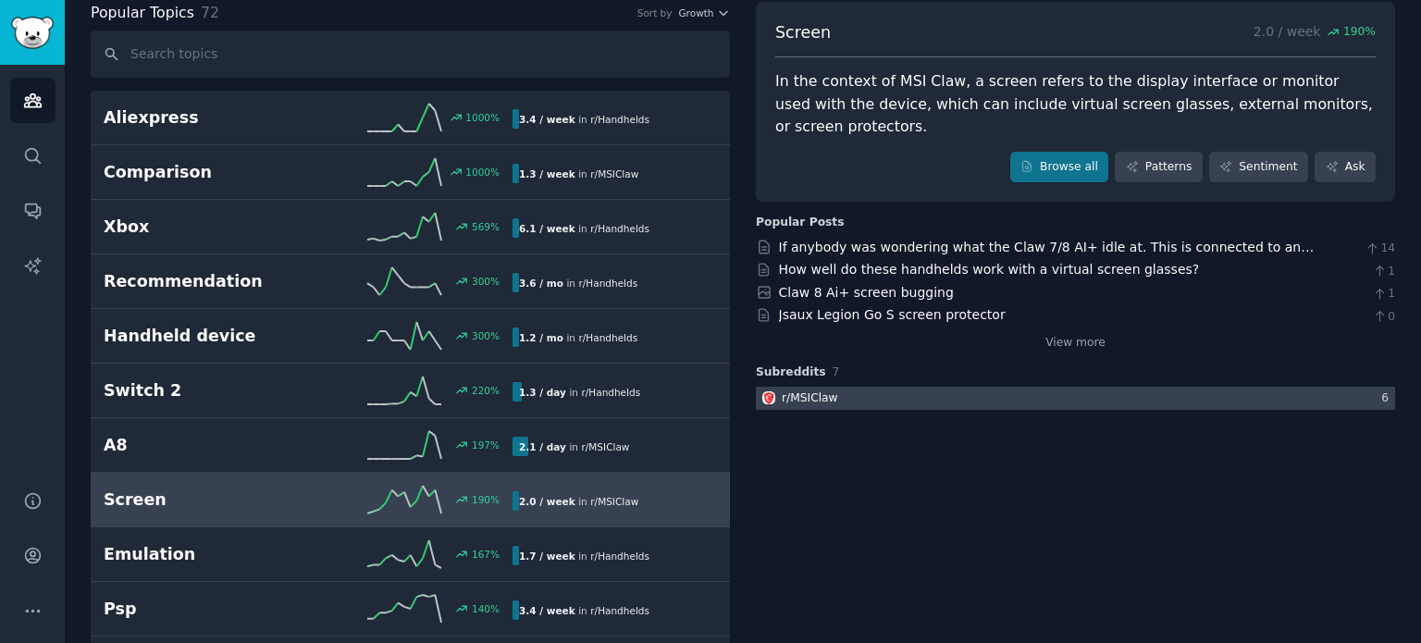
click at [991, 387] on div at bounding box center [1075, 398] width 639 height 23
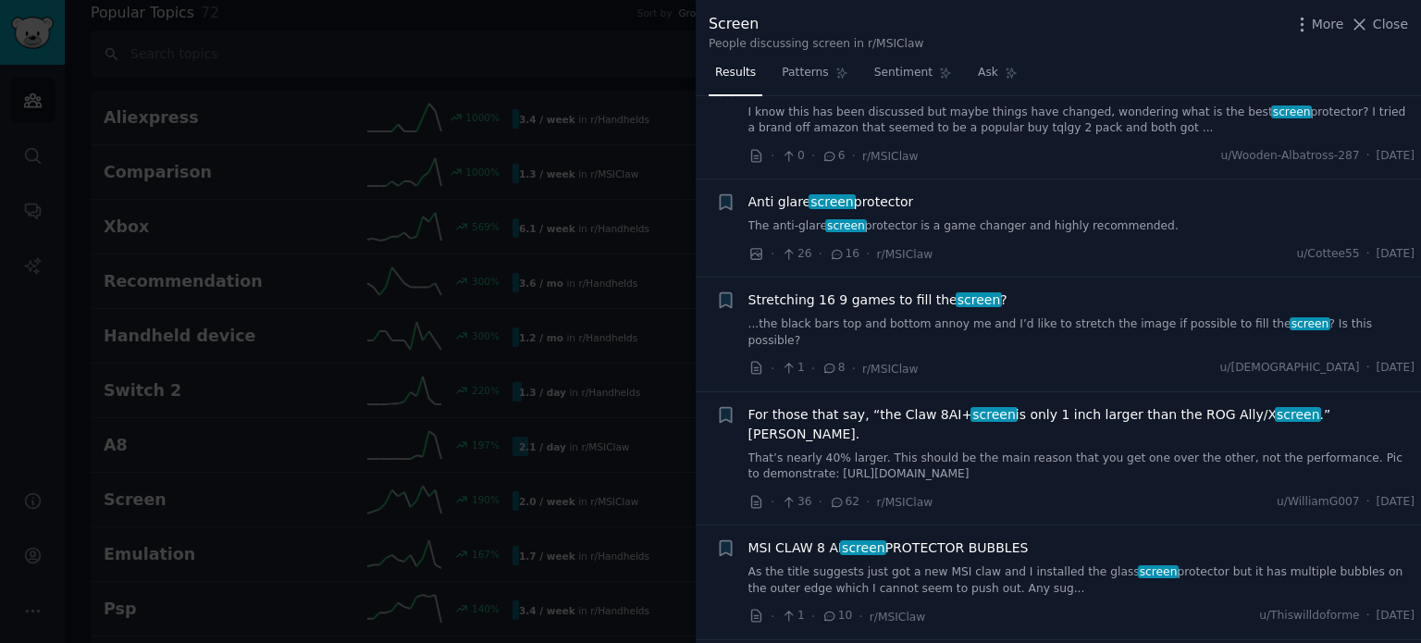
scroll to position [176, 0]
click at [1383, 28] on span "Close" at bounding box center [1390, 24] width 35 height 19
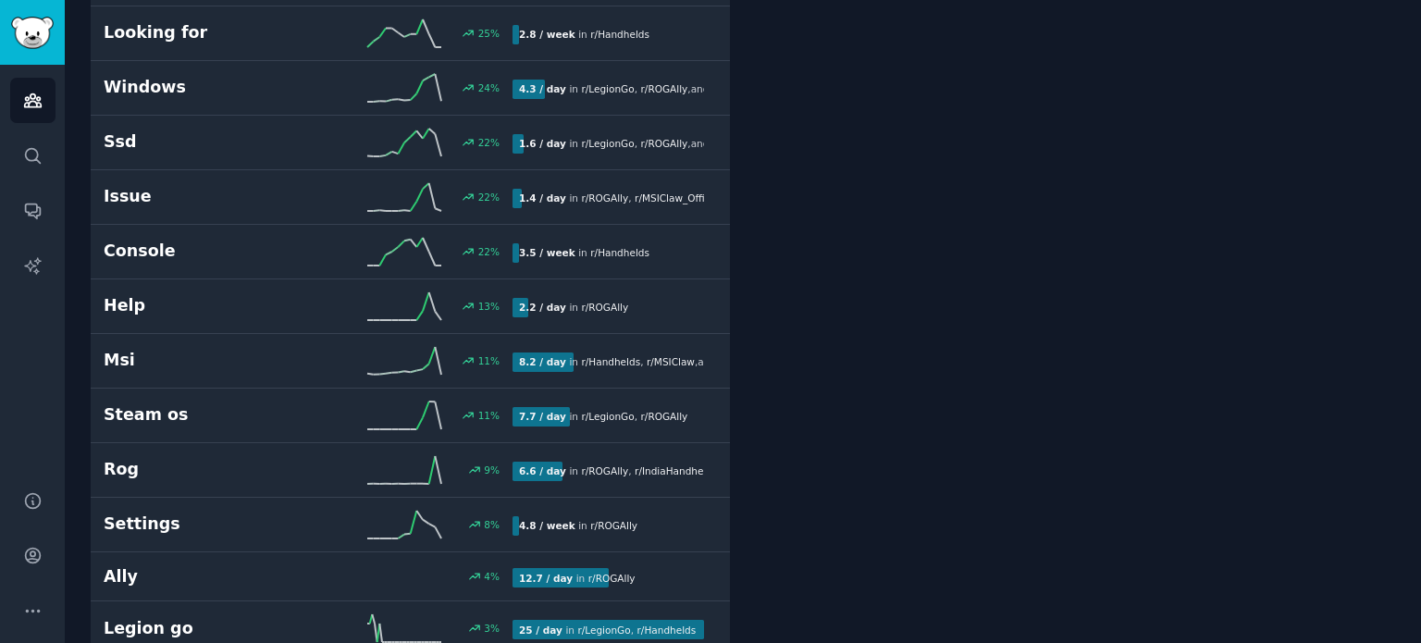
scroll to position [1593, 0]
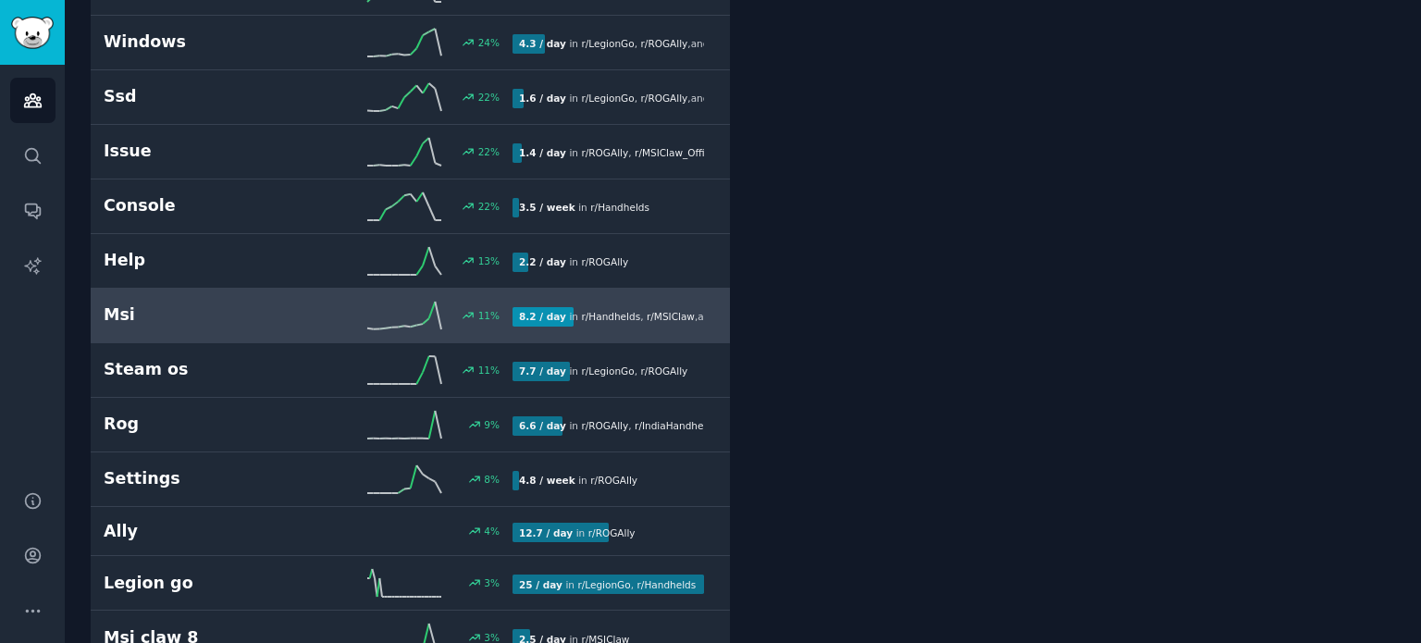
click at [486, 291] on link "Msi 11 % 8.2 / day in r/ Handhelds , r/ MSIClaw , and 2 other s" at bounding box center [410, 316] width 639 height 55
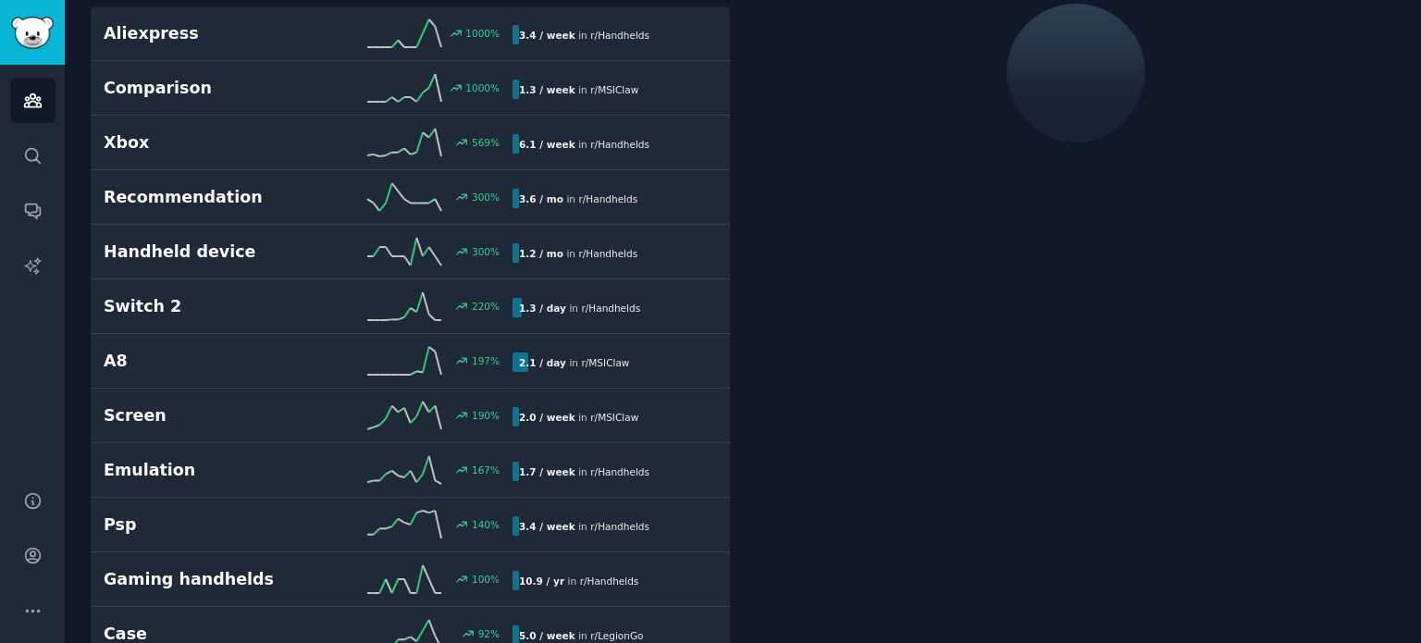
scroll to position [103, 0]
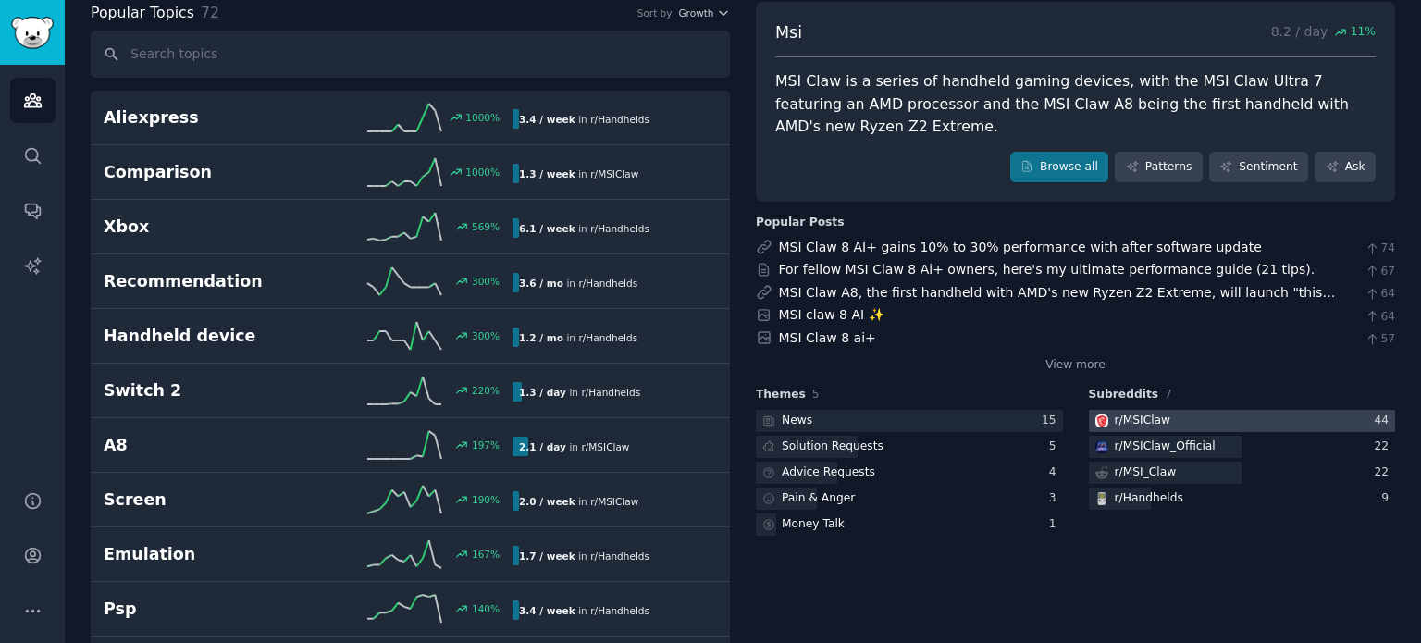
click at [1148, 413] on div "r/ MSIClaw" at bounding box center [1143, 421] width 56 height 17
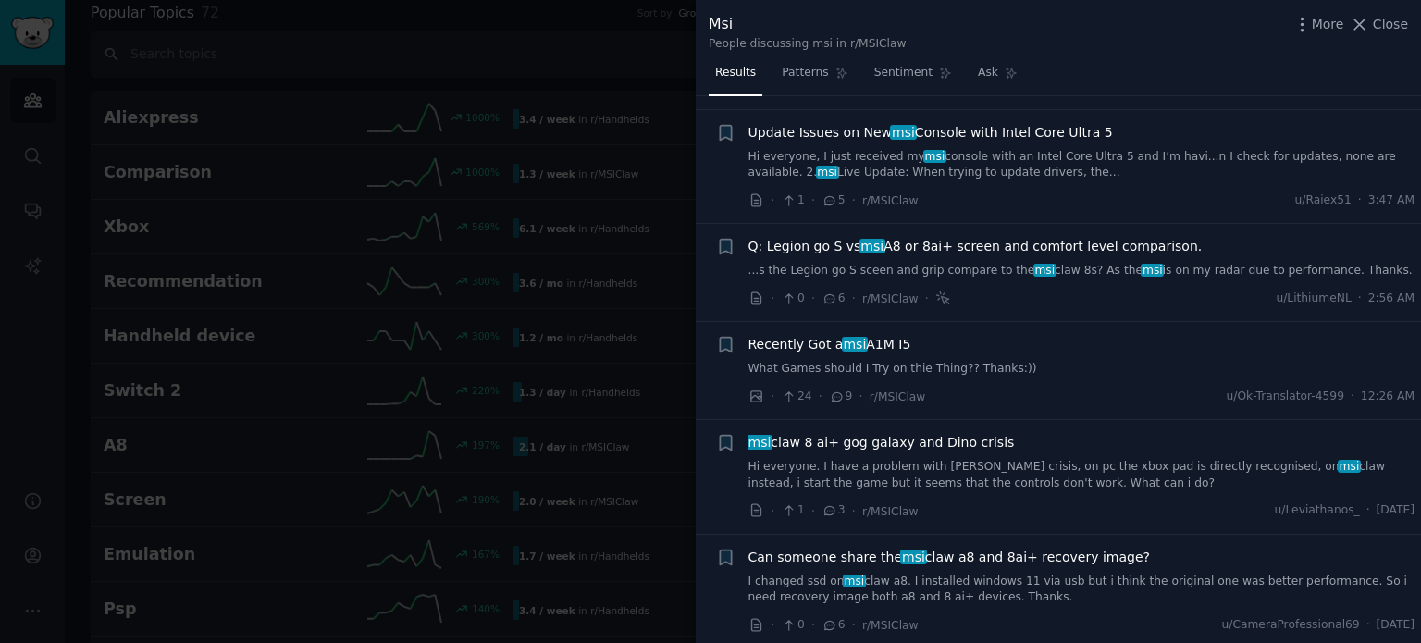
scroll to position [148, 0]
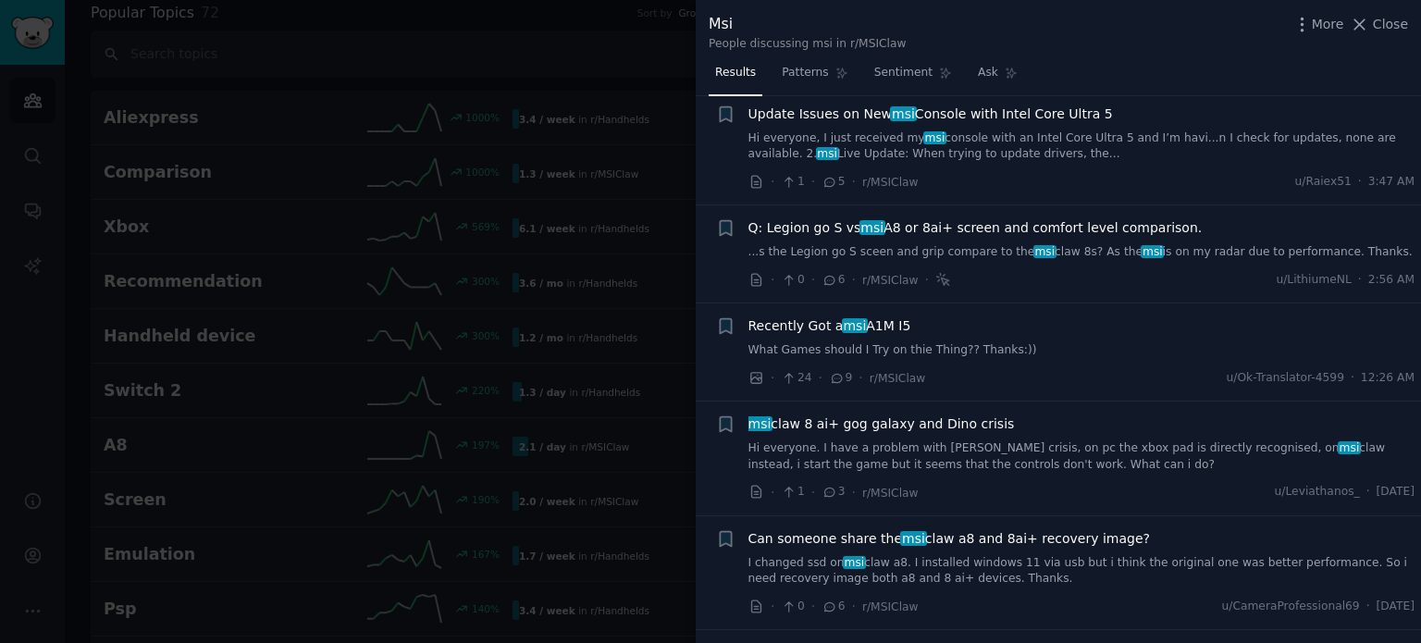
click at [874, 425] on span "msi claw 8 ai+ gog galaxy and Dino crisis" at bounding box center [882, 424] width 266 height 19
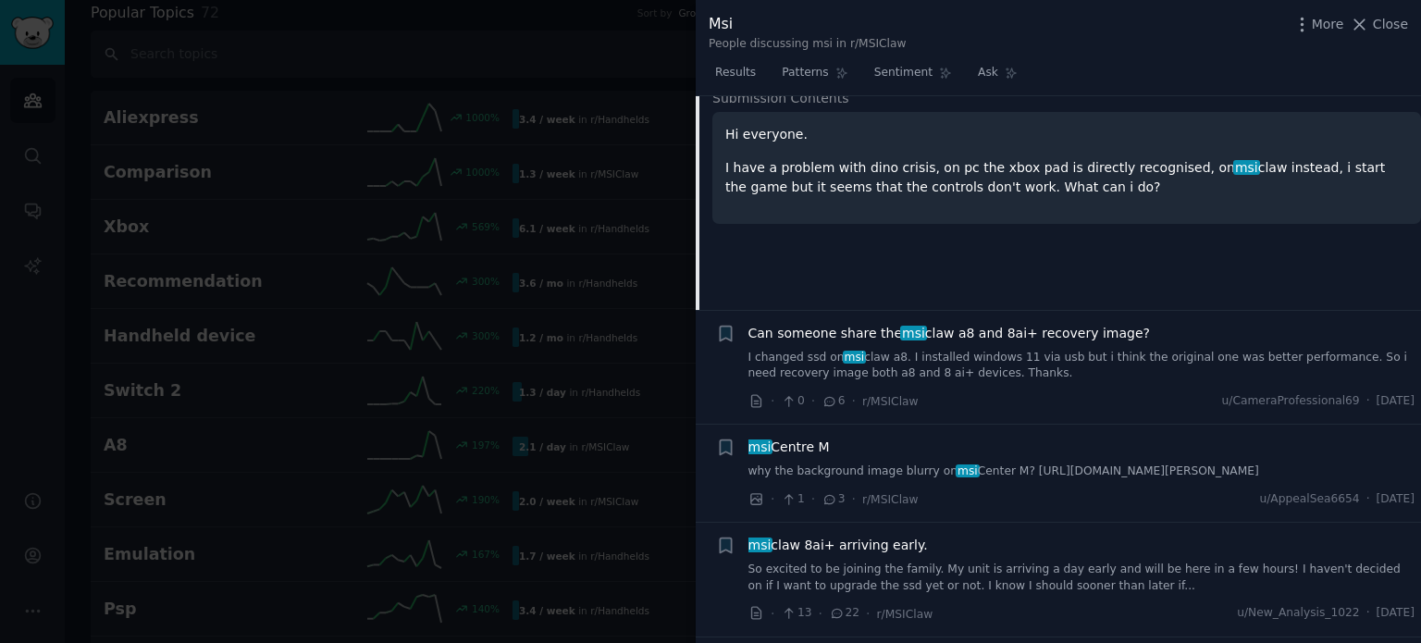
scroll to position [633, 0]
click at [958, 333] on span "Can someone share the msi claw a8 and 8ai+ recovery image?" at bounding box center [950, 331] width 402 height 19
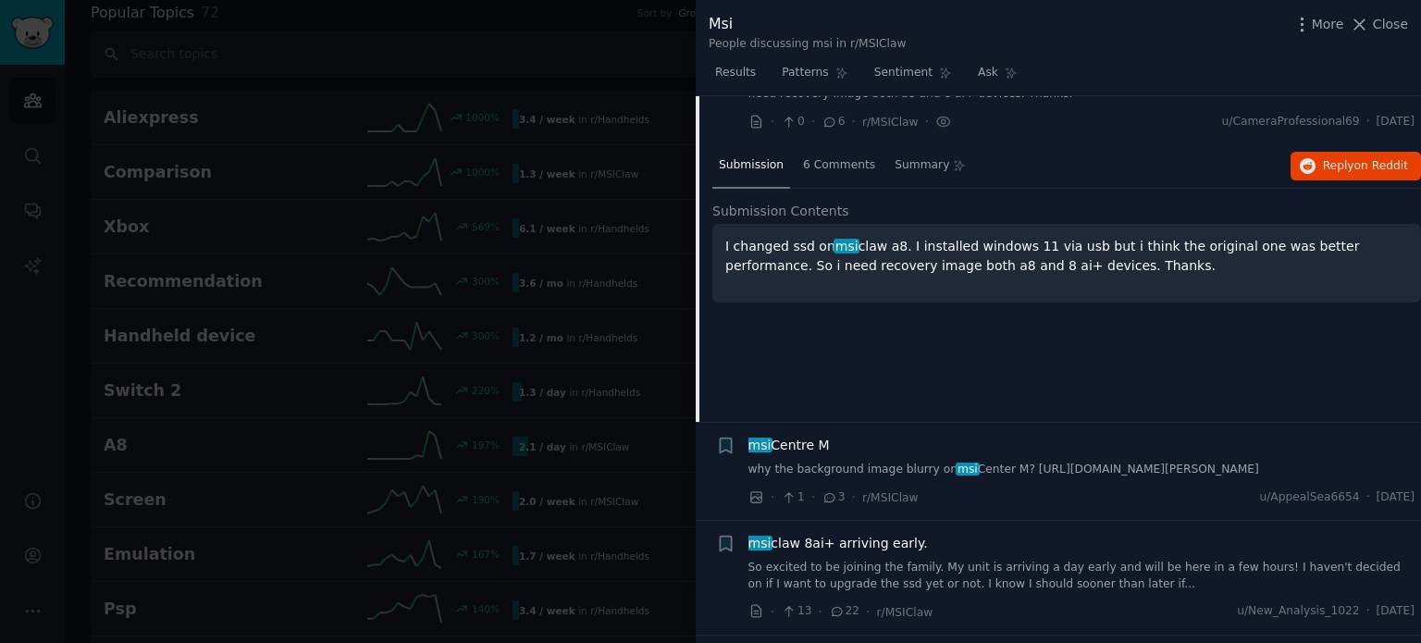
scroll to position [566, 0]
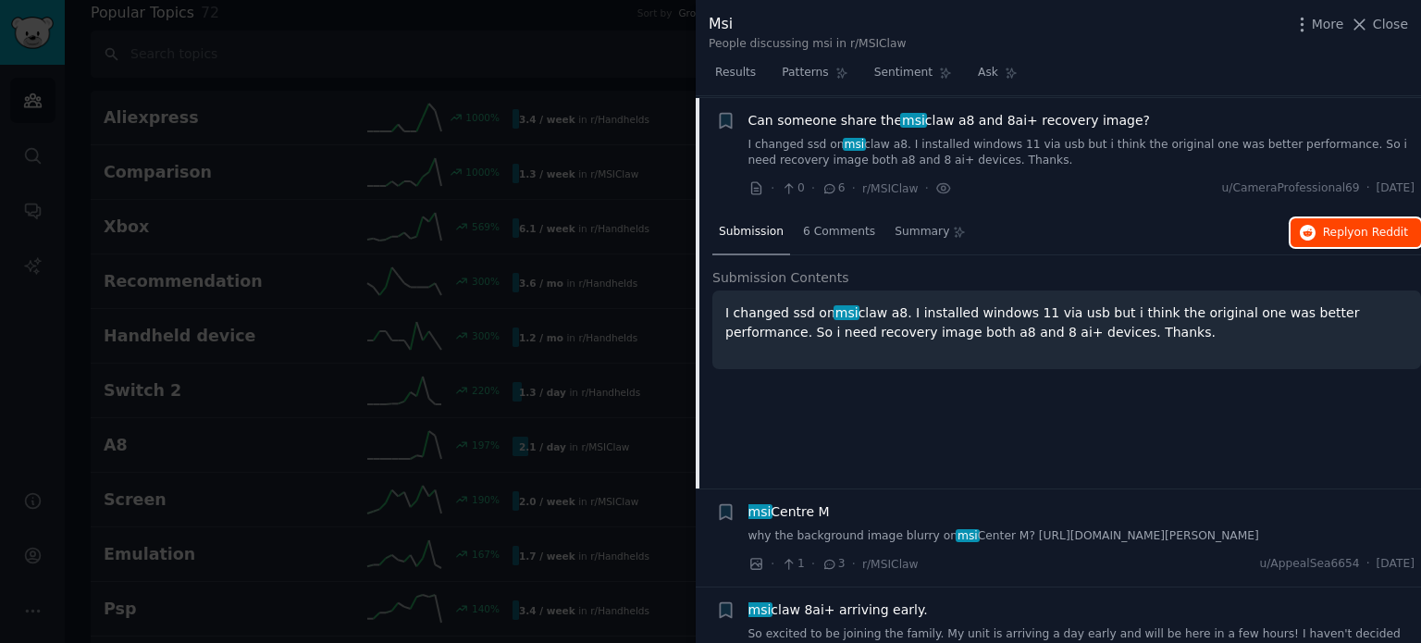
click at [1348, 236] on span "Reply on Reddit" at bounding box center [1365, 233] width 85 height 17
